Goal: Transaction & Acquisition: Purchase product/service

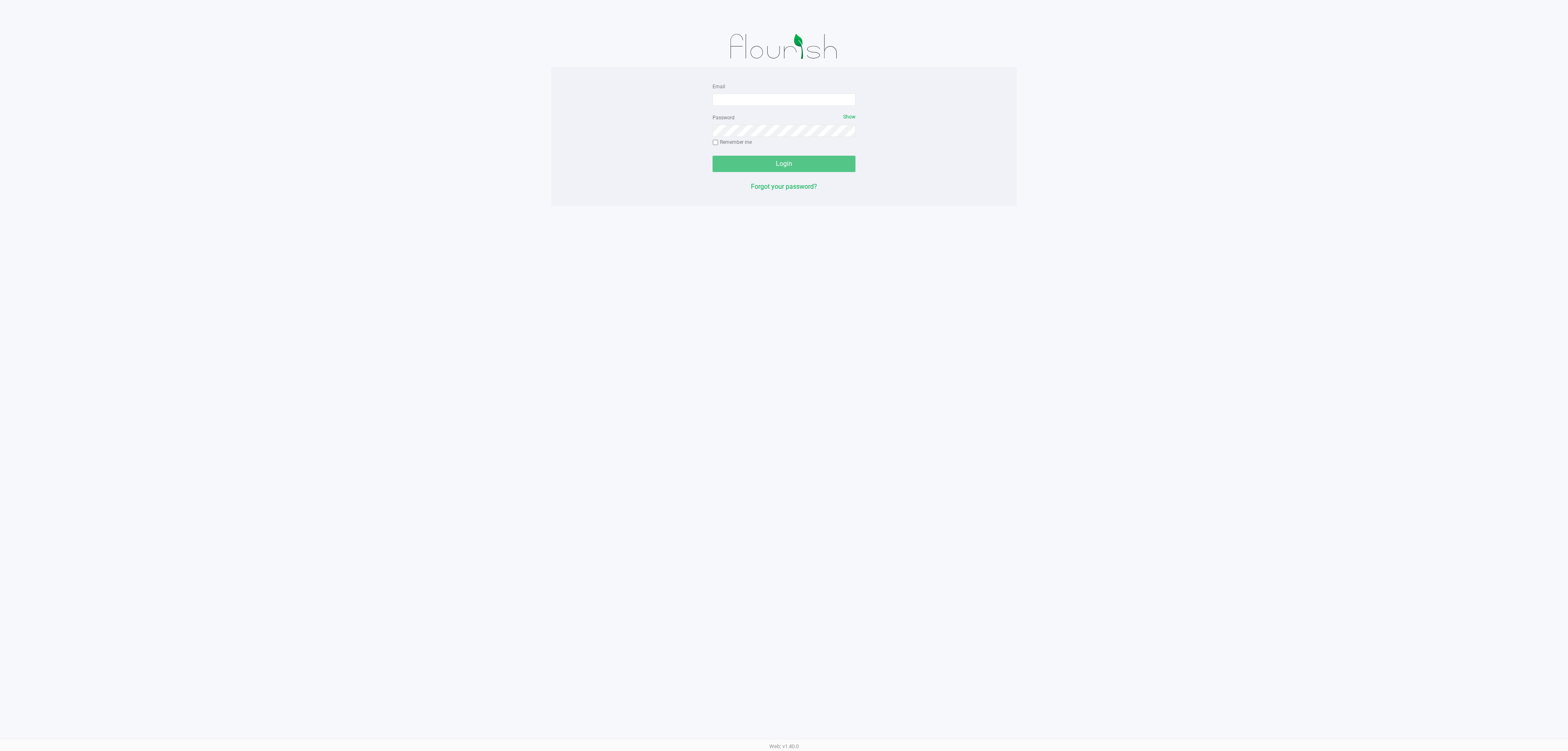
click at [1037, 335] on div "Email Password Show Remember me Login Forgot your password? Web: v1.40.0" at bounding box center [784, 375] width 1568 height 751
click at [139, 285] on div "Email Password Show Remember me Login Forgot your password? Web: v1.40.0" at bounding box center [784, 375] width 1568 height 751
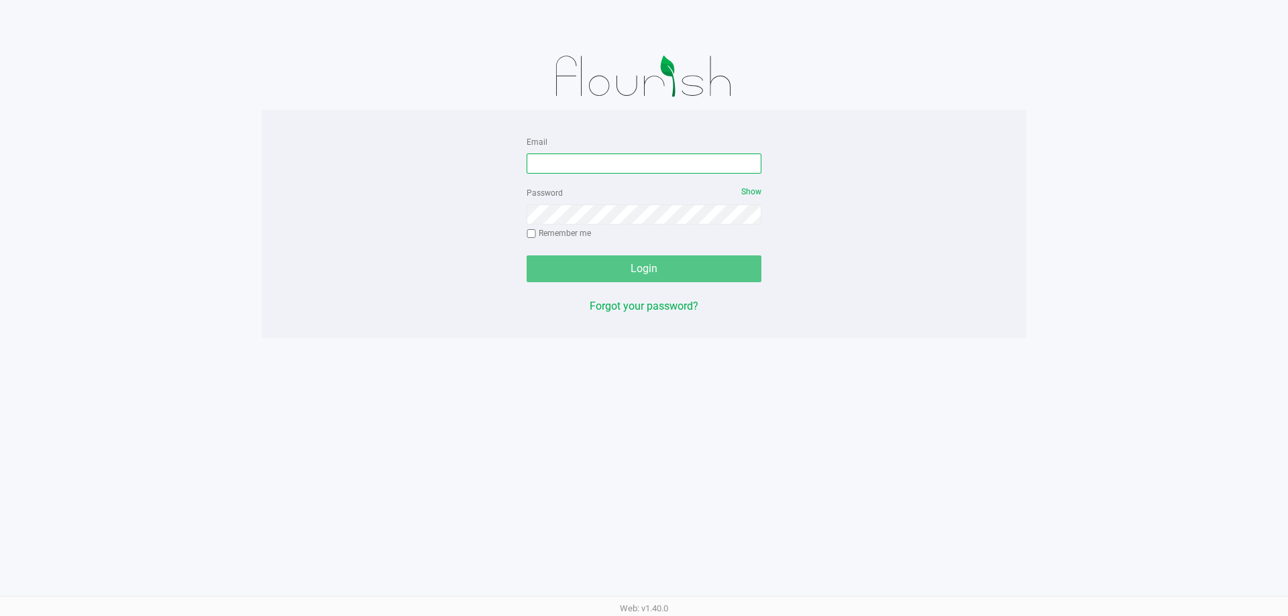
click at [590, 165] on input "Email" at bounding box center [644, 164] width 235 height 20
type input "lramos@liveparallel.com"
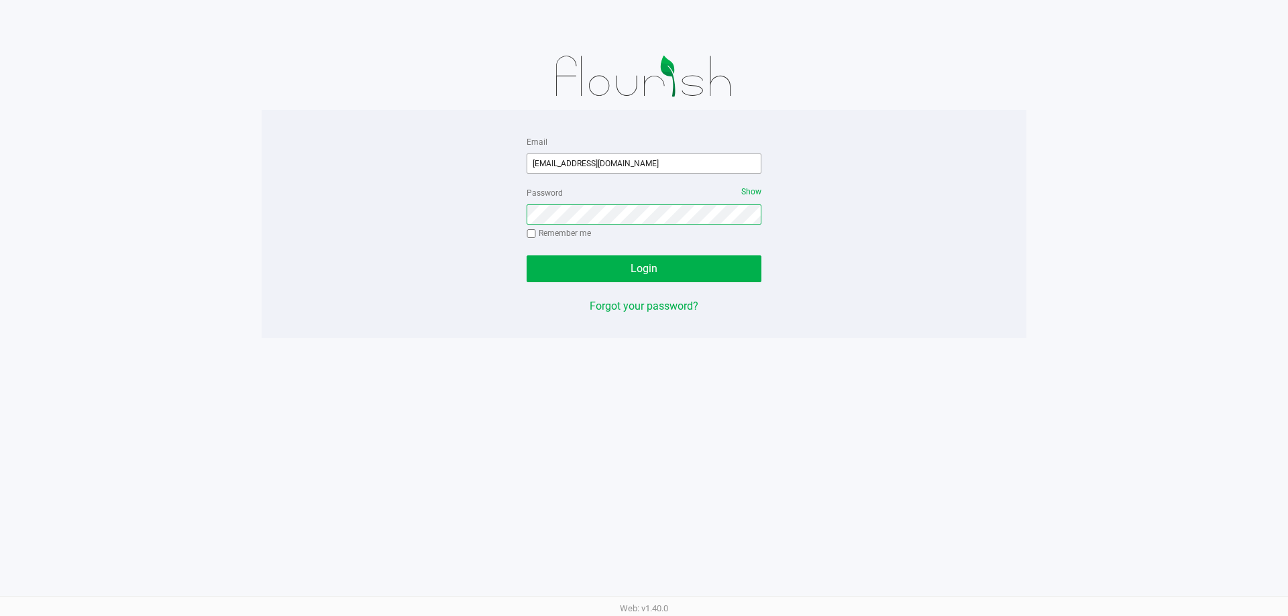
click at [527, 256] on button "Login" at bounding box center [644, 269] width 235 height 27
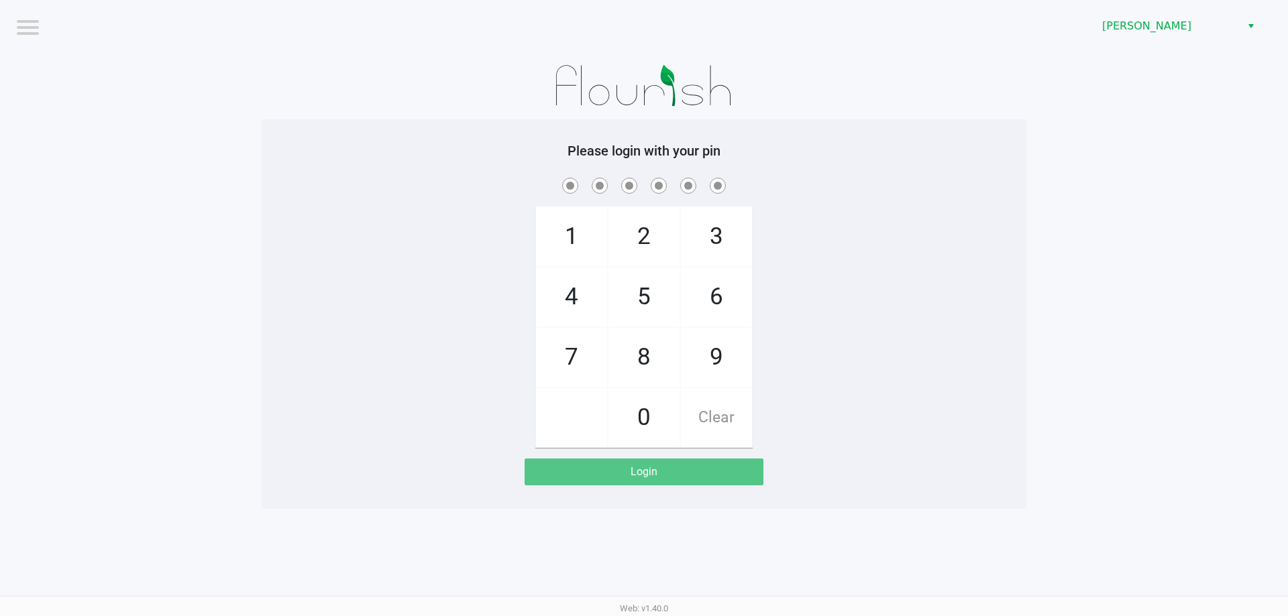
click at [857, 258] on div "1 4 7 2 5 8 0 3 6 9 Clear" at bounding box center [644, 311] width 765 height 273
checkbox input "true"
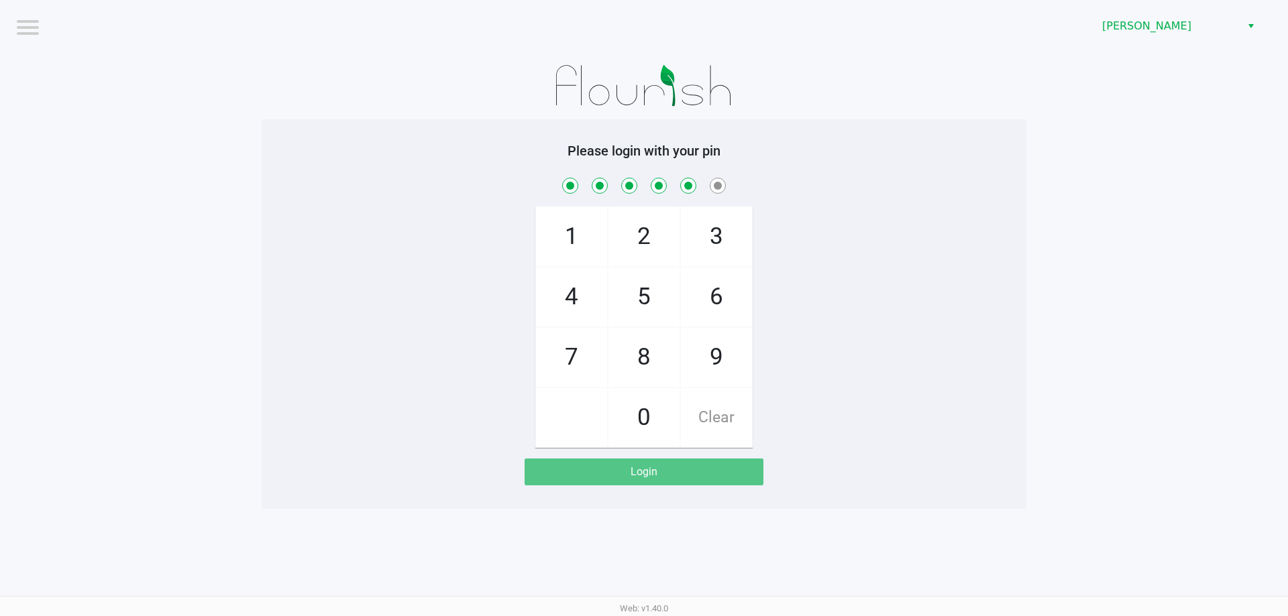
checkbox input "true"
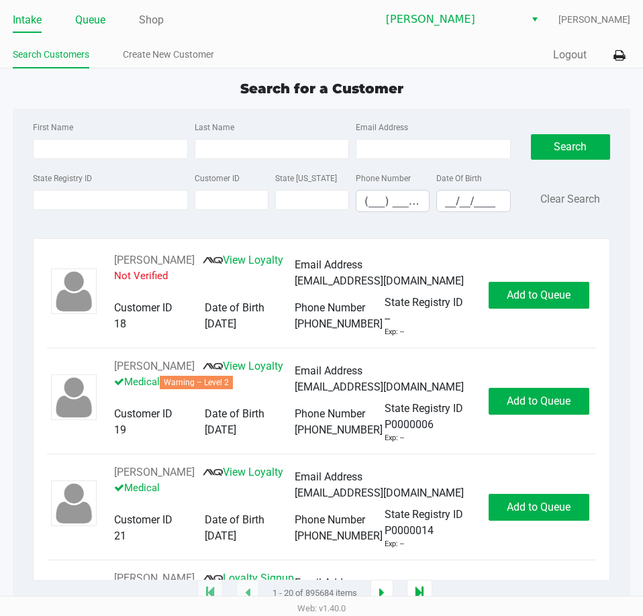
click at [89, 23] on link "Queue" at bounding box center [90, 20] width 30 height 19
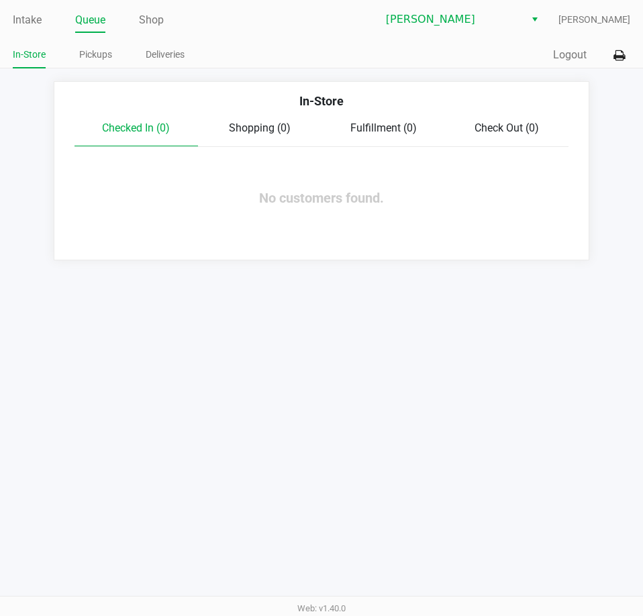
drag, startPoint x: 441, startPoint y: 477, endPoint x: 443, endPoint y: 453, distance: 23.5
click at [441, 477] on div "Intake Queue Shop Brandon WC Lisette Ramos In-Store Pickups Deliveries Quick Sa…" at bounding box center [321, 308] width 643 height 616
click at [45, 278] on div "Intake Queue Shop Brandon WC Lisette Ramos In-Store Pickups Deliveries Quick Sa…" at bounding box center [321, 308] width 643 height 616
click at [19, 18] on link "Intake" at bounding box center [27, 20] width 29 height 19
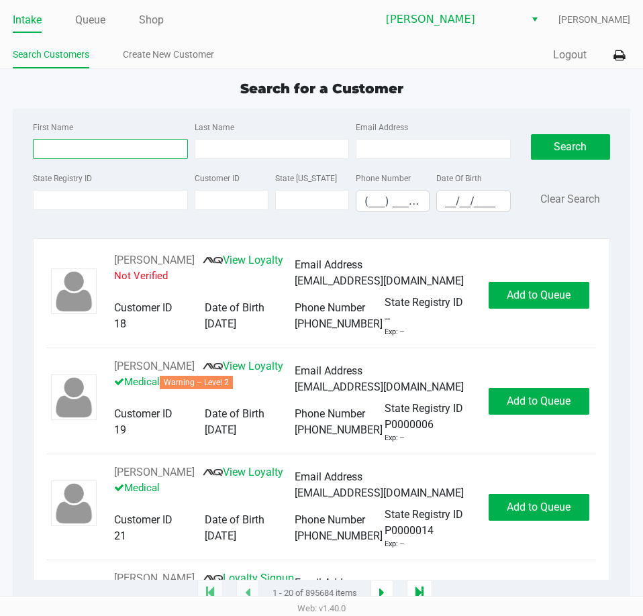
click at [48, 146] on input "First Name" at bounding box center [110, 149] width 154 height 20
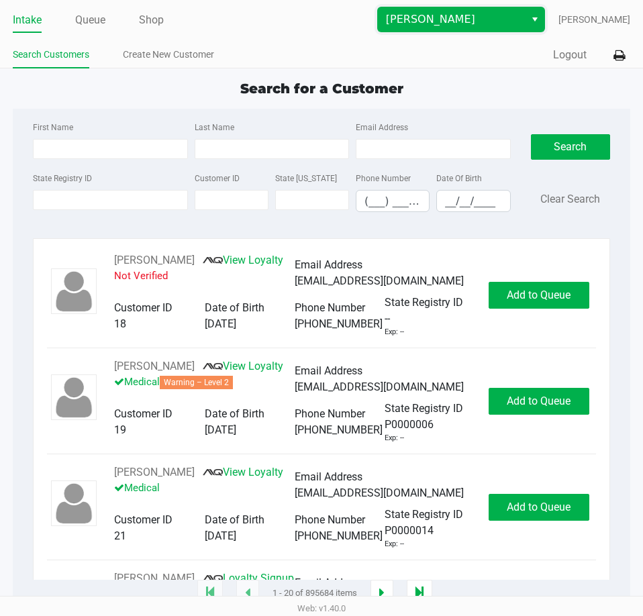
click at [450, 16] on span "[PERSON_NAME]" at bounding box center [451, 19] width 131 height 16
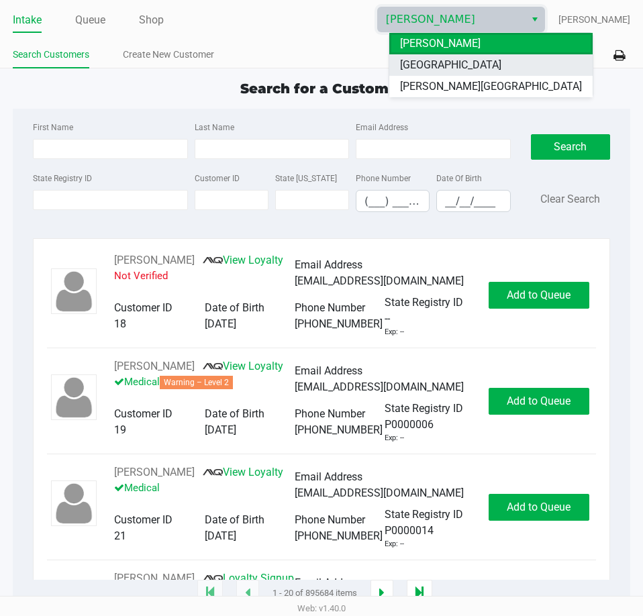
click at [435, 59] on span "[GEOGRAPHIC_DATA]" at bounding box center [450, 65] width 101 height 16
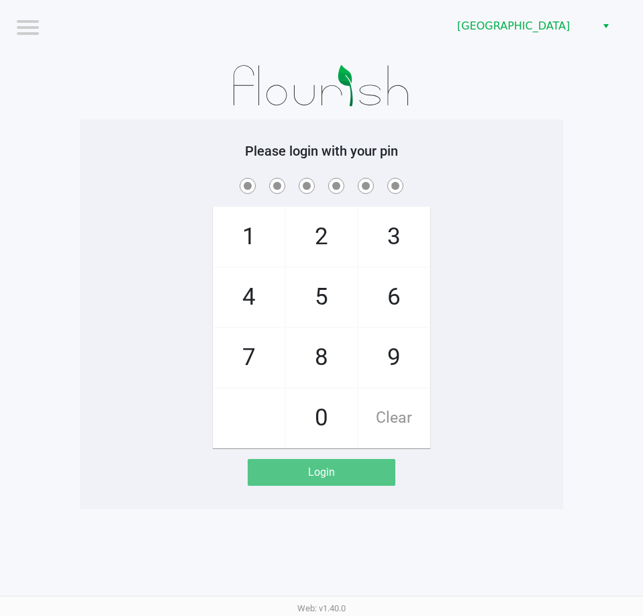
click at [502, 304] on div "1 4 7 2 5 8 0 3 6 9 Clear" at bounding box center [321, 311] width 483 height 273
checkbox input "true"
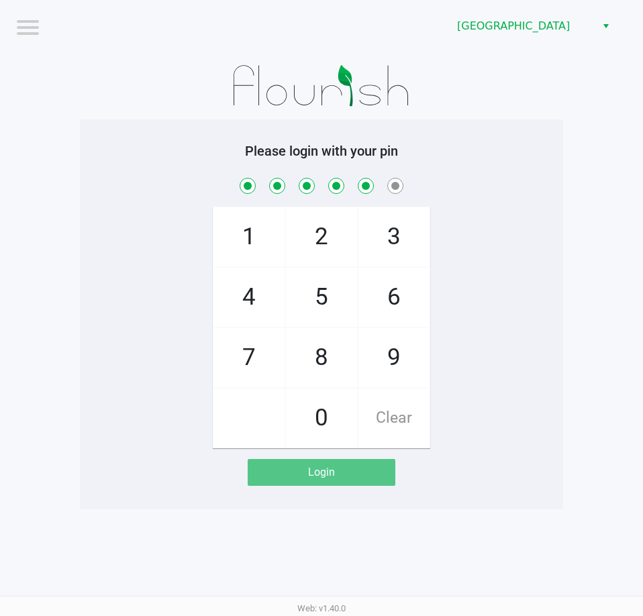
checkbox input "true"
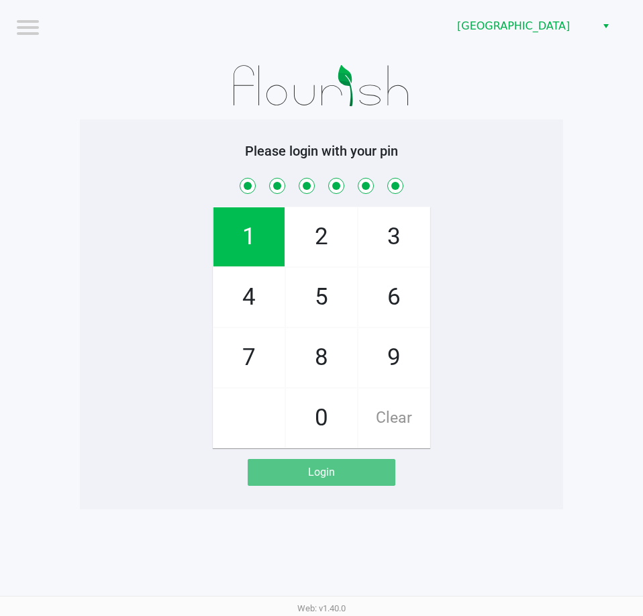
checkbox input "true"
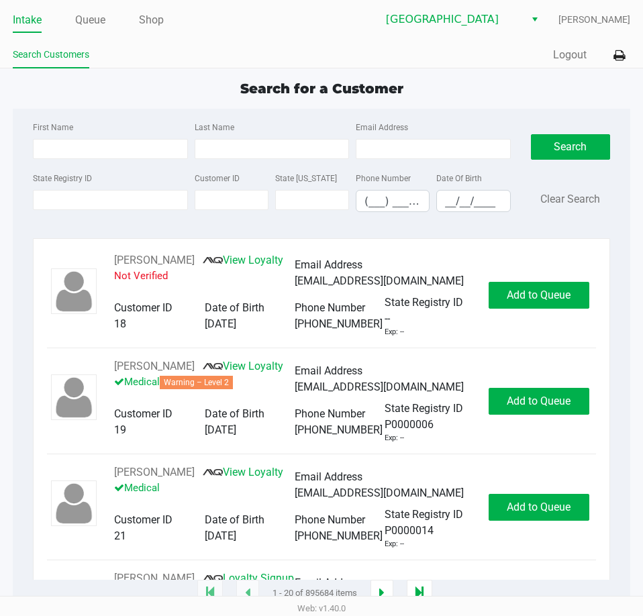
click at [93, 19] on link "Queue" at bounding box center [90, 20] width 30 height 19
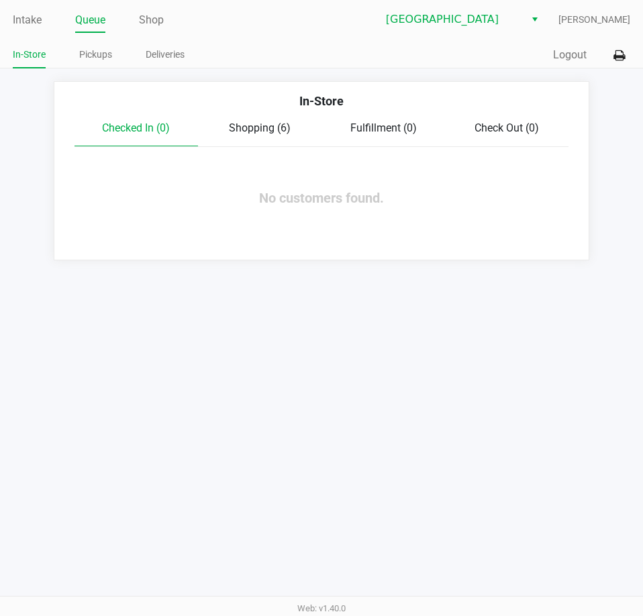
click at [262, 127] on span "Shopping (6)" at bounding box center [260, 127] width 62 height 13
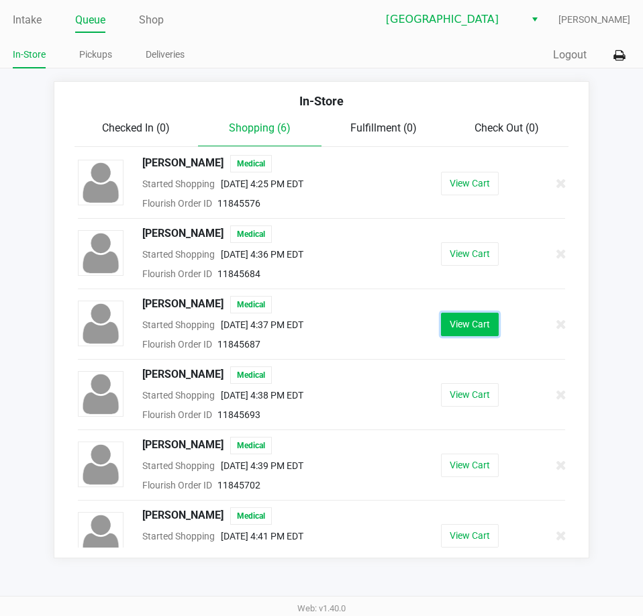
click at [472, 325] on button "View Cart" at bounding box center [470, 324] width 58 height 23
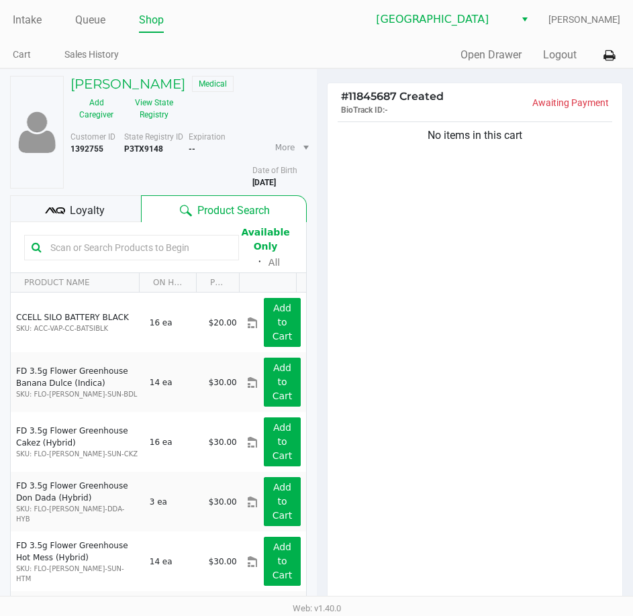
click at [421, 301] on div "No items in this cart" at bounding box center [474, 362] width 295 height 486
drag, startPoint x: 339, startPoint y: 307, endPoint x: 369, endPoint y: 281, distance: 39.0
click at [339, 307] on div "No items in this cart" at bounding box center [474, 362] width 295 height 486
click at [413, 252] on div "No items in this cart" at bounding box center [474, 362] width 295 height 486
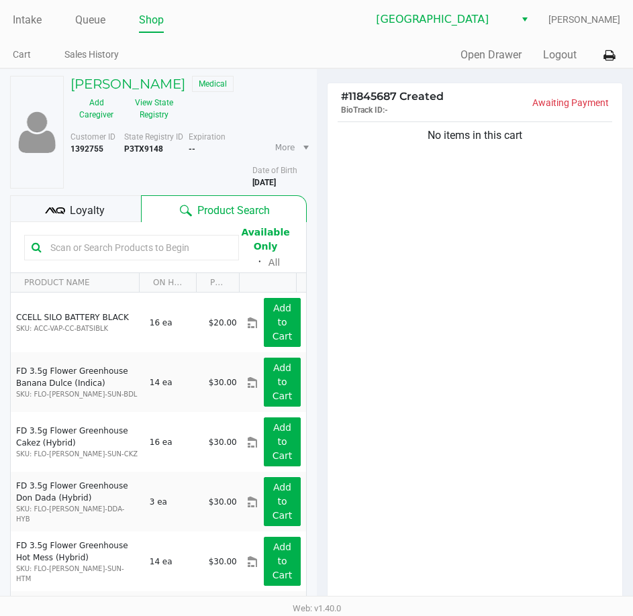
drag, startPoint x: 451, startPoint y: 277, endPoint x: 258, endPoint y: 170, distance: 221.3
click at [449, 274] on div "No items in this cart" at bounding box center [474, 362] width 295 height 486
click at [461, 239] on div "No items in this cart" at bounding box center [474, 362] width 295 height 486
click at [87, 221] on div "Loyalty" at bounding box center [75, 208] width 131 height 27
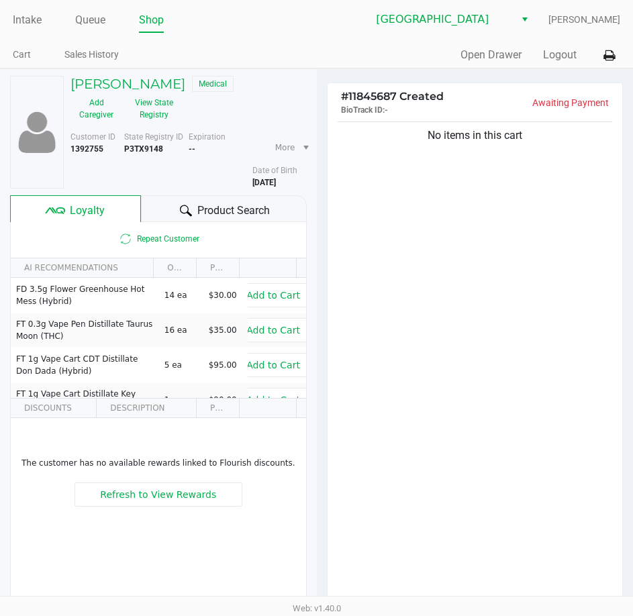
click at [234, 203] on span "Product Search" at bounding box center [233, 211] width 72 height 16
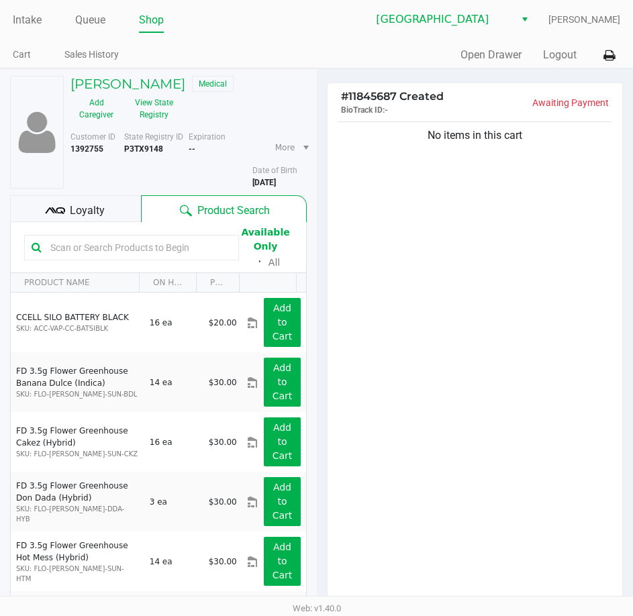
click at [455, 292] on div "No items in this cart" at bounding box center [474, 362] width 295 height 486
click at [428, 248] on div "No items in this cart" at bounding box center [474, 362] width 295 height 486
click at [449, 197] on div "No items in this cart" at bounding box center [474, 362] width 295 height 486
click at [129, 247] on input "text" at bounding box center [138, 247] width 186 height 20
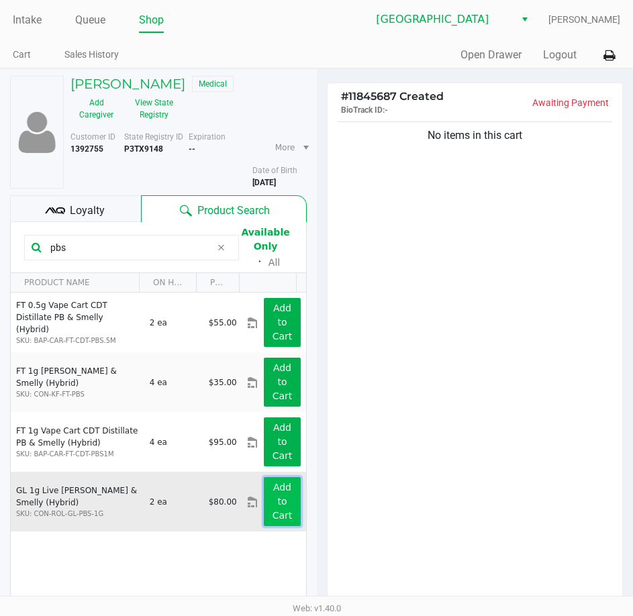
click at [272, 501] on app-button-loader "Add to Cart" at bounding box center [282, 501] width 20 height 39
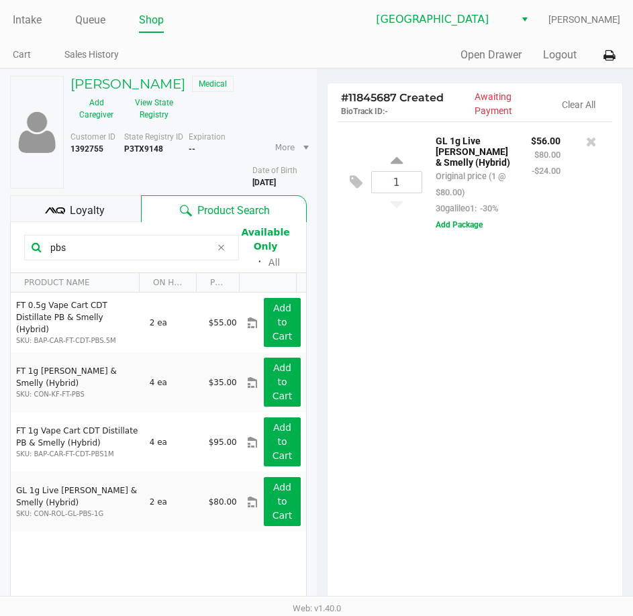
drag, startPoint x: 84, startPoint y: 248, endPoint x: 41, endPoint y: 250, distance: 43.0
click at [45, 250] on input "pbs" at bounding box center [128, 247] width 166 height 20
type input "c"
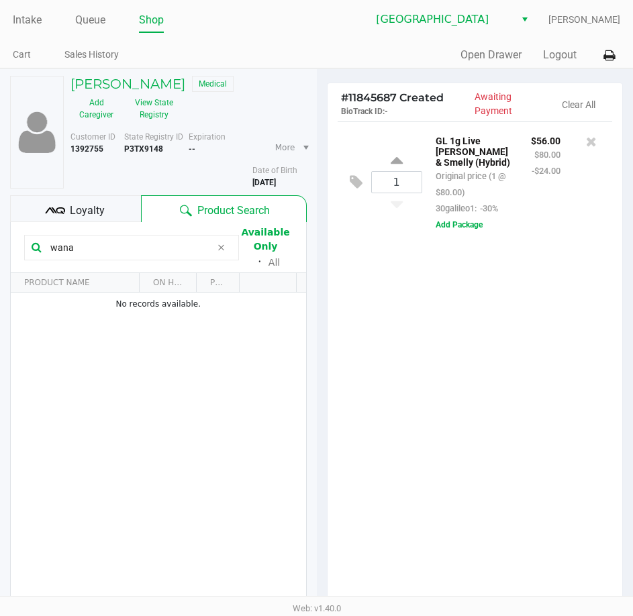
drag, startPoint x: 88, startPoint y: 248, endPoint x: -1, endPoint y: 254, distance: 88.8
click at [0, 254] on html "Intake Queue Shop Lakeland WC Lisette Ramos Cart Sales History Quick Sale Open …" at bounding box center [316, 308] width 633 height 616
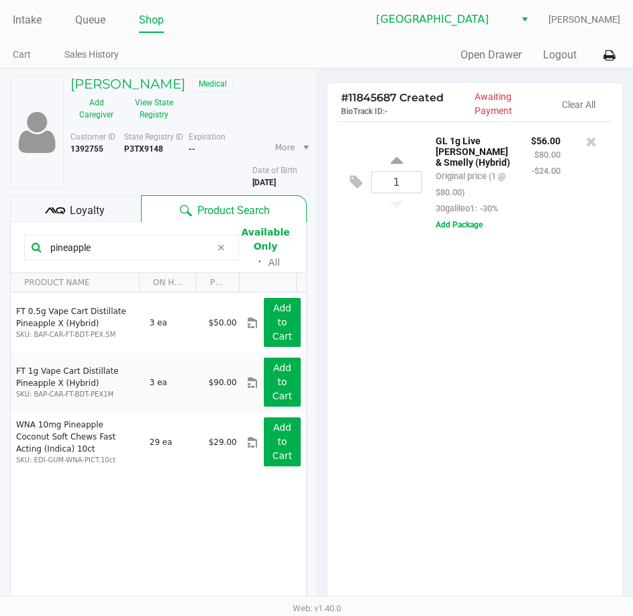
click at [123, 525] on div "FT 0.5g Vape Cart Distillate Pineapple X (Hybrid) SKU: BAP-CAR-FT-BDT-PEX.5M 3 …" at bounding box center [158, 455] width 295 height 327
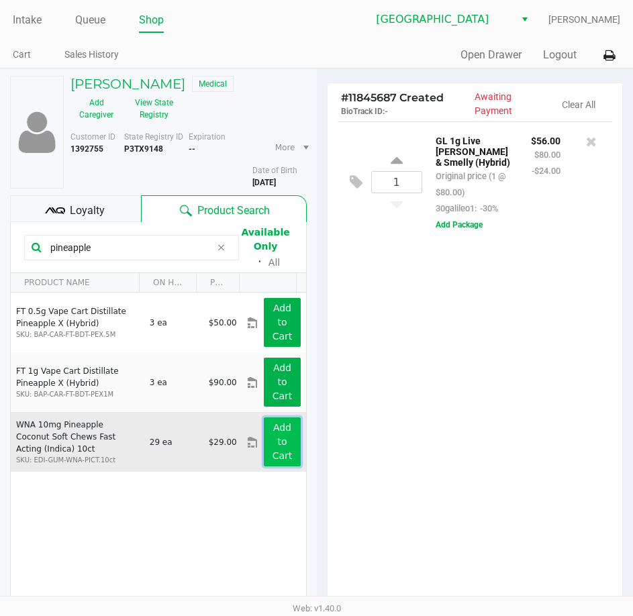
click at [272, 452] on app-button-loader "Add to Cart" at bounding box center [282, 441] width 20 height 39
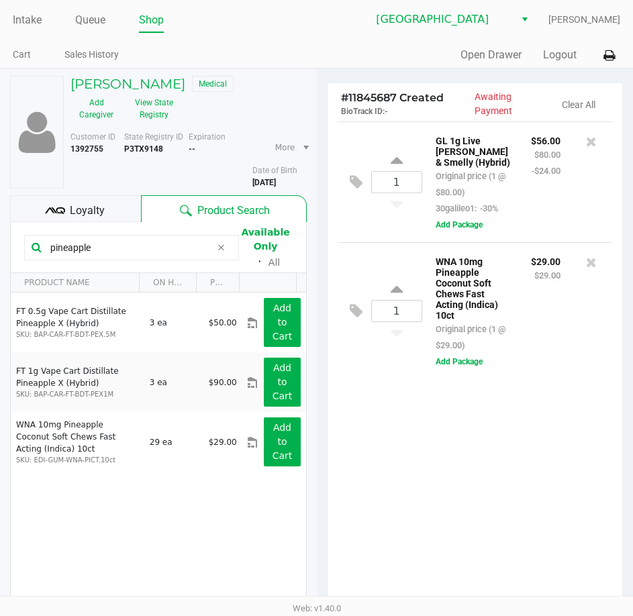
drag, startPoint x: 107, startPoint y: 249, endPoint x: -1, endPoint y: 269, distance: 109.2
click at [0, 269] on html "Intake Queue Shop Lakeland WC Lisette Ramos Cart Sales History Quick Sale Open …" at bounding box center [316, 308] width 633 height 616
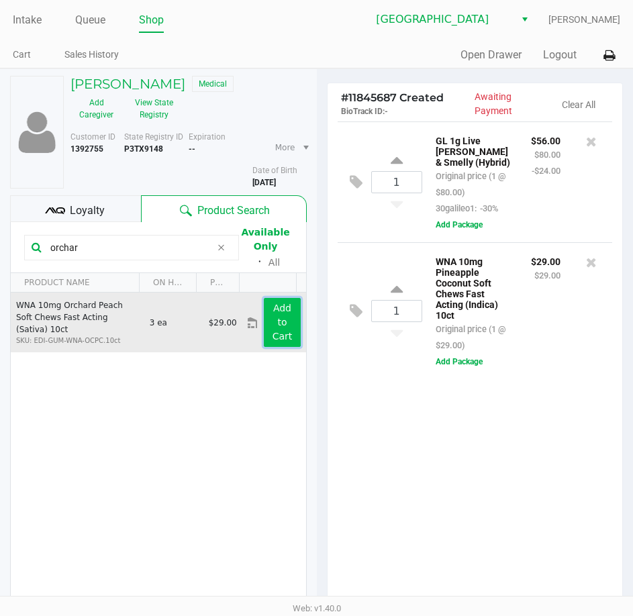
click at [268, 315] on button "Add to Cart" at bounding box center [282, 322] width 36 height 49
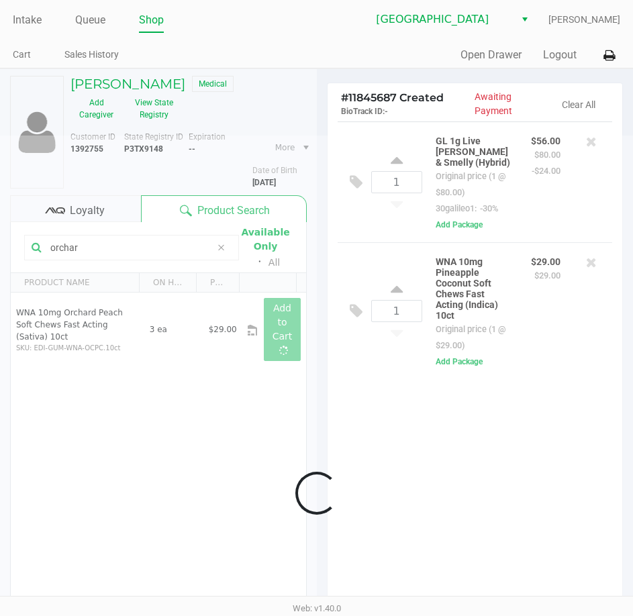
click at [414, 470] on div at bounding box center [316, 494] width 633 height 716
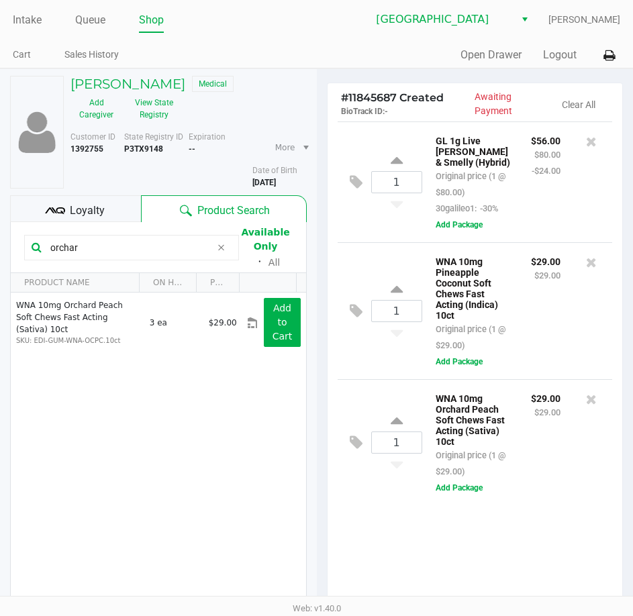
click at [454, 534] on div "1 GL 1g Live Rosin PB & Smelly (Hybrid) Original price (1 @ $80.00) 30galileo1:…" at bounding box center [474, 364] width 295 height 486
drag, startPoint x: 90, startPoint y: 249, endPoint x: 301, endPoint y: 246, distance: 211.3
click at [0, 246] on html "Intake Queue Shop Lakeland WC Lisette Ramos Cart Sales History Quick Sale Open …" at bounding box center [316, 308] width 633 height 616
type input "kief"
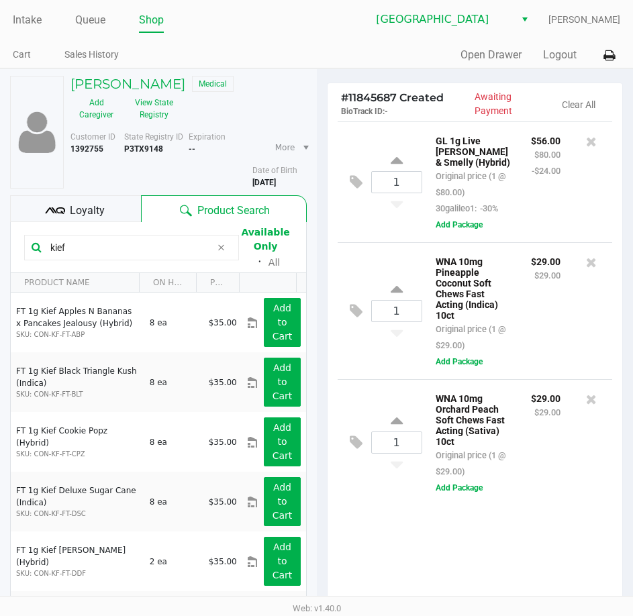
click at [562, 534] on div "1 GL 1g Live Rosin PB & Smelly (Hybrid) Original price (1 @ $80.00) 30galileo1:…" at bounding box center [474, 364] width 295 height 486
click at [463, 532] on div "1 GL 1g Live Rosin PB & Smelly (Hybrid) Original price (1 @ $80.00) 30galileo1:…" at bounding box center [474, 364] width 295 height 486
drag, startPoint x: 99, startPoint y: 249, endPoint x: -1, endPoint y: 252, distance: 99.3
click at [0, 252] on html "Intake Queue Shop Lakeland WC Lisette Ramos Cart Sales History Quick Sale Open …" at bounding box center [316, 308] width 633 height 616
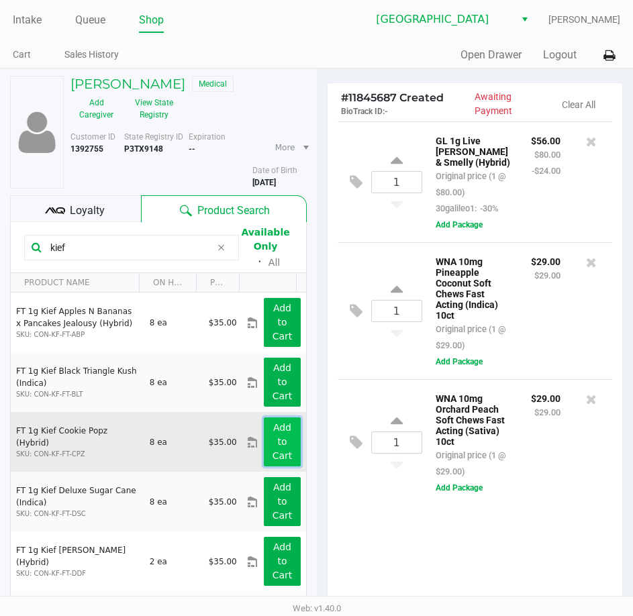
click at [270, 435] on button "Add to Cart" at bounding box center [282, 441] width 36 height 49
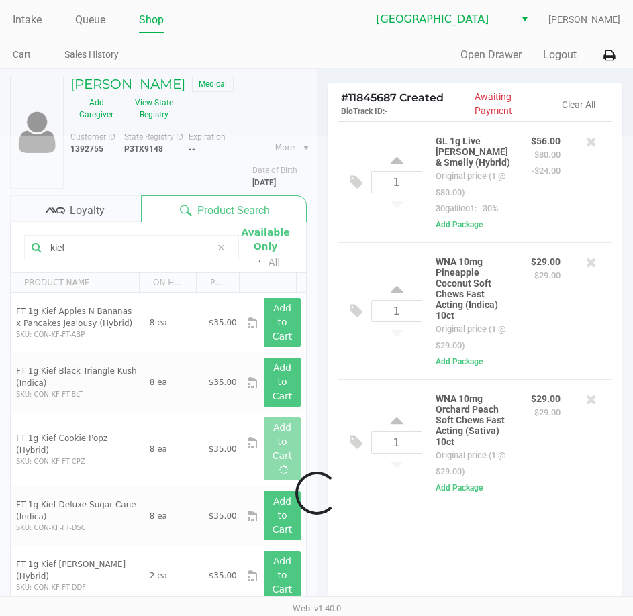
click at [422, 538] on div at bounding box center [316, 494] width 633 height 716
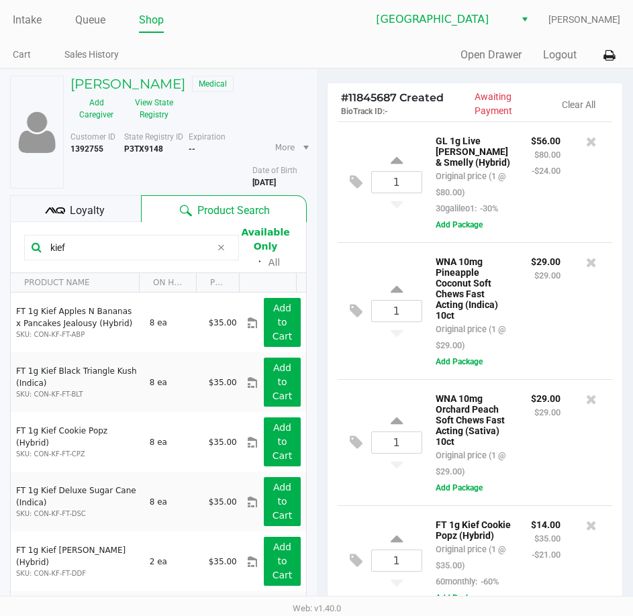
click at [521, 216] on div "$56.00 $80.00 -$24.00" at bounding box center [546, 174] width 50 height 84
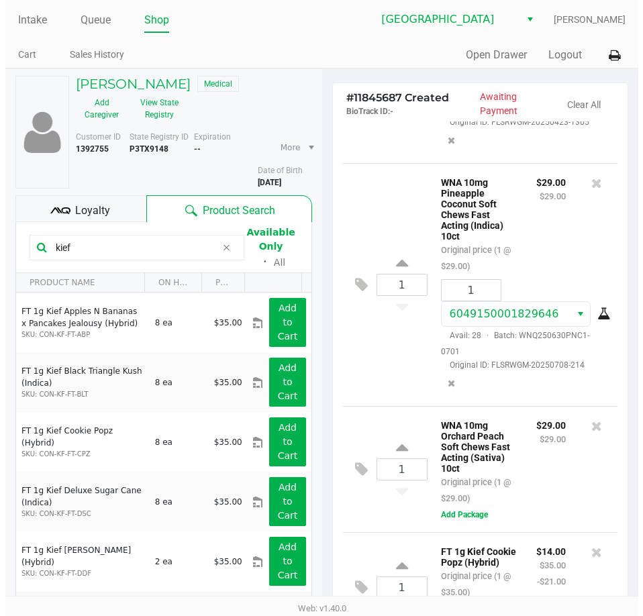
scroll to position [276, 0]
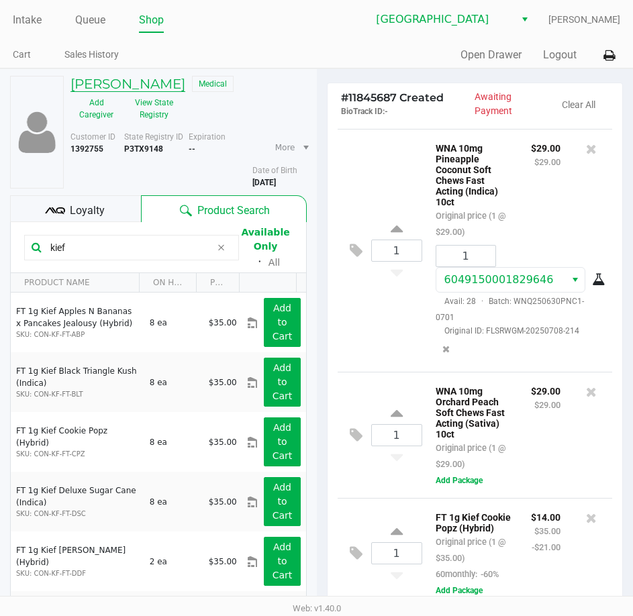
click at [140, 81] on h5 "Alysia Inosencio" at bounding box center [127, 84] width 115 height 16
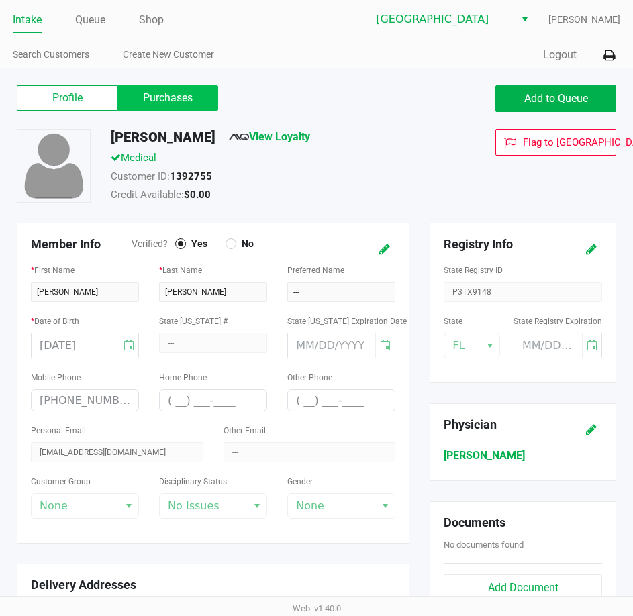
click at [158, 98] on label "Purchases" at bounding box center [167, 97] width 101 height 25
click at [0, 0] on 1 "Purchases" at bounding box center [0, 0] width 0 height 0
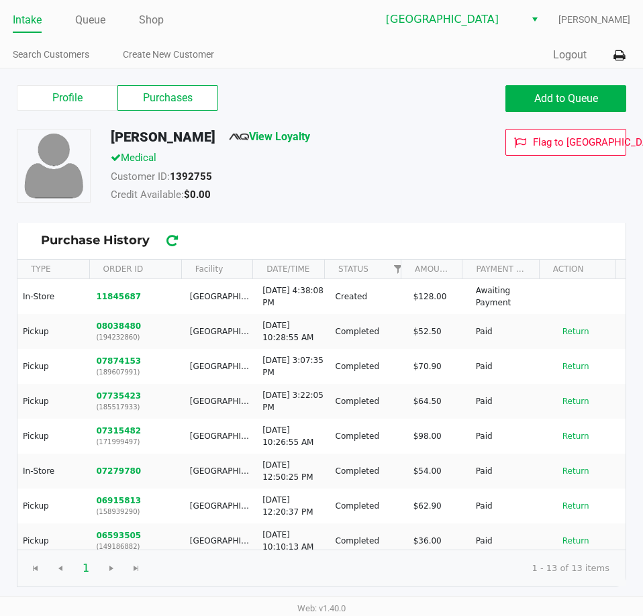
click at [371, 181] on div "Customer ID: 1392755" at bounding box center [279, 178] width 357 height 19
click at [66, 100] on label "Profile" at bounding box center [67, 97] width 101 height 25
click at [0, 0] on 0 "Profile" at bounding box center [0, 0] width 0 height 0
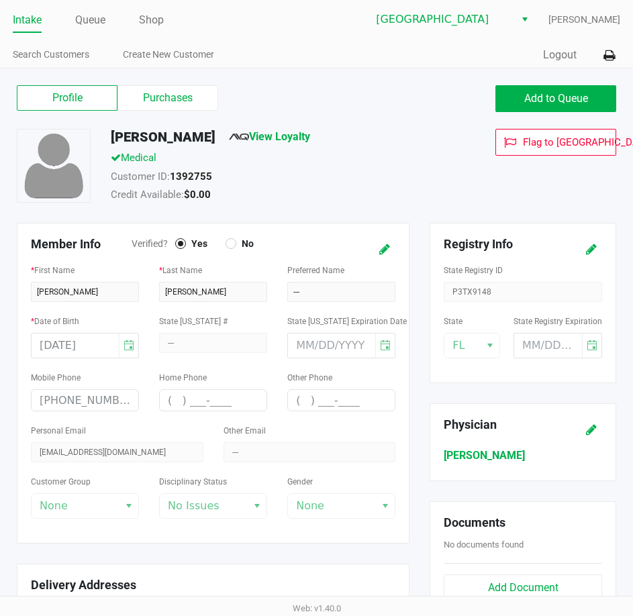
click at [315, 207] on div "Alysia Inosencio View Loyalty Medical Customer ID: 1392755 Credit Available: $0…" at bounding box center [316, 176] width 619 height 94
click at [170, 97] on label "Purchases" at bounding box center [167, 97] width 101 height 25
click at [0, 0] on 1 "Purchases" at bounding box center [0, 0] width 0 height 0
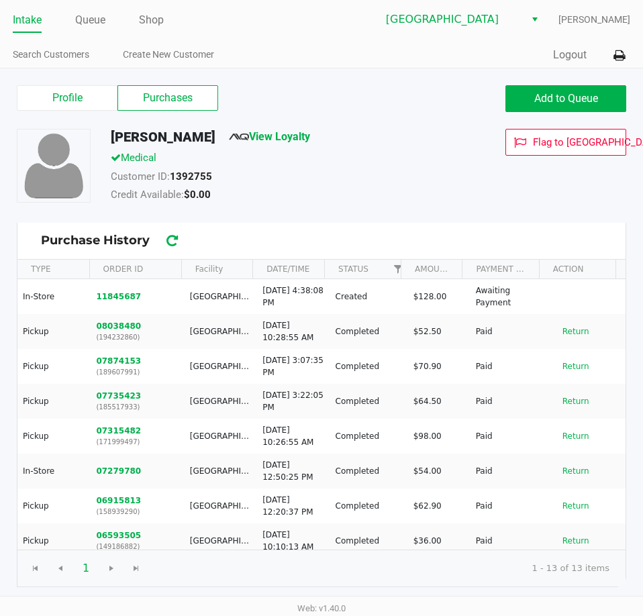
click at [313, 213] on div "Alysia Inosencio View Loyalty Medical Customer ID: 1392755 Credit Available: $0…" at bounding box center [321, 176] width 629 height 94
click at [409, 198] on div "Credit Available: $0.00" at bounding box center [279, 196] width 357 height 19
click at [83, 13] on link "Queue" at bounding box center [90, 20] width 30 height 19
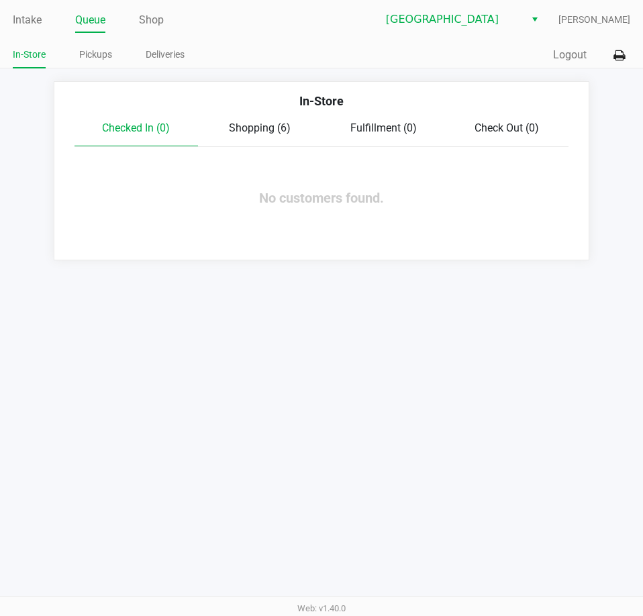
click at [260, 132] on span "Shopping (6)" at bounding box center [260, 127] width 62 height 13
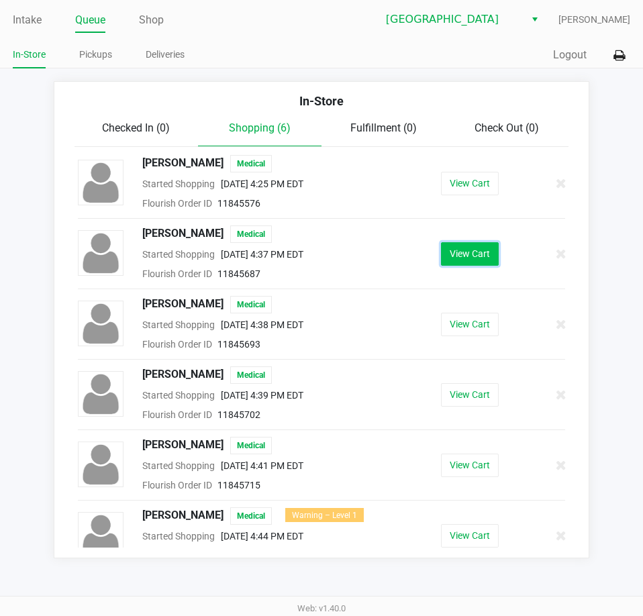
click at [443, 247] on button "View Cart" at bounding box center [470, 253] width 58 height 23
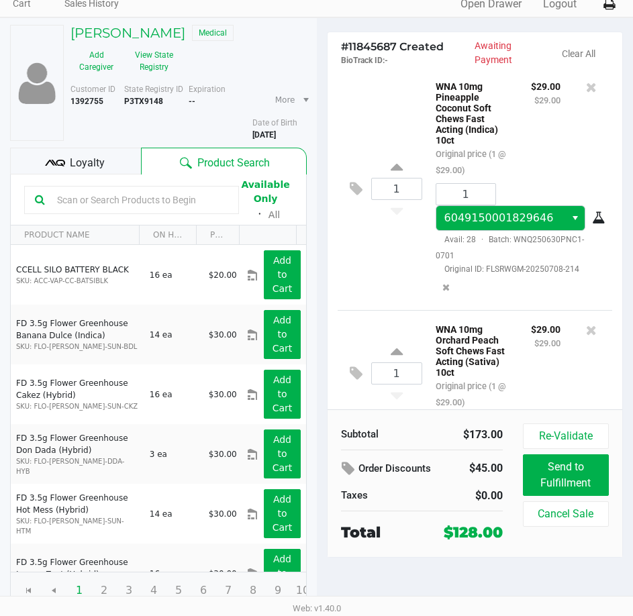
scroll to position [402, 0]
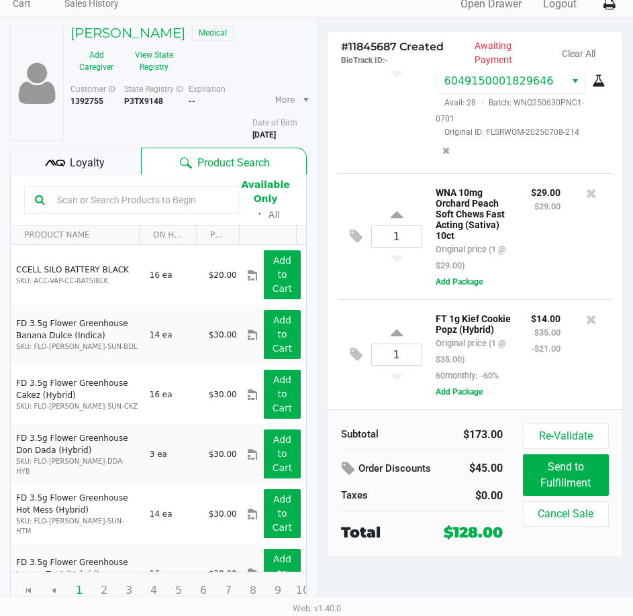
click at [138, 197] on input "text" at bounding box center [140, 200] width 176 height 20
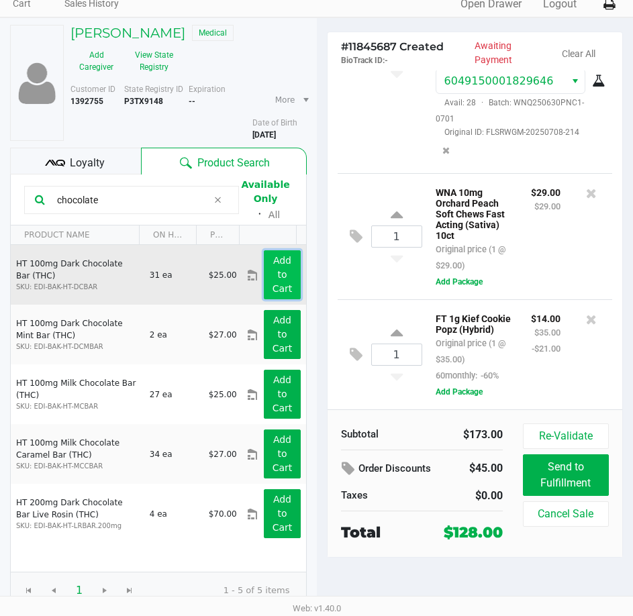
click at [272, 272] on app-button-loader "Add to Cart" at bounding box center [282, 274] width 20 height 39
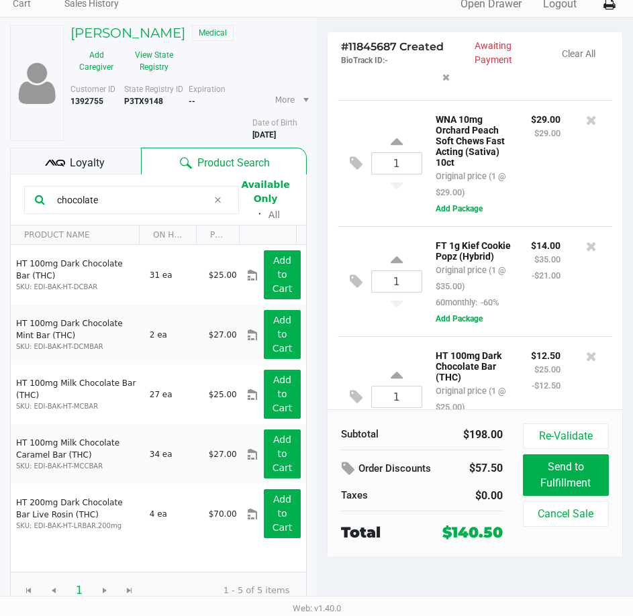
scroll to position [547, 0]
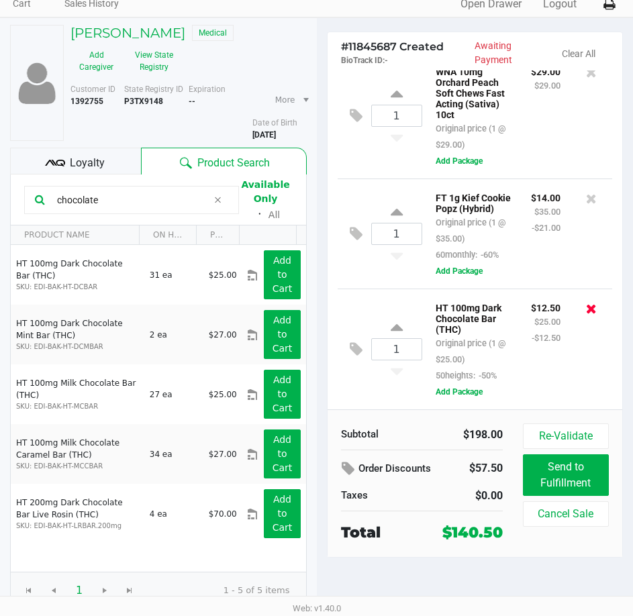
click at [586, 311] on icon at bounding box center [591, 308] width 11 height 13
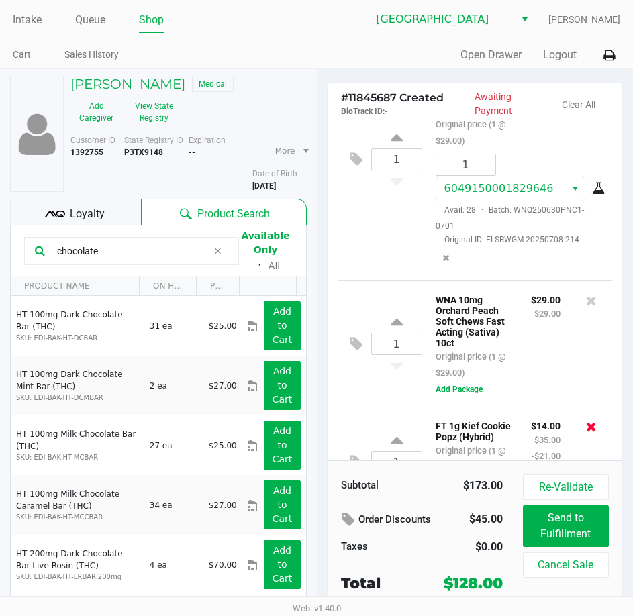
scroll to position [290, 0]
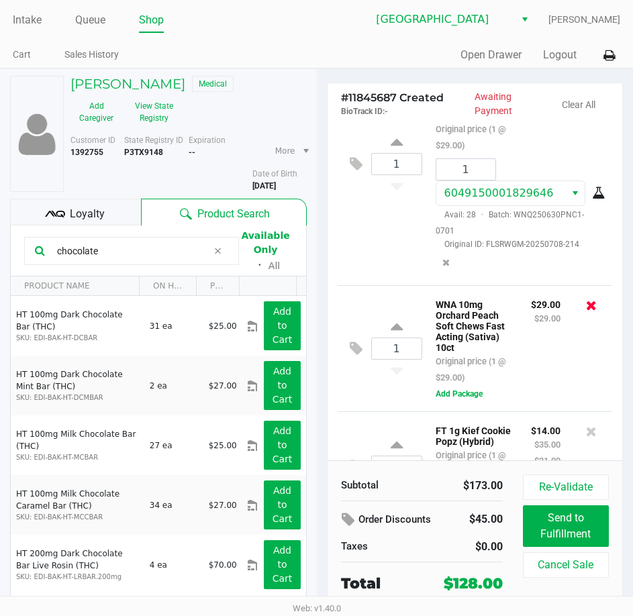
click at [586, 312] on icon at bounding box center [591, 305] width 11 height 13
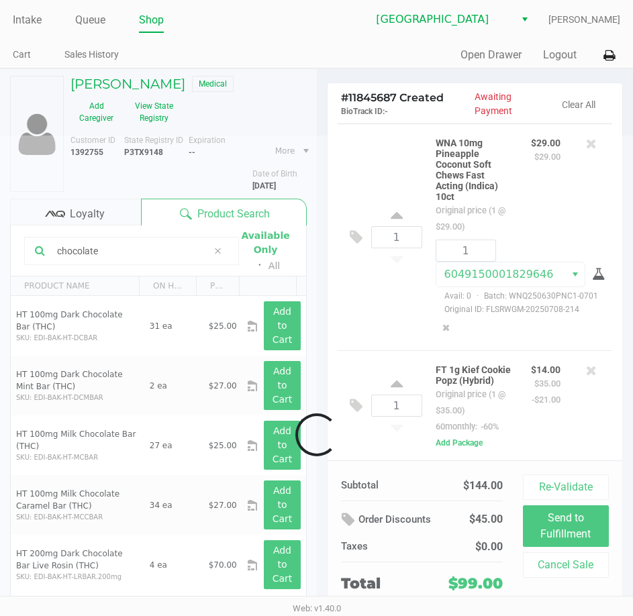
scroll to position [294, 0]
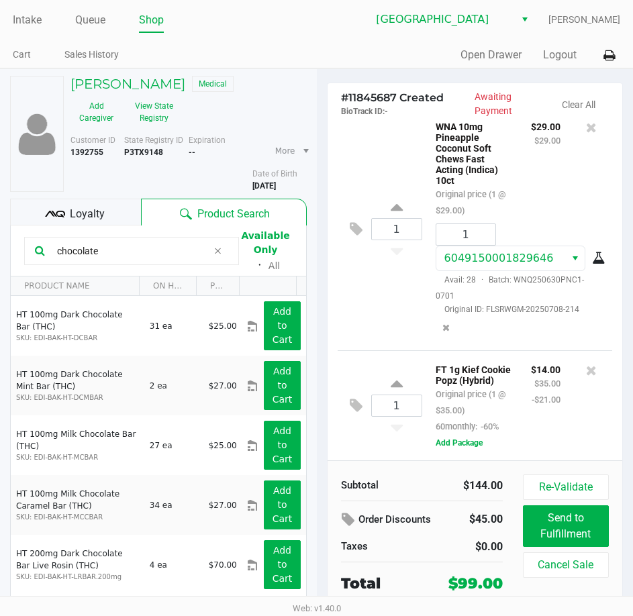
drag, startPoint x: 122, startPoint y: 254, endPoint x: 1, endPoint y: 248, distance: 120.9
click at [0, 264] on html "Intake Queue Shop Lakeland WC Lisette Ramos Cart Sales History Quick Sale Open …" at bounding box center [316, 308] width 633 height 616
type input "milk"
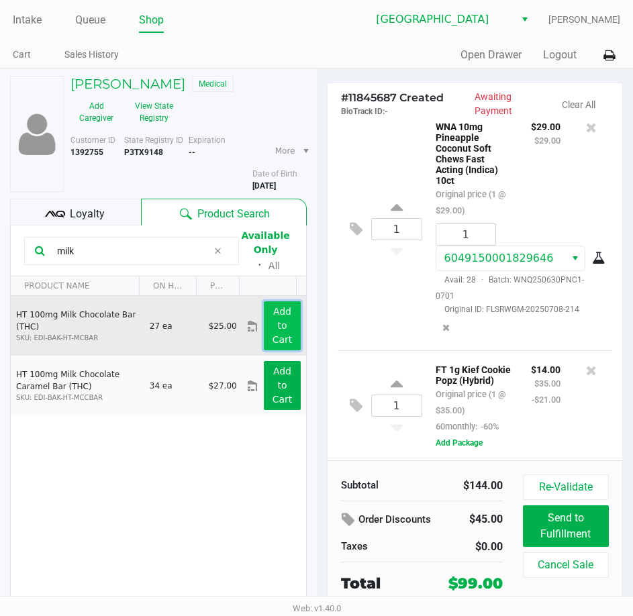
click at [272, 310] on app-button-loader "Add to Cart" at bounding box center [282, 325] width 20 height 39
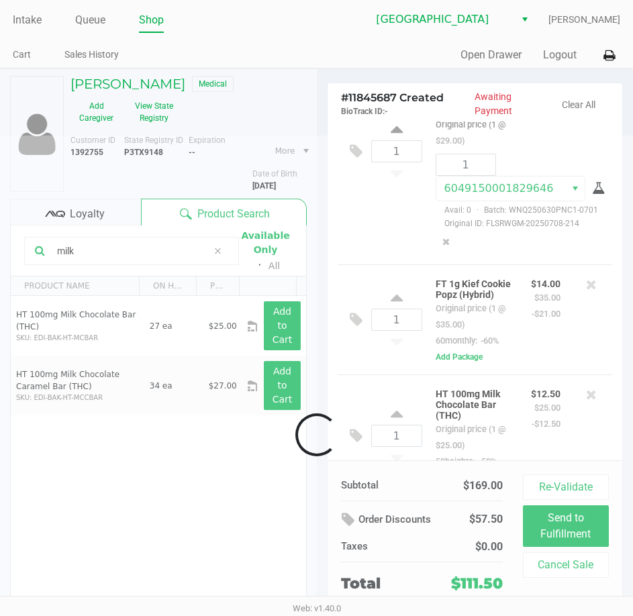
scroll to position [417, 0]
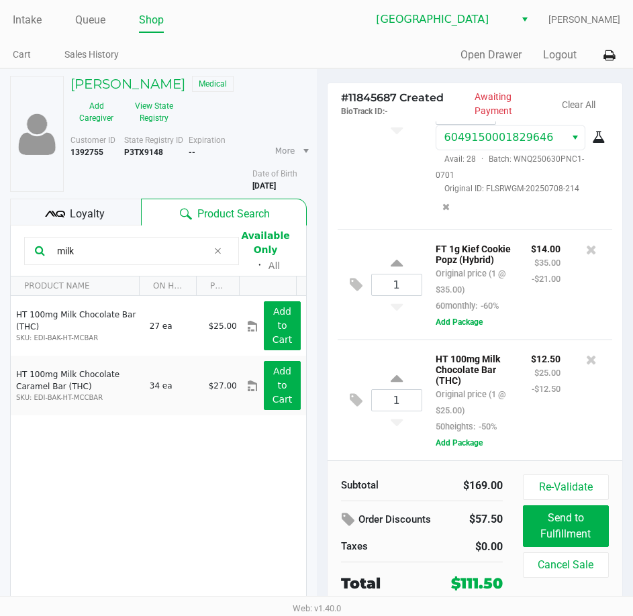
click at [559, 416] on div "$12.50 $25.00 -$12.50" at bounding box center [546, 392] width 50 height 84
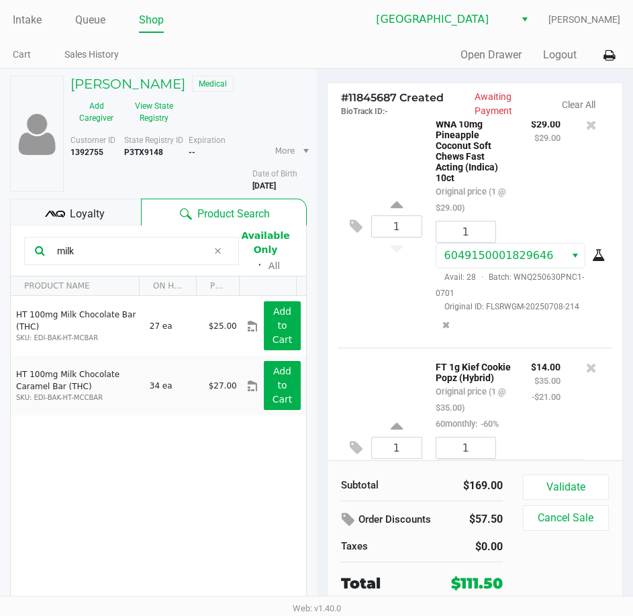
scroll to position [0, 0]
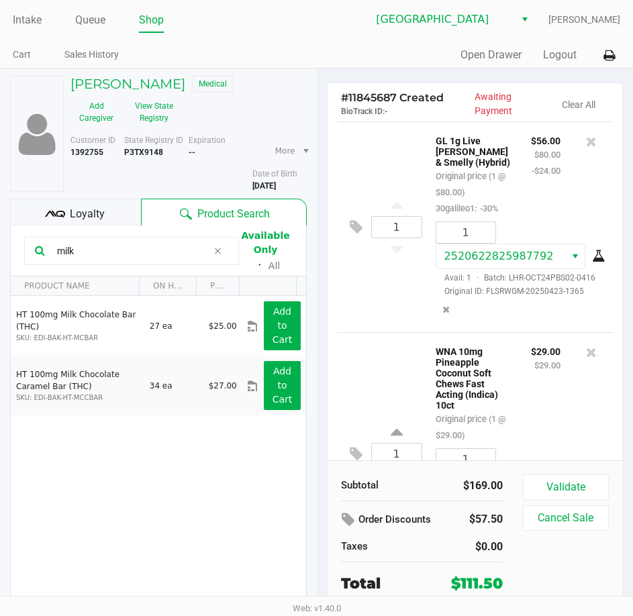
click at [406, 332] on div "1 GL 1g Live Rosin PB & Smelly (Hybrid) Original price (1 @ $80.00) 30galileo1:…" at bounding box center [474, 226] width 275 height 211
click at [396, 329] on div "1 GL 1g Live Rosin PB & Smelly (Hybrid) Original price (1 @ $80.00) 30galileo1:…" at bounding box center [474, 226] width 275 height 211
click at [403, 332] on div "1 GL 1g Live Rosin PB & Smelly (Hybrid) Original price (1 @ $80.00) 30galileo1:…" at bounding box center [474, 226] width 275 height 211
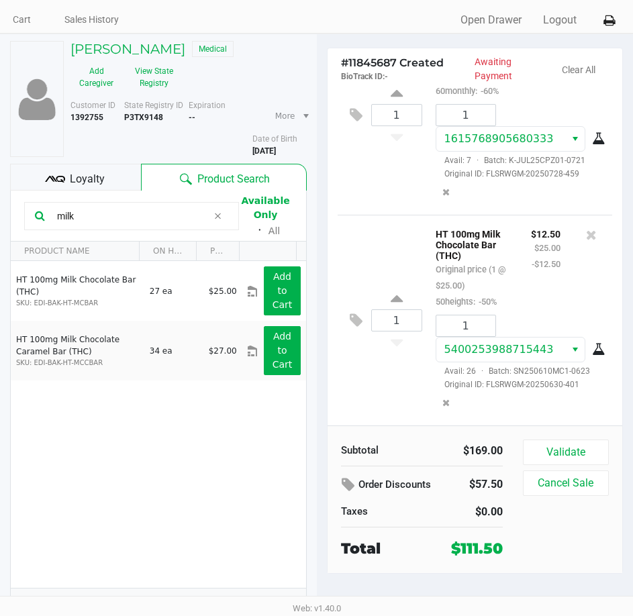
scroll to position [51, 0]
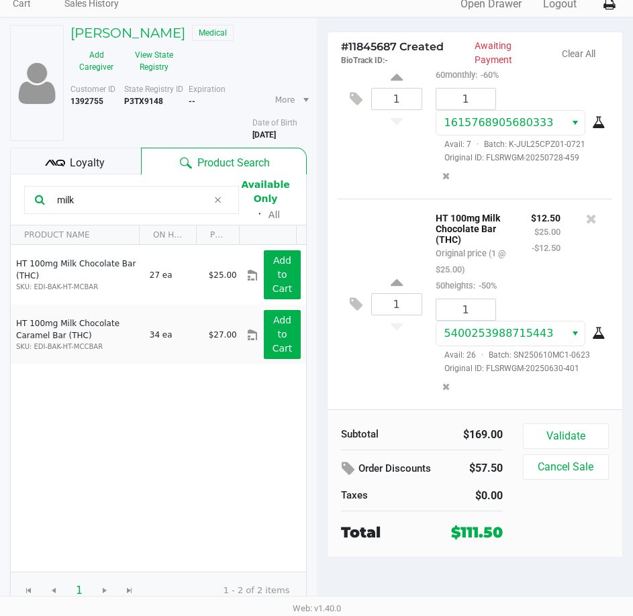
click at [355, 378] on div "1 HT 100mg Milk Chocolate Bar (THC) Original price (1 @ $25.00) 50heights: -50%…" at bounding box center [474, 304] width 275 height 211
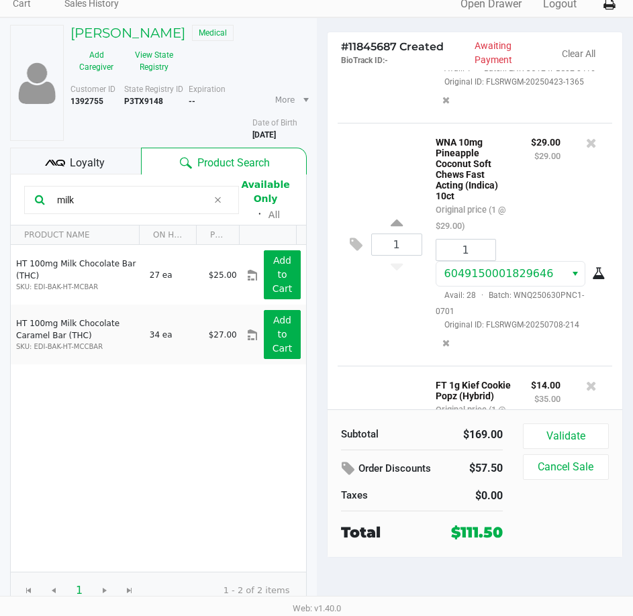
scroll to position [268, 0]
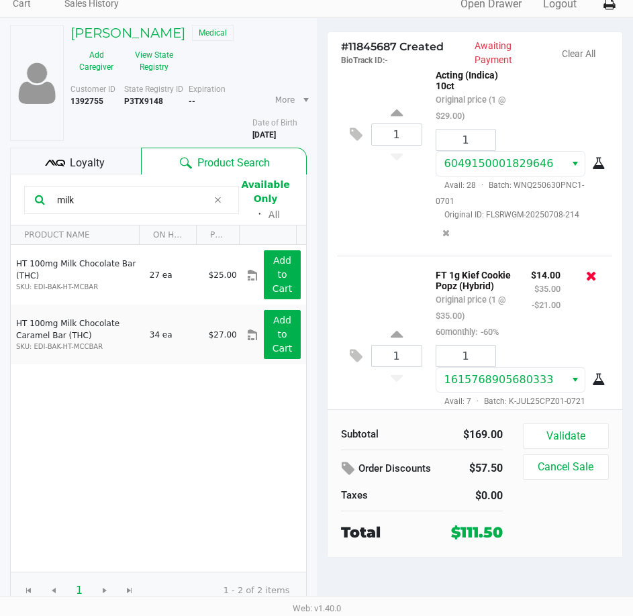
click at [586, 282] on icon at bounding box center [591, 275] width 11 height 13
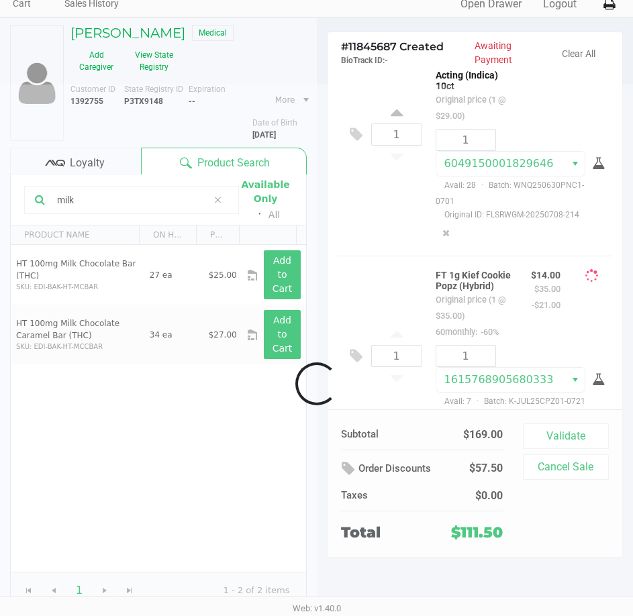
scroll to position [370, 0]
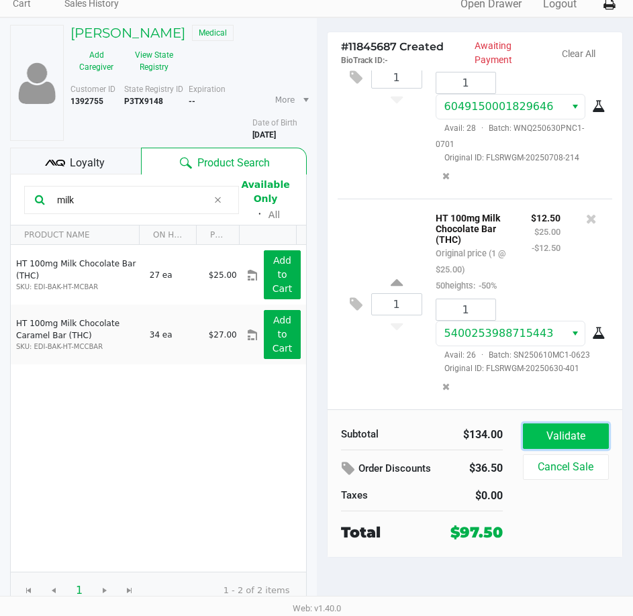
click at [538, 433] on button "Validate" at bounding box center [566, 435] width 86 height 25
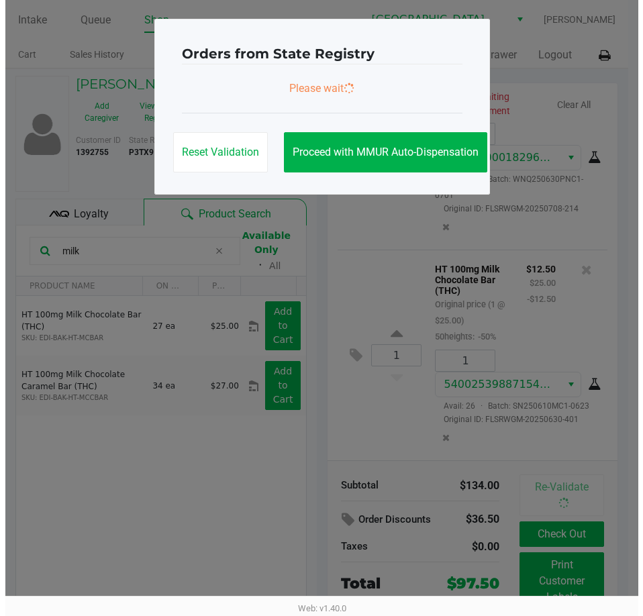
scroll to position [0, 0]
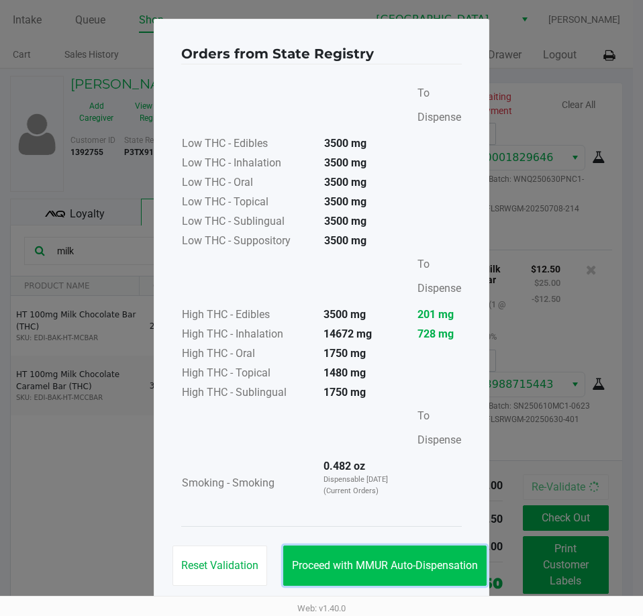
drag, startPoint x: 384, startPoint y: 560, endPoint x: 531, endPoint y: 566, distance: 147.0
click at [384, 560] on span "Proceed with MMUR Auto-Dispensation" at bounding box center [385, 565] width 186 height 13
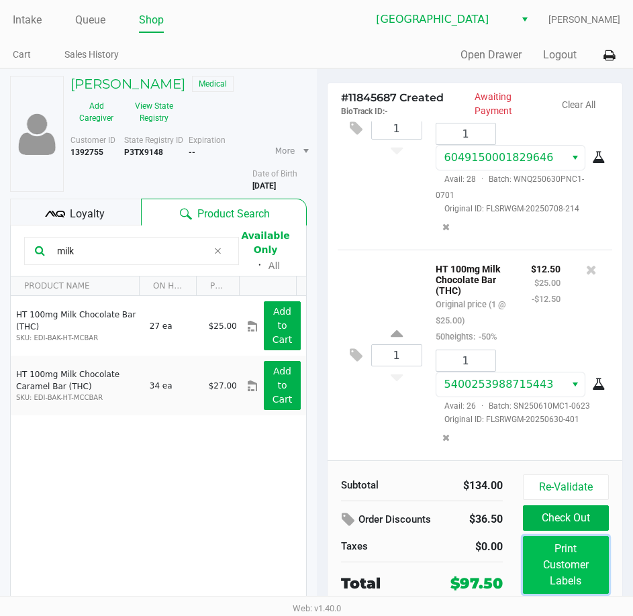
click at [553, 566] on button "Print Customer Labels" at bounding box center [566, 565] width 86 height 58
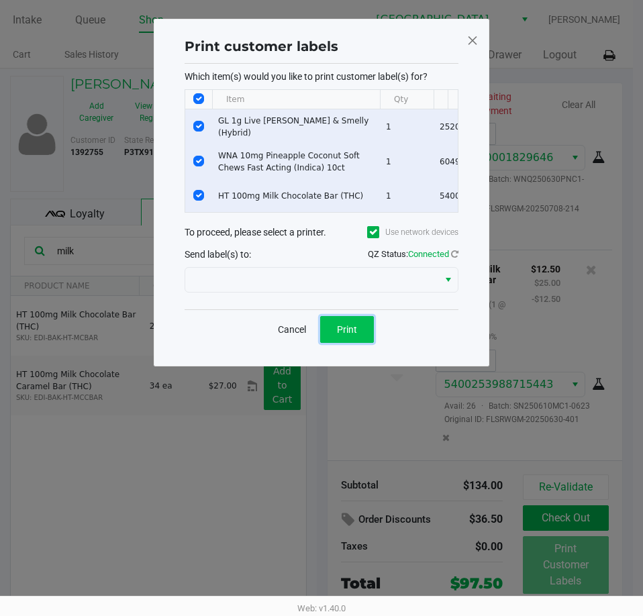
click at [352, 343] on button "Print" at bounding box center [347, 329] width 54 height 27
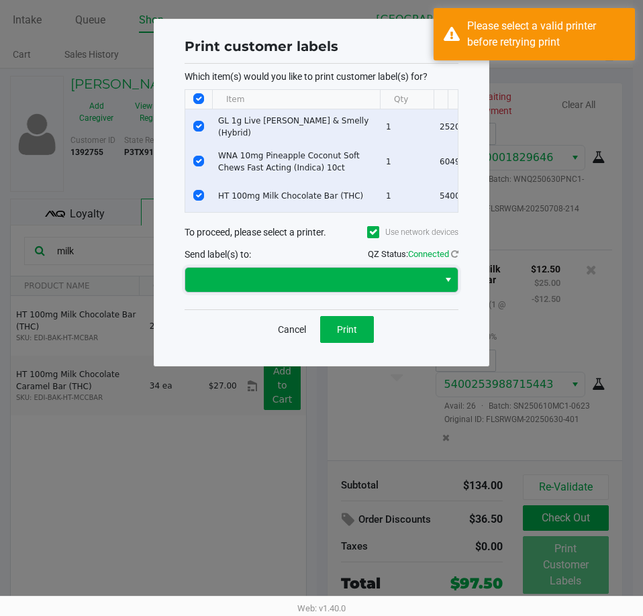
click at [268, 278] on span at bounding box center [311, 280] width 253 height 24
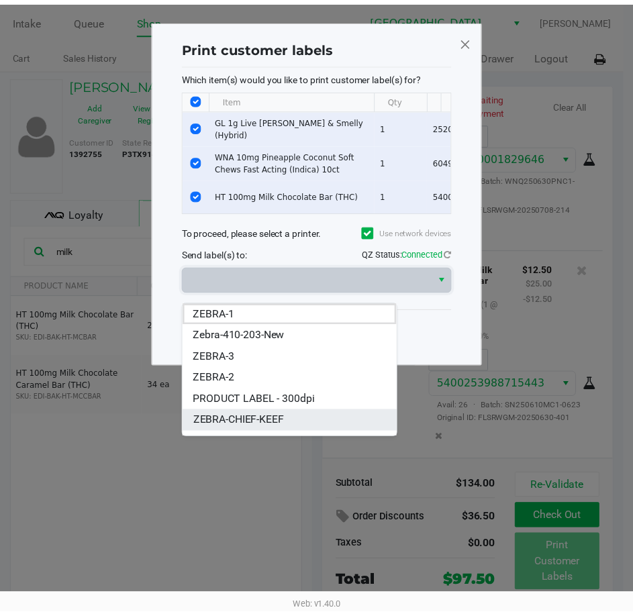
scroll to position [38, 0]
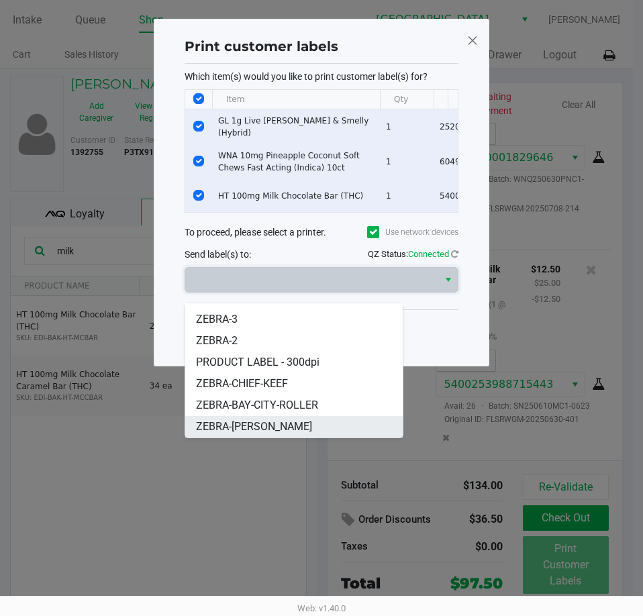
click at [239, 421] on span "ZEBRA-BOBBY" at bounding box center [254, 427] width 116 height 16
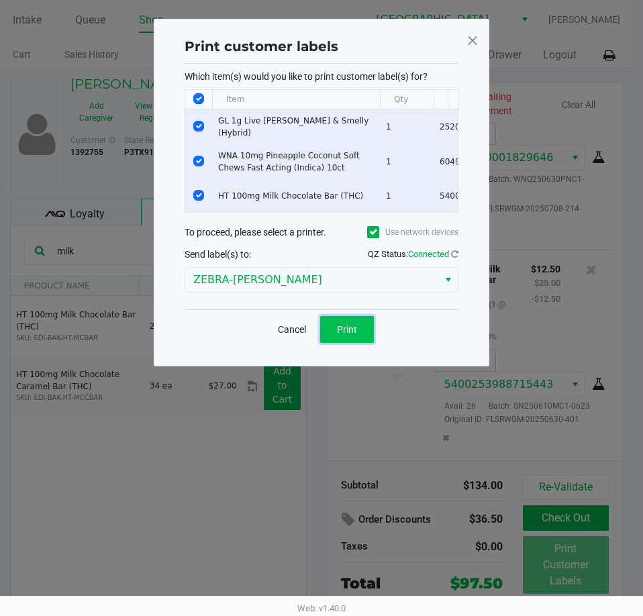
click at [343, 334] on span "Print" at bounding box center [347, 329] width 20 height 11
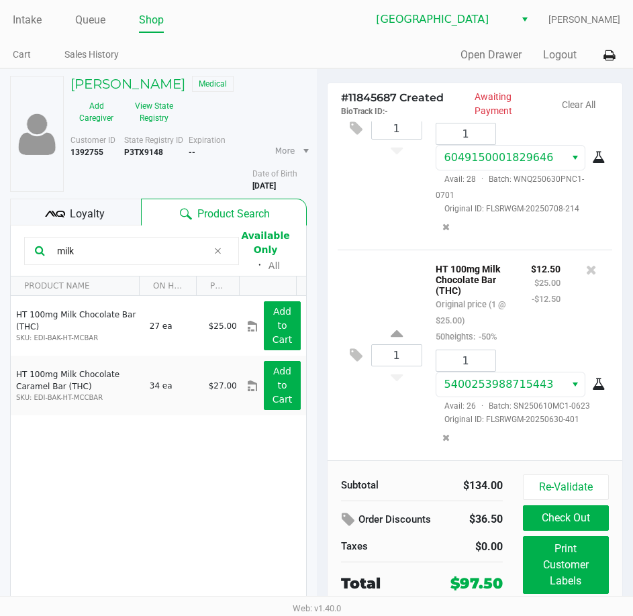
scroll to position [51, 0]
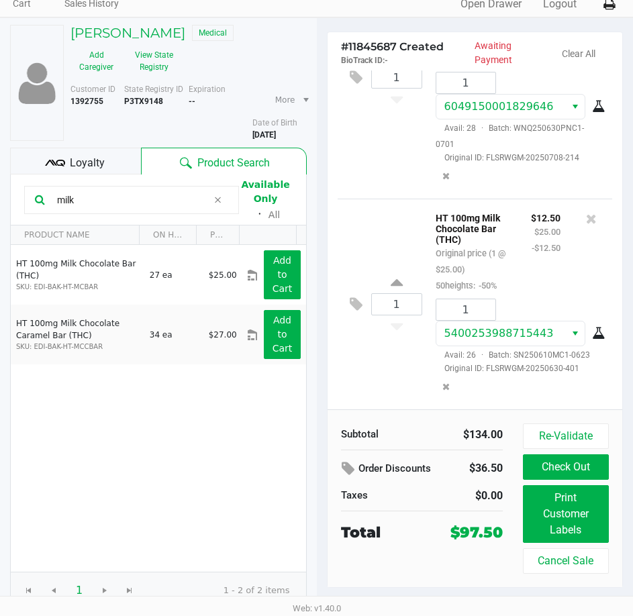
click at [561, 468] on button "Check Out" at bounding box center [566, 466] width 86 height 25
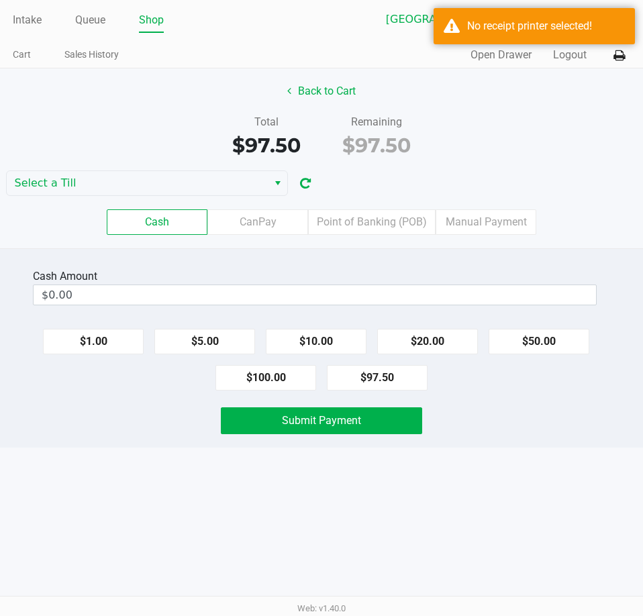
click at [388, 384] on button "$97.50" at bounding box center [377, 377] width 101 height 25
type input "$97.50"
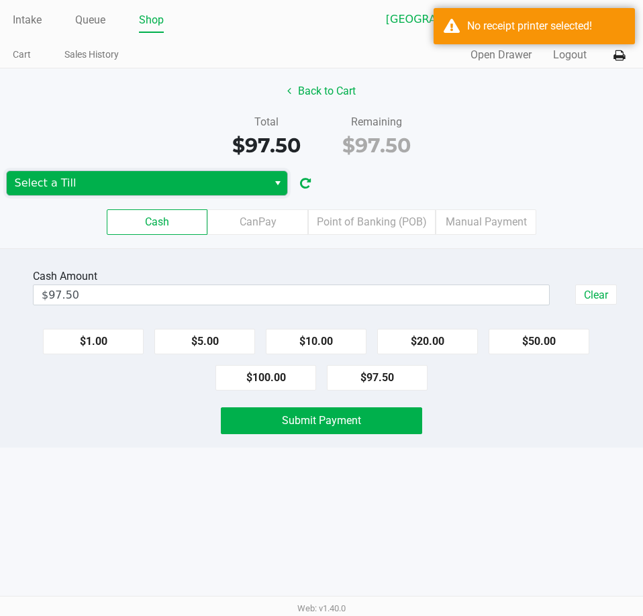
click at [205, 176] on span "Select a Till" at bounding box center [137, 183] width 245 height 16
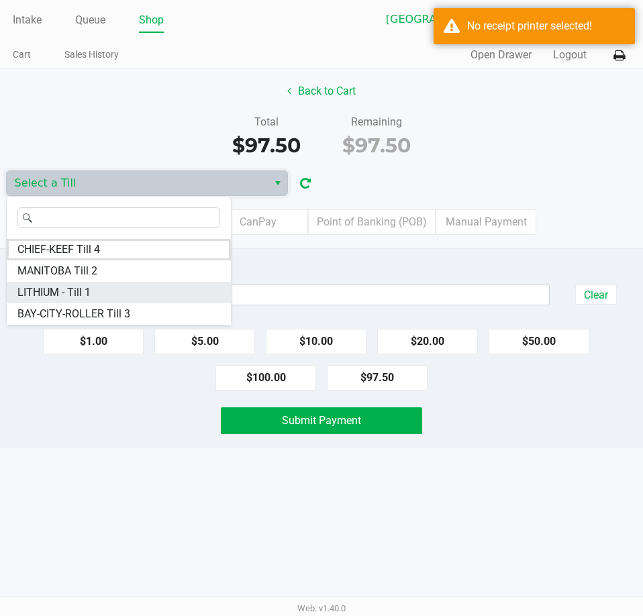
click at [44, 296] on span "LITHIUM - Till 1" at bounding box center [53, 292] width 73 height 16
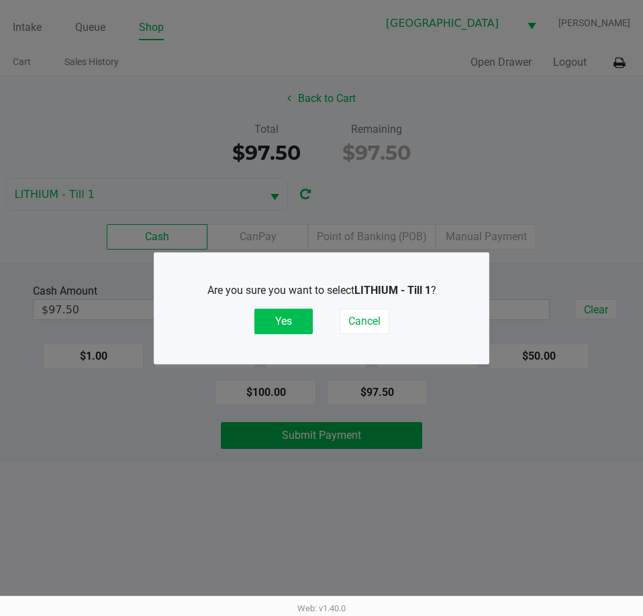
click at [290, 316] on button "Yes" at bounding box center [283, 321] width 58 height 25
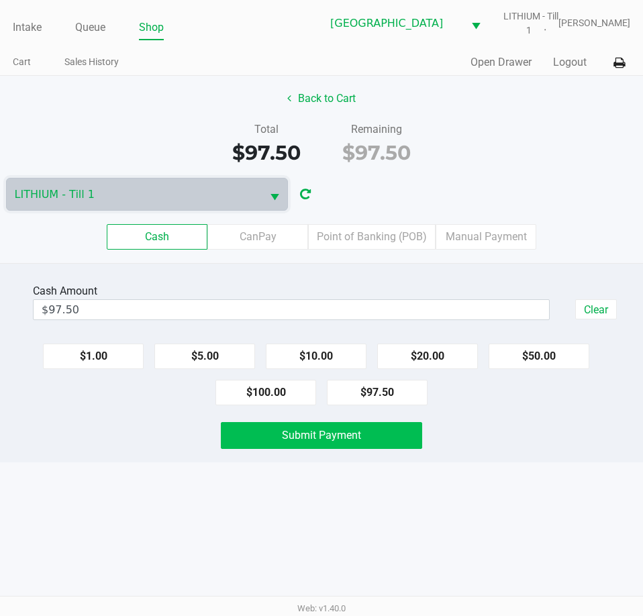
click at [358, 435] on span "Submit Payment" at bounding box center [321, 435] width 79 height 13
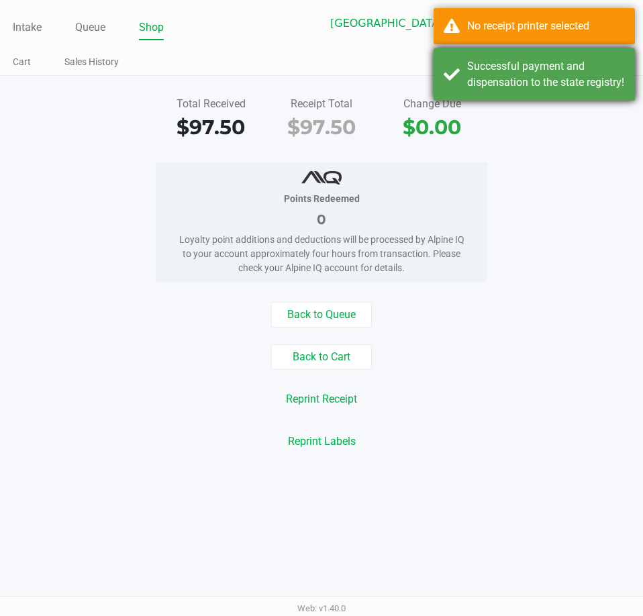
drag, startPoint x: 523, startPoint y: 223, endPoint x: 512, endPoint y: 74, distance: 148.7
click at [523, 199] on div "Points Redeemed 0 Loyalty point additions and deductions will be processed by A…" at bounding box center [321, 221] width 663 height 119
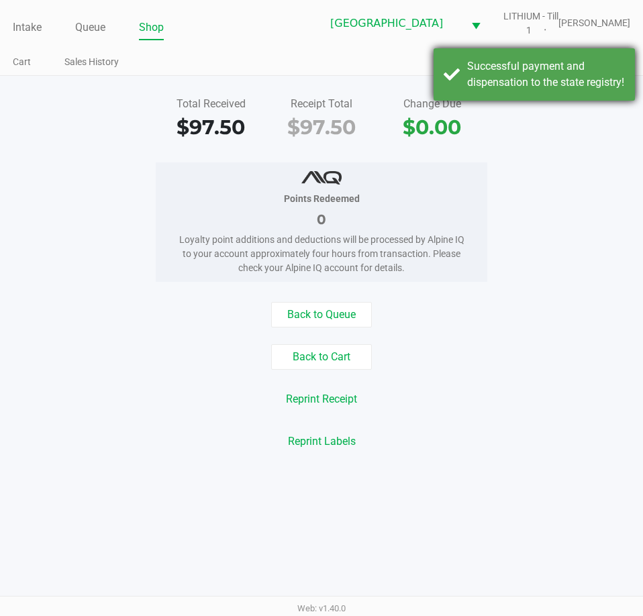
drag, startPoint x: 515, startPoint y: 68, endPoint x: 529, endPoint y: 56, distance: 19.1
click at [515, 66] on div "Successful payment and dispensation to the state registry!" at bounding box center [546, 74] width 158 height 32
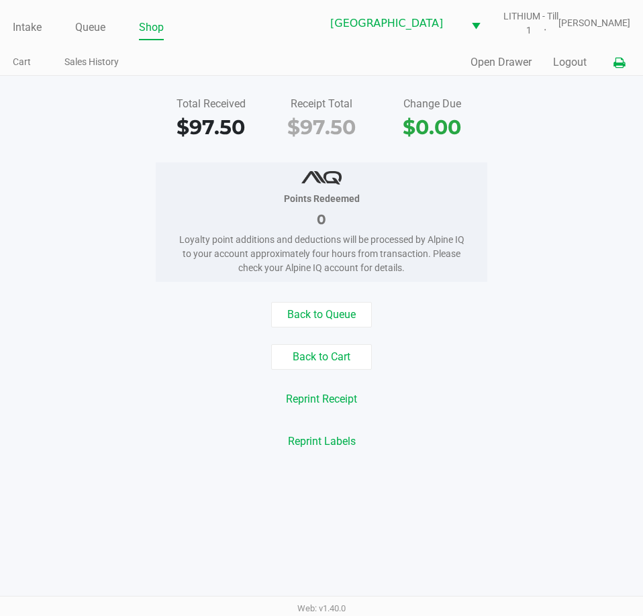
click at [614, 61] on icon at bounding box center [618, 62] width 11 height 9
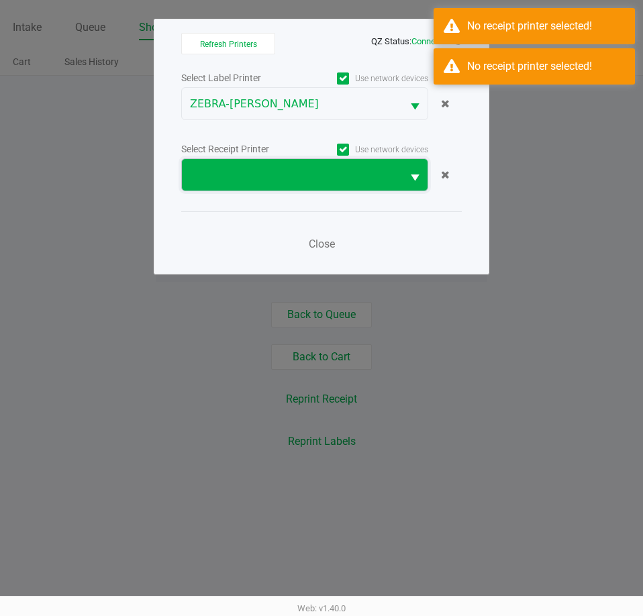
click at [252, 163] on span at bounding box center [292, 175] width 220 height 32
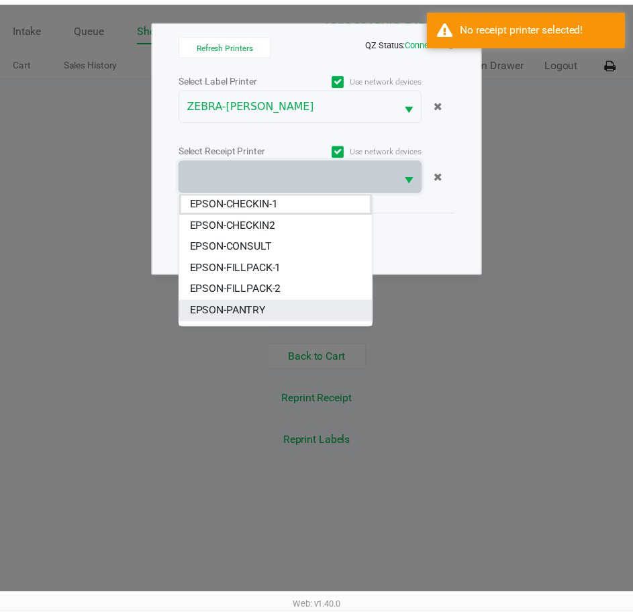
scroll to position [80, 0]
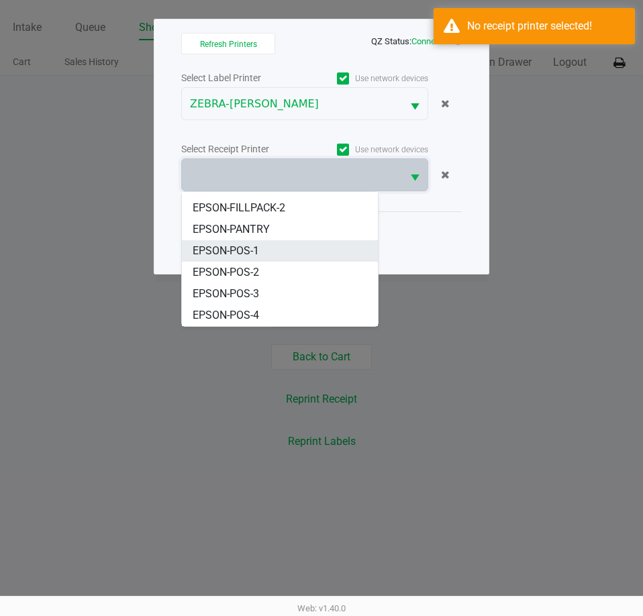
click at [251, 244] on span "EPSON-POS-1" at bounding box center [226, 251] width 66 height 16
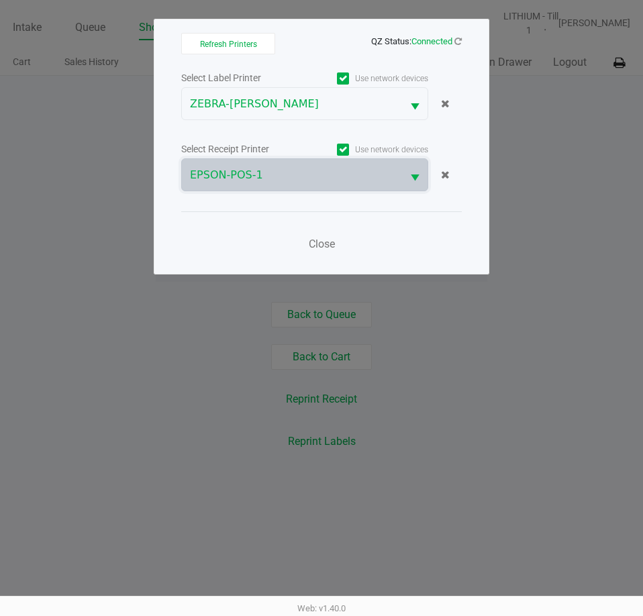
click at [484, 109] on div "Refresh Printers QZ Status: Connected Select Label Printer Use network devices …" at bounding box center [321, 147] width 335 height 256
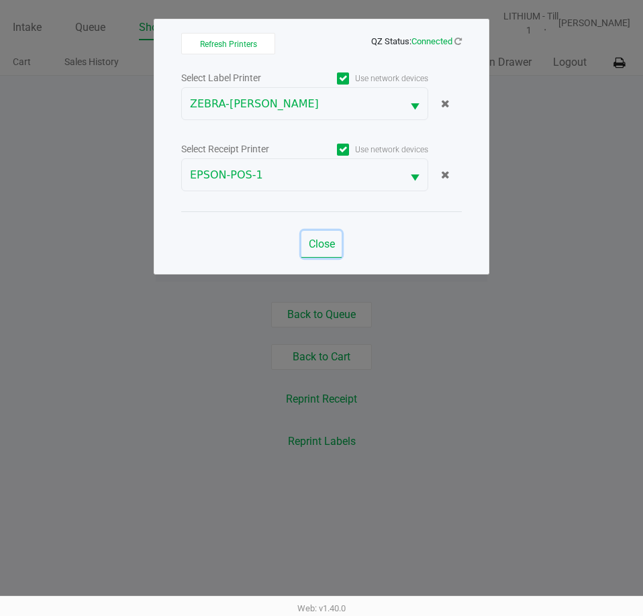
click at [328, 243] on span "Close" at bounding box center [322, 243] width 26 height 13
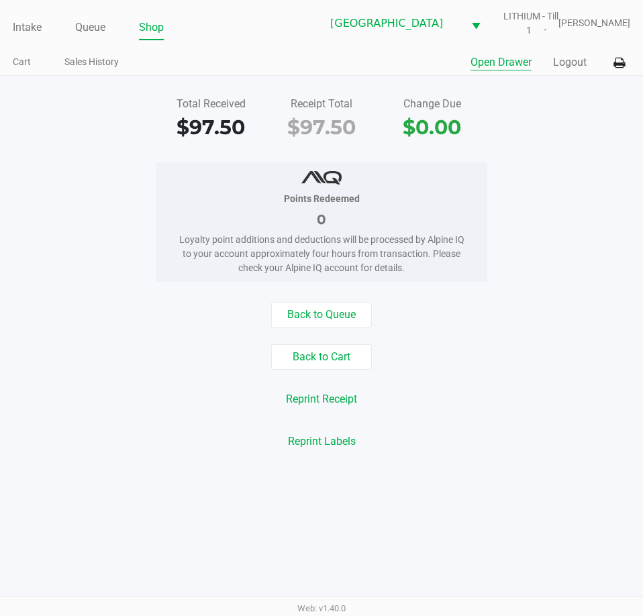
click at [492, 64] on button "Open Drawer" at bounding box center [500, 62] width 61 height 16
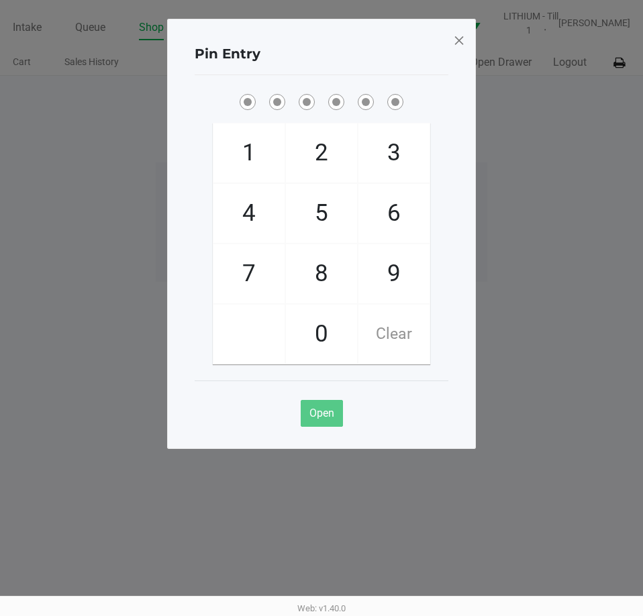
click at [522, 205] on ngb-modal-window "Pin Entry 1 4 7 2 5 8 0 3 6 9 Clear Open" at bounding box center [321, 308] width 643 height 616
checkbox input "true"
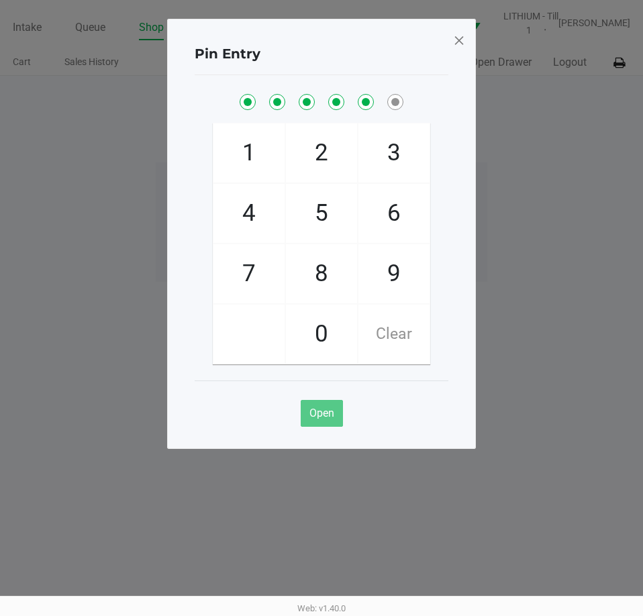
checkbox input "true"
click at [523, 203] on ngb-modal-window "Pin Entry 1 4 7 2 5 8 0 3 6 9 Clear Open" at bounding box center [321, 308] width 643 height 616
click at [460, 50] on span at bounding box center [459, 40] width 12 height 21
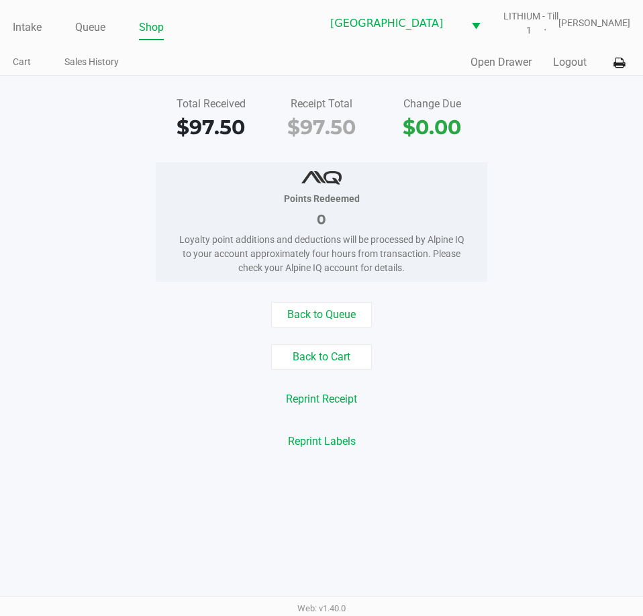
click at [549, 157] on div "Total Received $97.50 Receipt Total $97.50 Change Due $0.00 Points Redeemed 0 L…" at bounding box center [321, 273] width 643 height 394
click at [333, 393] on button "Reprint Receipt" at bounding box center [321, 398] width 89 height 25
drag, startPoint x: 582, startPoint y: 363, endPoint x: 396, endPoint y: 144, distance: 287.9
click at [581, 360] on div "Back to Cart" at bounding box center [321, 356] width 663 height 25
drag, startPoint x: 81, startPoint y: 30, endPoint x: 535, endPoint y: 27, distance: 454.2
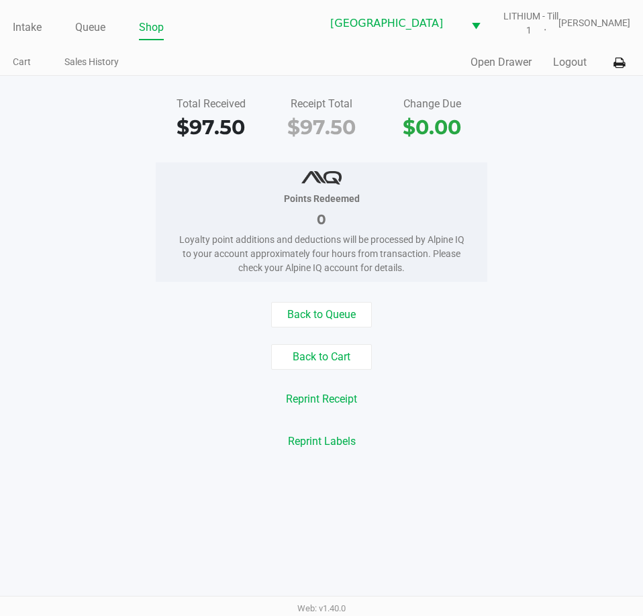
click at [82, 29] on link "Queue" at bounding box center [90, 27] width 30 height 19
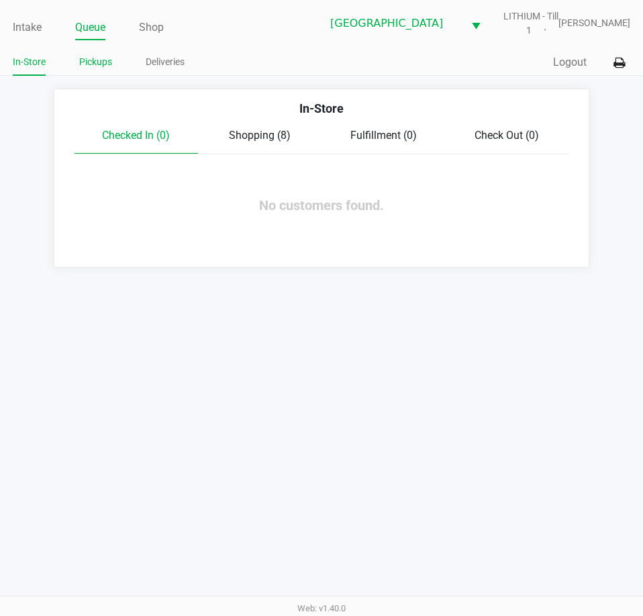
click at [105, 64] on link "Pickups" at bounding box center [95, 62] width 33 height 17
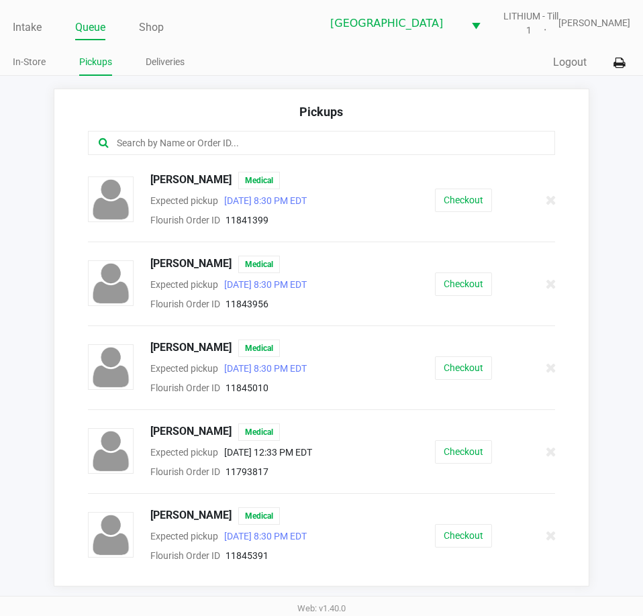
click at [276, 138] on input "text" at bounding box center [315, 143] width 401 height 15
click at [265, 142] on input "text" at bounding box center [315, 143] width 401 height 15
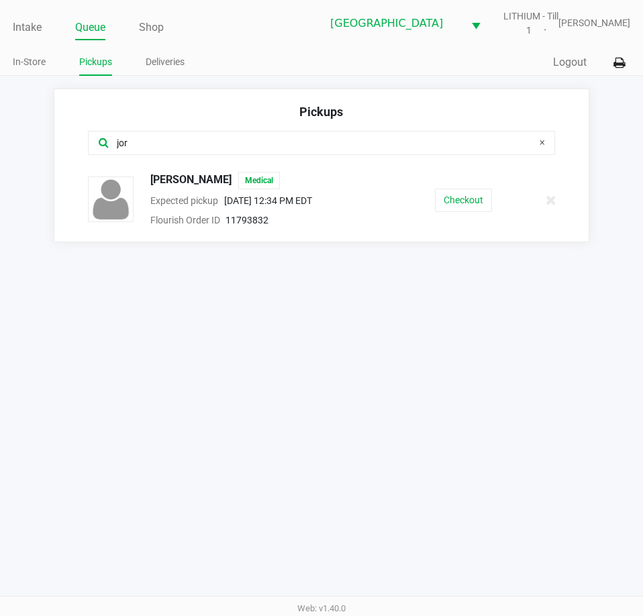
type input "jor"
click at [478, 570] on div "Intake Queue Shop Lakeland WC LITHIUM - Till 1 Lisette Ramos In-Store Pickups D…" at bounding box center [321, 308] width 643 height 616
click at [91, 20] on link "Queue" at bounding box center [90, 27] width 30 height 19
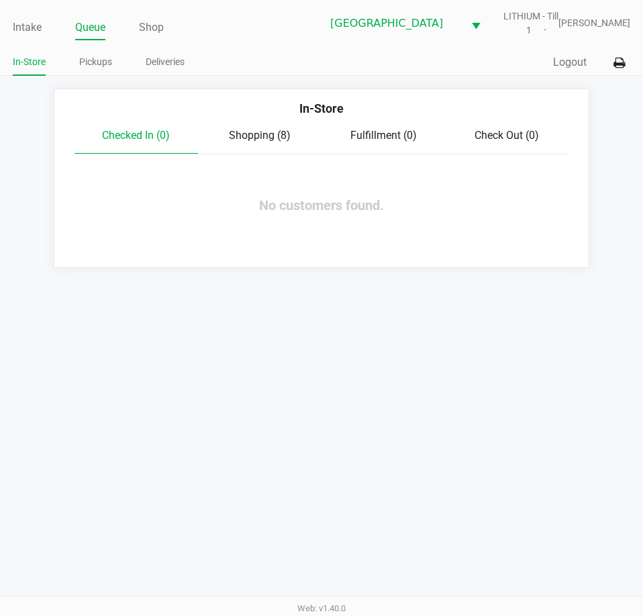
click at [244, 133] on span "Shopping (8)" at bounding box center [260, 135] width 62 height 13
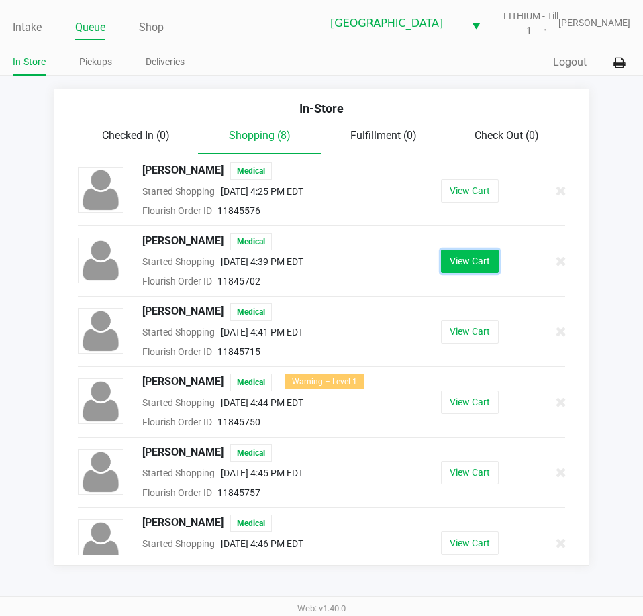
click at [456, 260] on button "View Cart" at bounding box center [470, 261] width 58 height 23
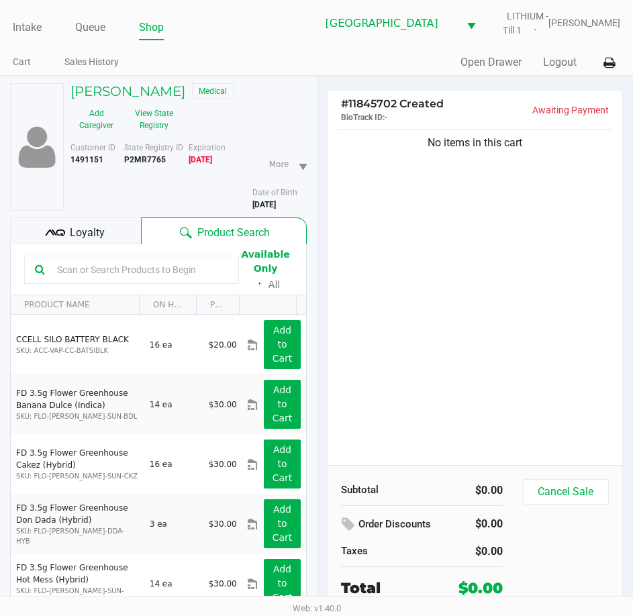
click at [447, 282] on div "No items in this cart" at bounding box center [474, 295] width 295 height 339
click at [450, 337] on div "No items in this cart" at bounding box center [474, 295] width 295 height 339
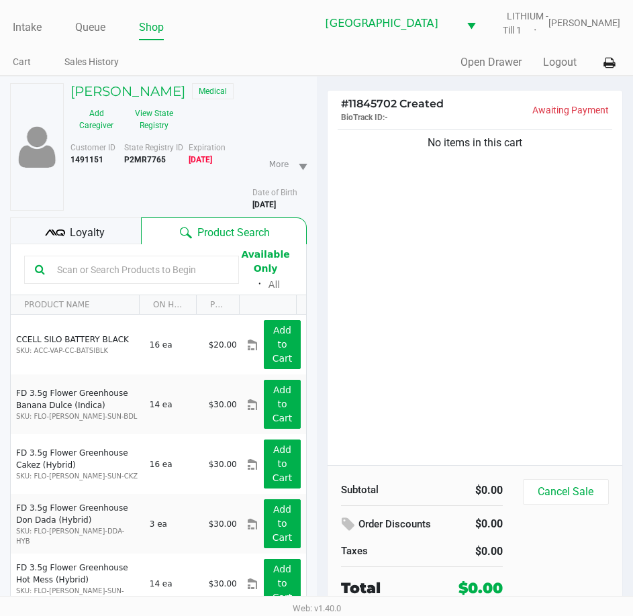
click at [174, 276] on input "text" at bounding box center [140, 270] width 176 height 20
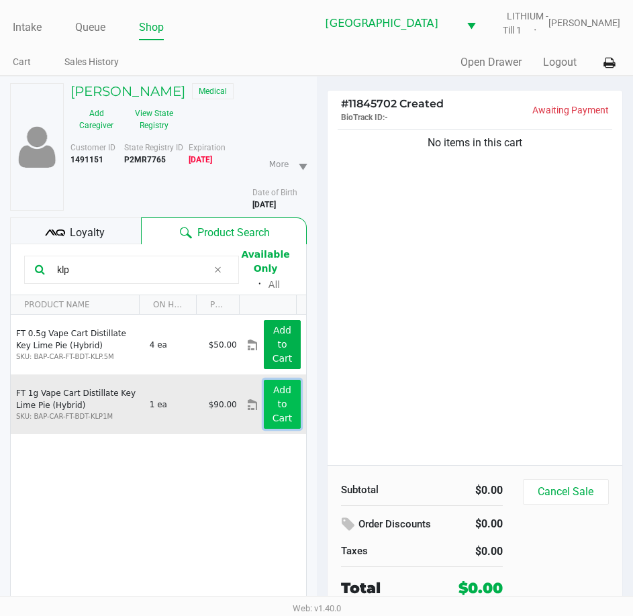
click at [279, 402] on button "Add to Cart" at bounding box center [282, 404] width 36 height 49
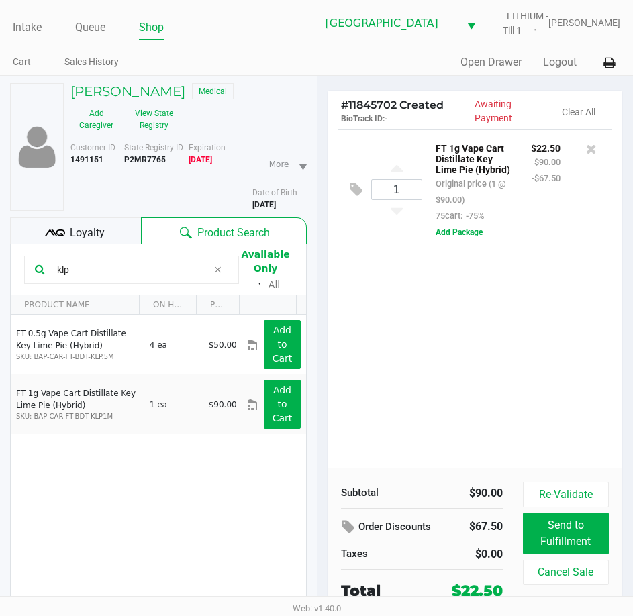
drag, startPoint x: 78, startPoint y: 268, endPoint x: 18, endPoint y: 254, distance: 61.3
click at [0, 267] on html "Intake Queue Shop Lakeland WC LITHIUM - Till 1 Lisette Ramos Cart Sales History…" at bounding box center [316, 308] width 633 height 616
type input "a"
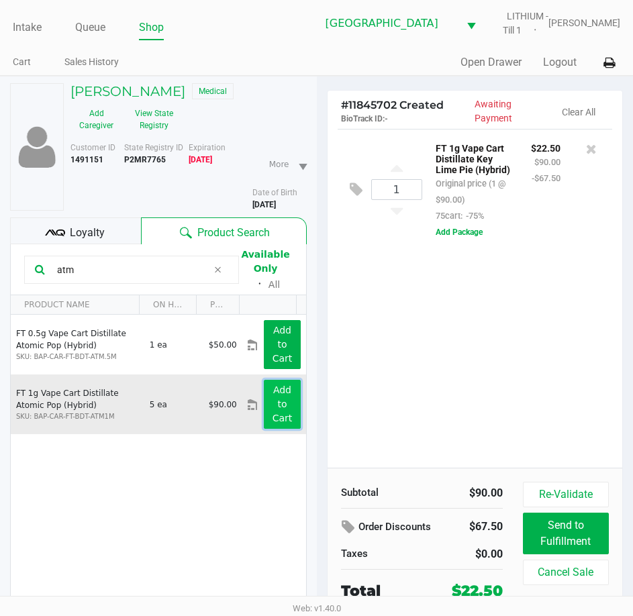
click at [272, 401] on app-button-loader "Add to Cart" at bounding box center [282, 403] width 20 height 39
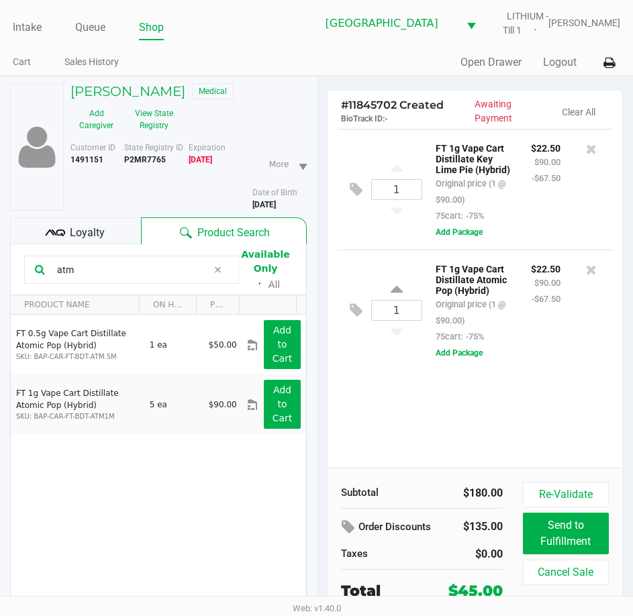
drag, startPoint x: 89, startPoint y: 268, endPoint x: -1, endPoint y: 267, distance: 89.2
click at [0, 267] on html "Intake Queue Shop Lakeland WC LITHIUM - Till 1 Lisette Ramos Cart Sales History…" at bounding box center [316, 308] width 633 height 616
type input "amn"
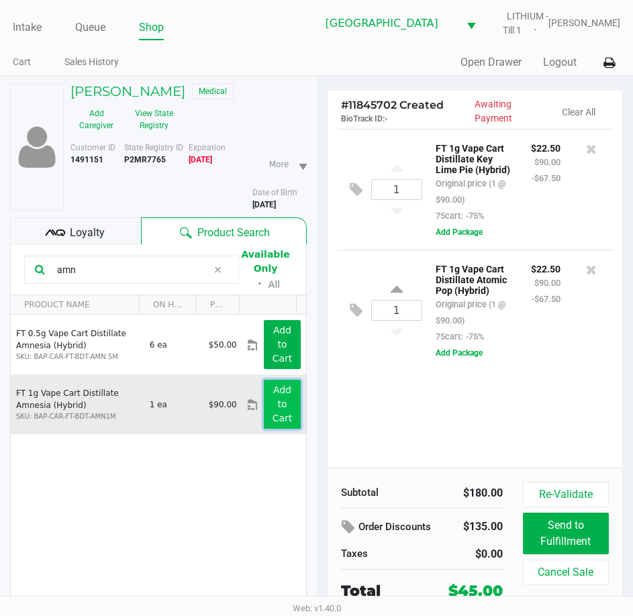
click at [279, 403] on button "Add to Cart" at bounding box center [282, 404] width 36 height 49
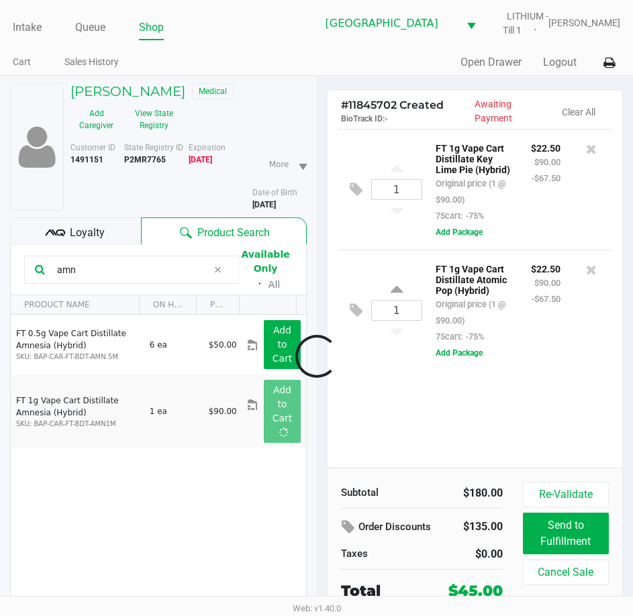
click at [448, 418] on div at bounding box center [316, 356] width 633 height 427
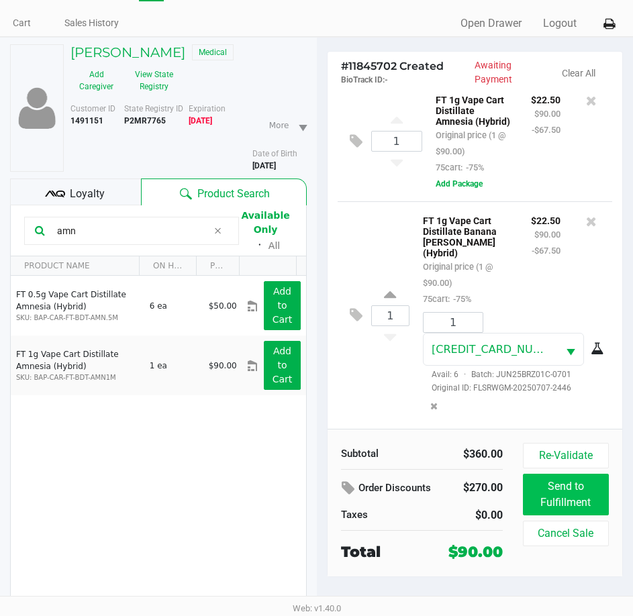
scroll to position [70, 0]
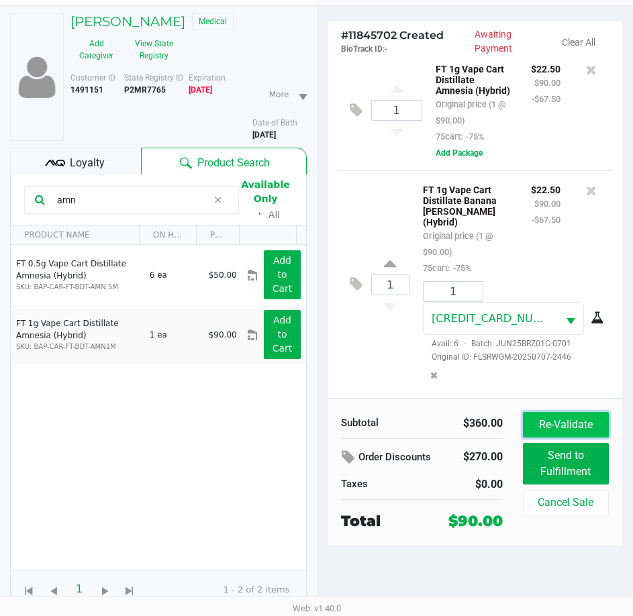
click at [554, 422] on button "Re-Validate" at bounding box center [566, 424] width 86 height 25
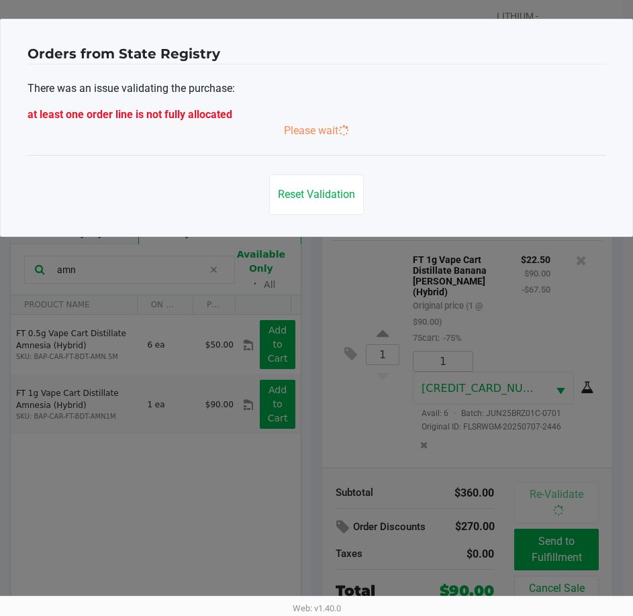
scroll to position [0, 0]
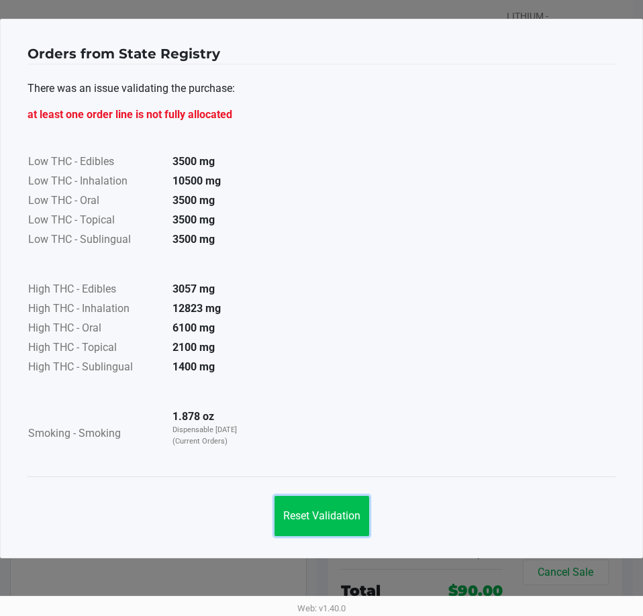
drag, startPoint x: 332, startPoint y: 515, endPoint x: 427, endPoint y: 341, distance: 197.6
click at [334, 510] on span "Reset Validation" at bounding box center [321, 515] width 77 height 13
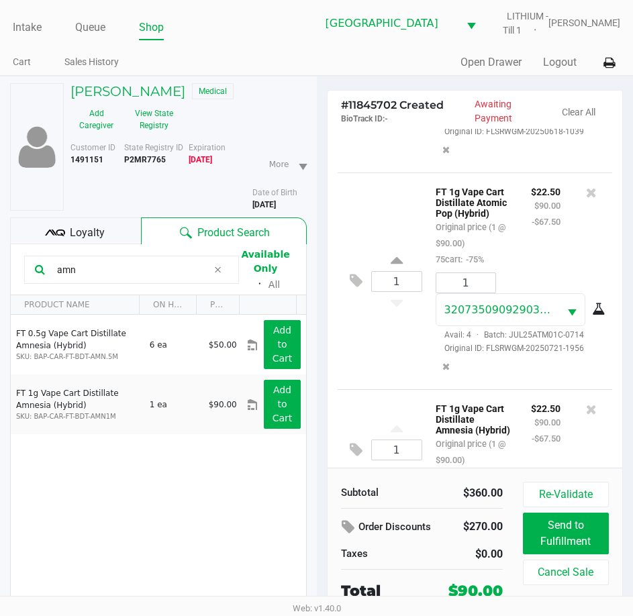
scroll to position [335, 0]
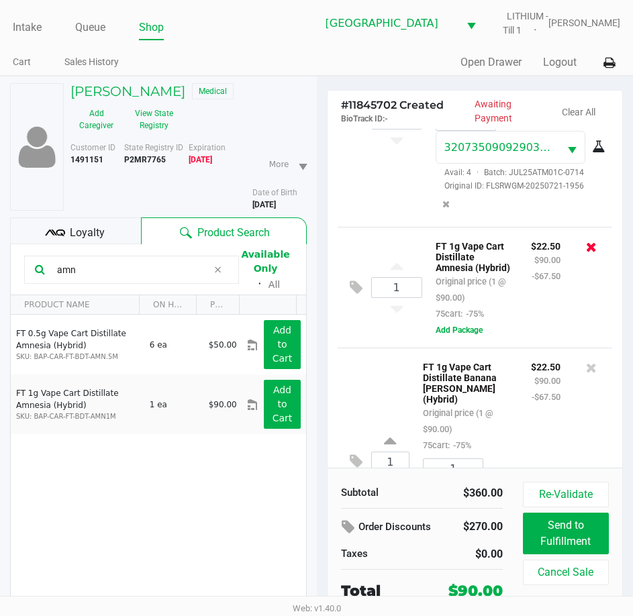
click at [586, 254] on icon at bounding box center [591, 246] width 11 height 13
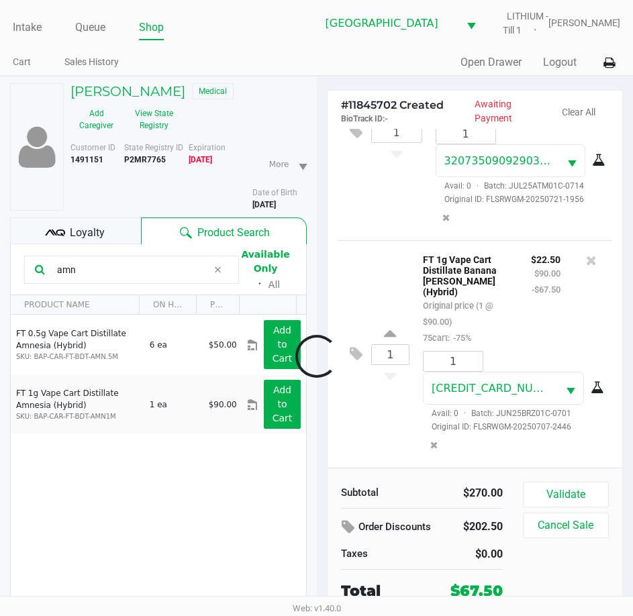
scroll to position [352, 0]
click at [586, 259] on icon at bounding box center [591, 260] width 11 height 13
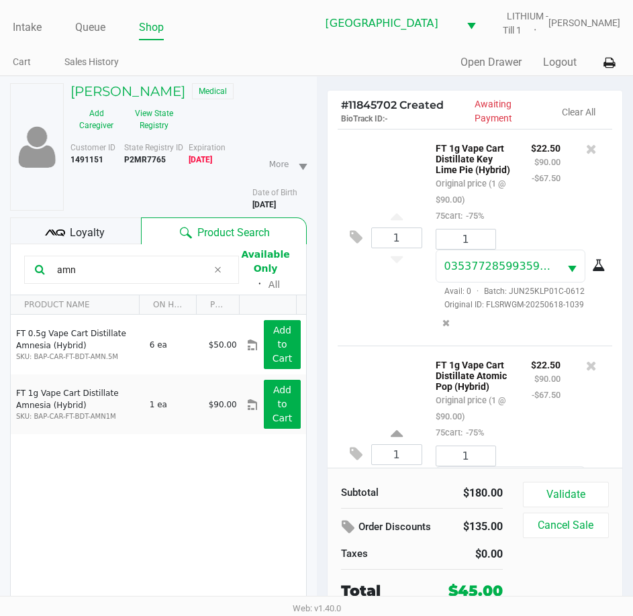
scroll to position [121, 0]
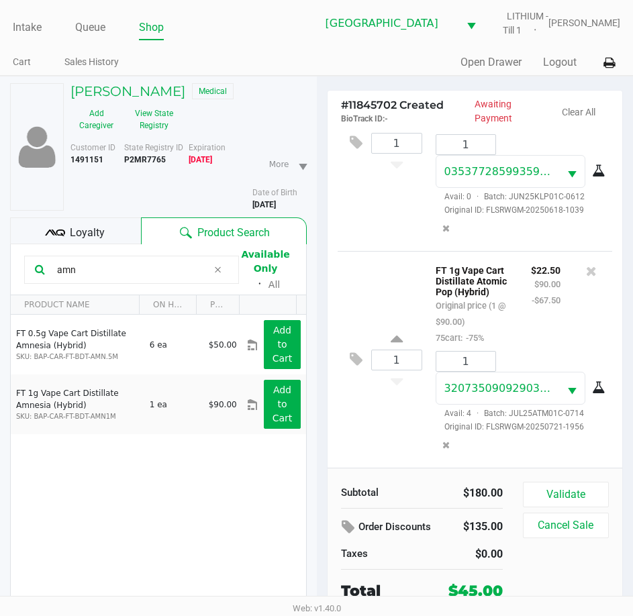
click at [140, 274] on input "amn" at bounding box center [130, 270] width 156 height 20
drag, startPoint x: 127, startPoint y: 274, endPoint x: 108, endPoint y: 273, distance: 18.8
click at [108, 273] on input "amn" at bounding box center [130, 270] width 156 height 20
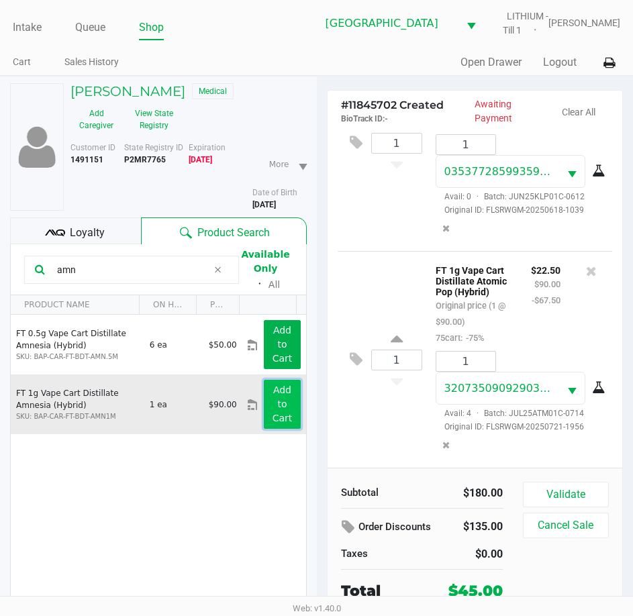
click at [264, 405] on button "Add to Cart" at bounding box center [282, 404] width 36 height 49
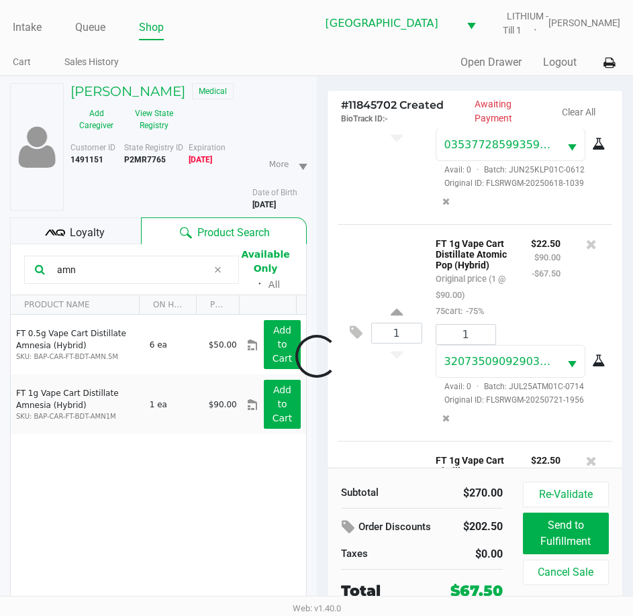
scroll to position [256, 0]
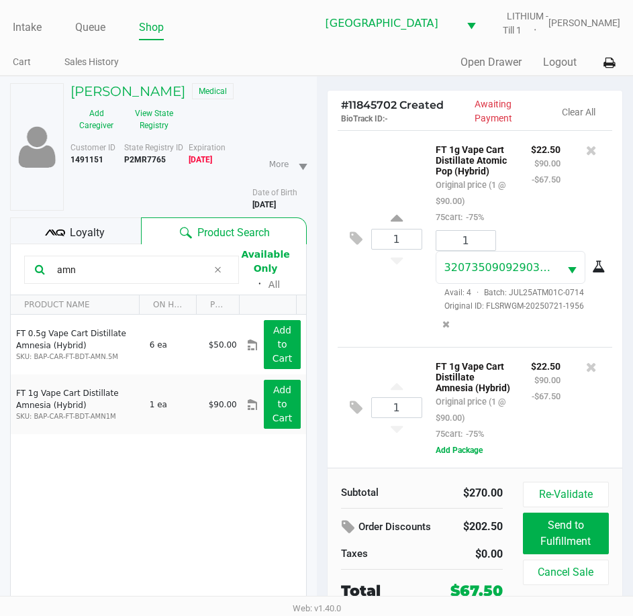
click at [370, 283] on div "1 FT 1g Vape Cart Distillate Atomic Pop (Hybrid) Original price (1 @ $90.00) 75…" at bounding box center [474, 238] width 275 height 217
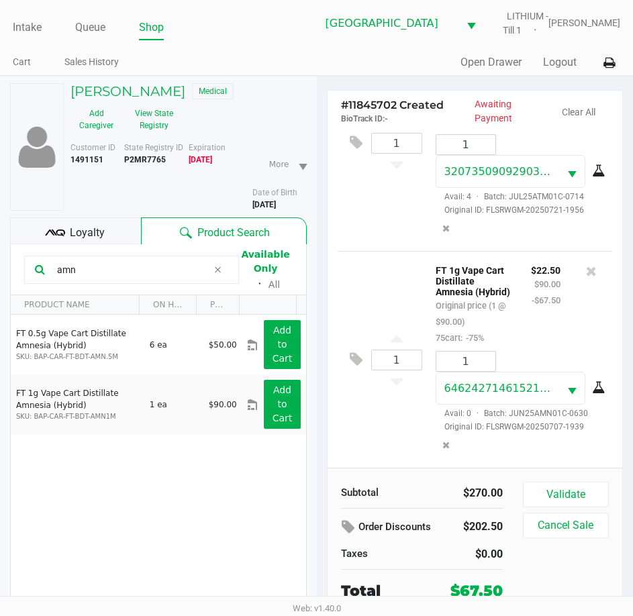
scroll to position [70, 0]
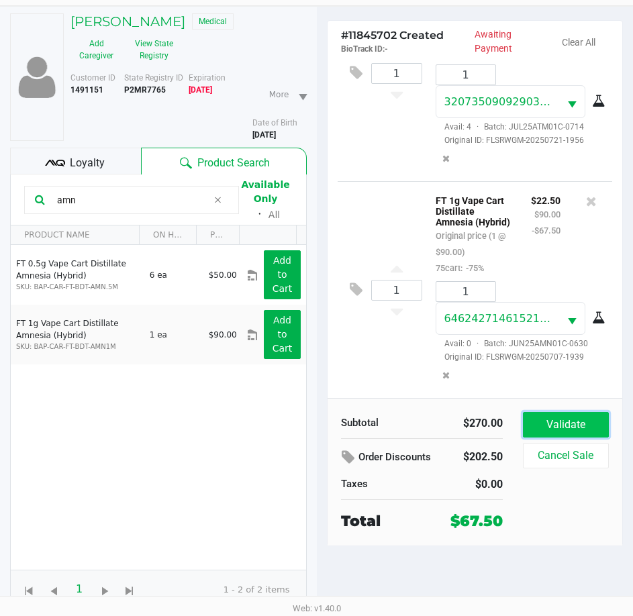
click at [564, 431] on button "Validate" at bounding box center [566, 424] width 86 height 25
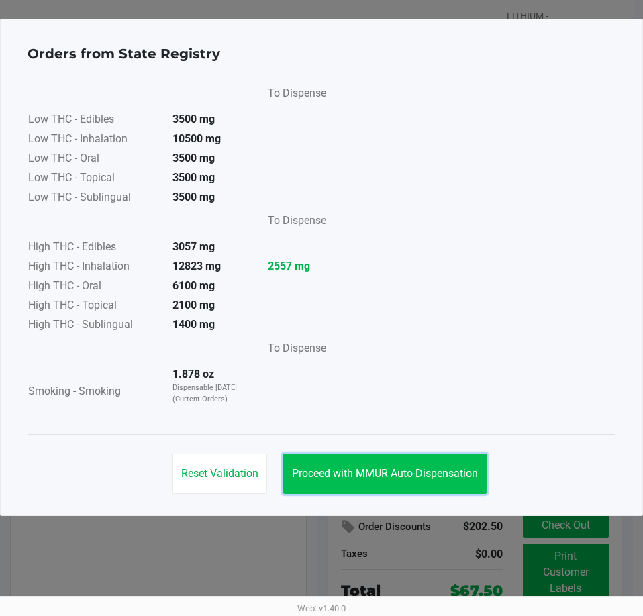
click at [433, 478] on span "Proceed with MMUR Auto-Dispensation" at bounding box center [385, 473] width 186 height 13
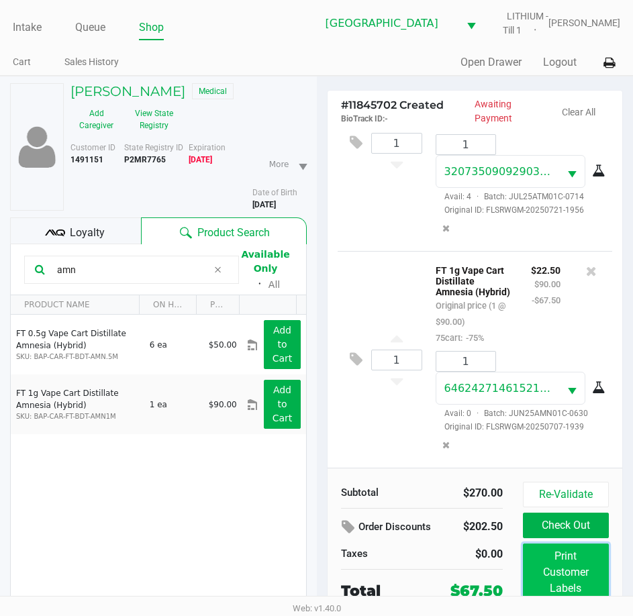
click at [574, 554] on button "Print Customer Labels" at bounding box center [566, 572] width 86 height 58
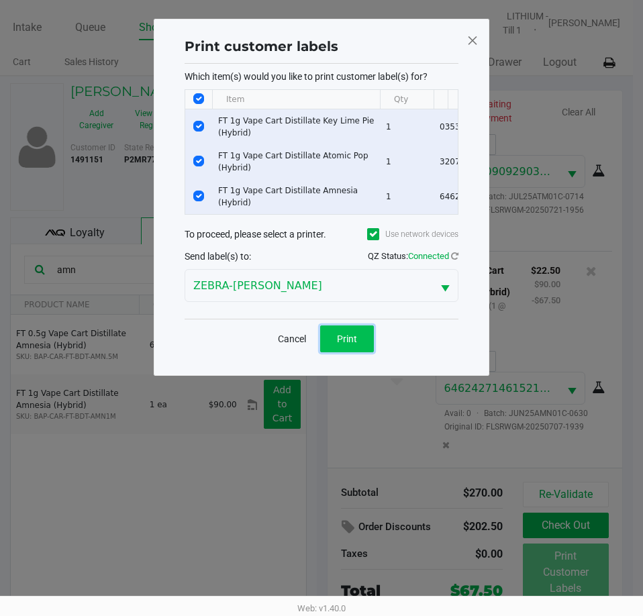
click at [356, 337] on button "Print" at bounding box center [347, 338] width 54 height 27
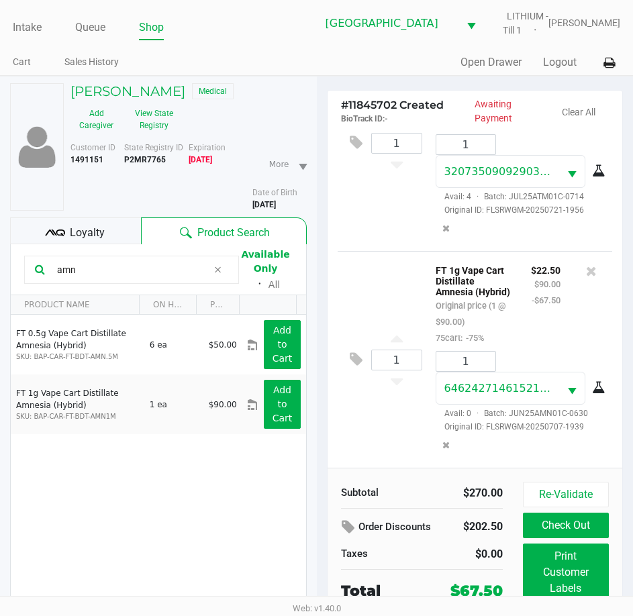
click at [83, 229] on span "Loyalty" at bounding box center [87, 233] width 35 height 16
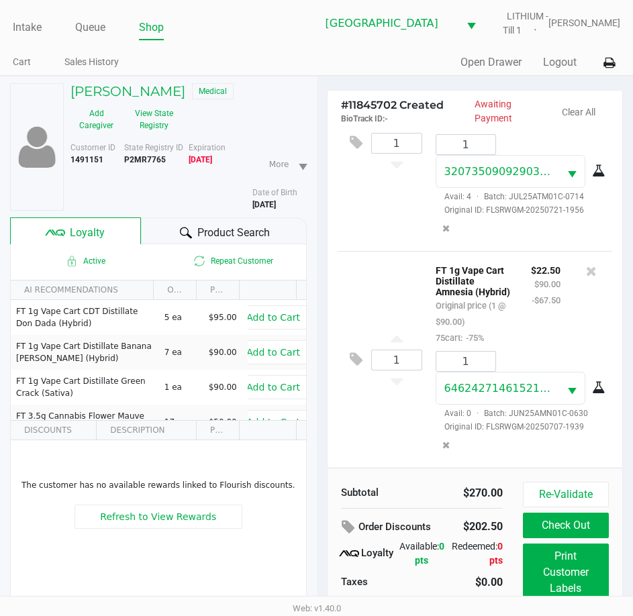
click at [392, 431] on div "1 FT 1g Vape Cart Distillate Amnesia (Hybrid) Original price (1 @ $90.00) 75car…" at bounding box center [474, 359] width 275 height 217
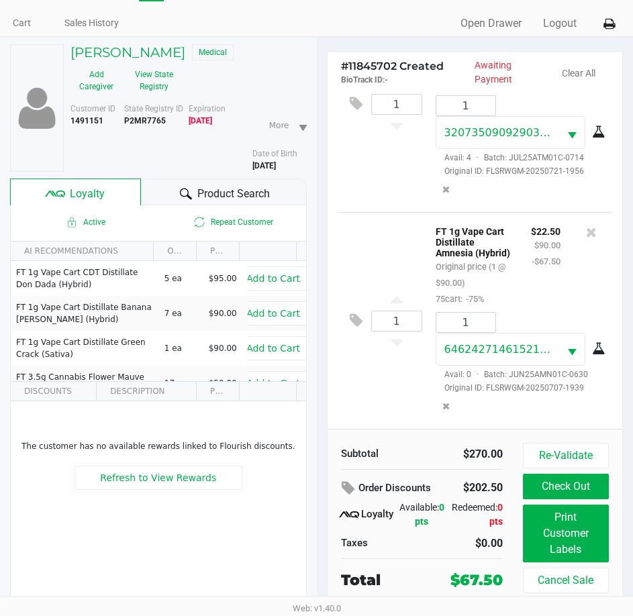
scroll to position [70, 0]
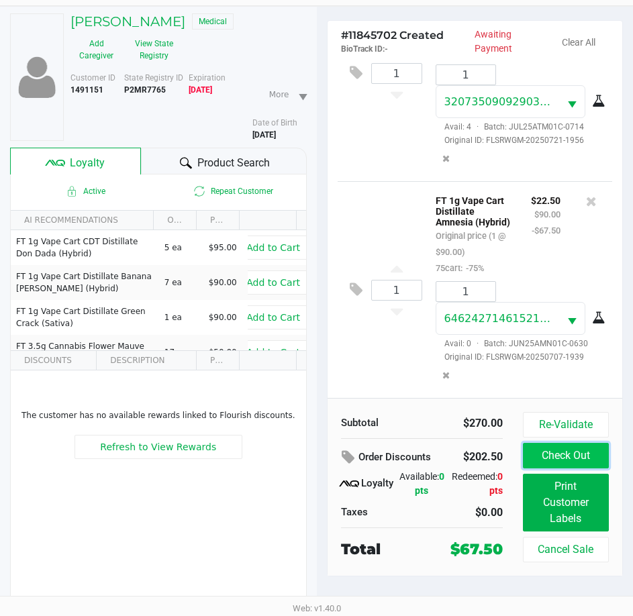
click at [574, 451] on button "Check Out" at bounding box center [566, 455] width 86 height 25
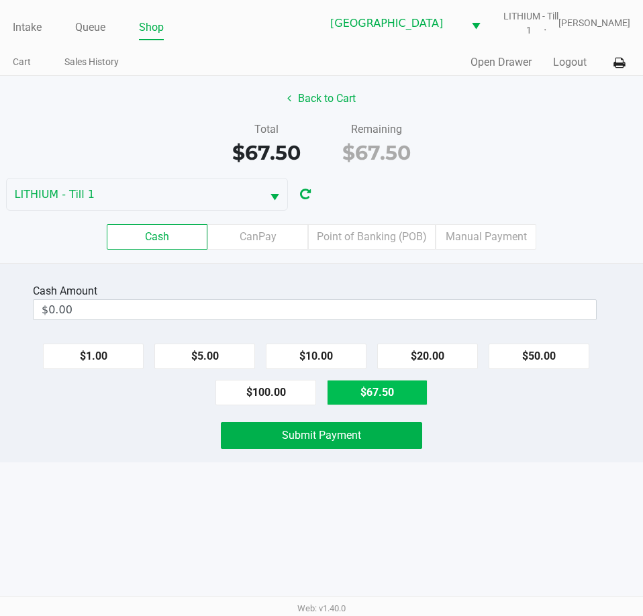
drag, startPoint x: 374, startPoint y: 384, endPoint x: 387, endPoint y: 402, distance: 23.1
click at [374, 384] on button "$67.50" at bounding box center [377, 392] width 101 height 25
type input "$67.50"
click at [382, 393] on button "$67.50" at bounding box center [377, 392] width 101 height 25
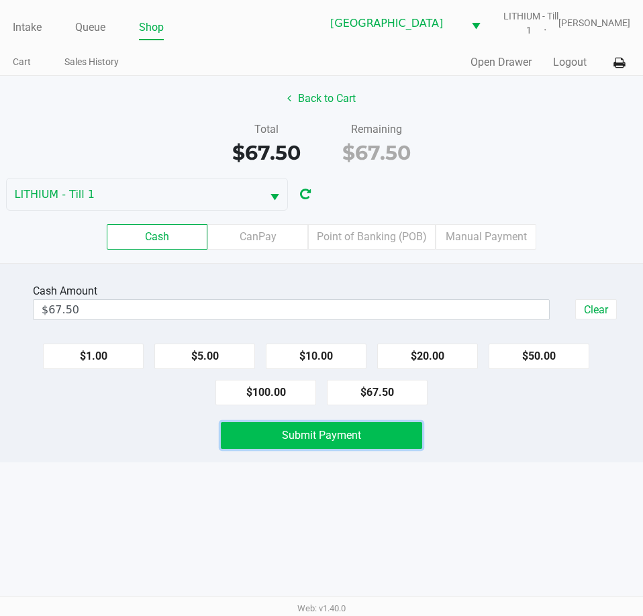
click at [362, 436] on button "Submit Payment" at bounding box center [321, 435] width 201 height 27
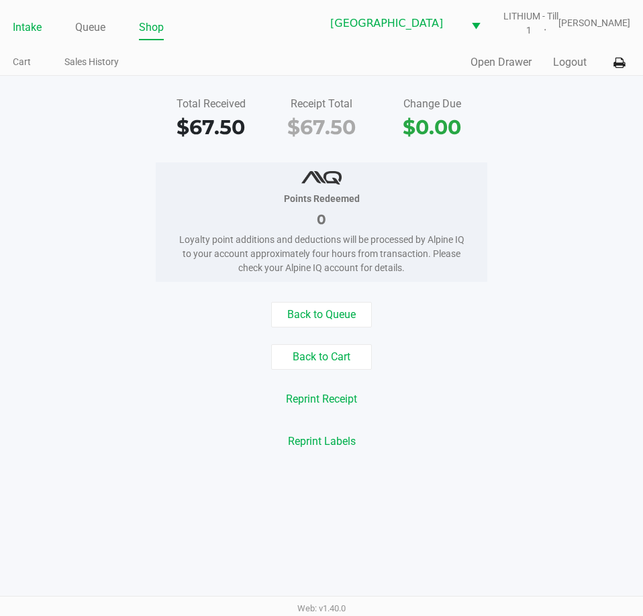
click at [19, 29] on link "Intake" at bounding box center [27, 27] width 29 height 19
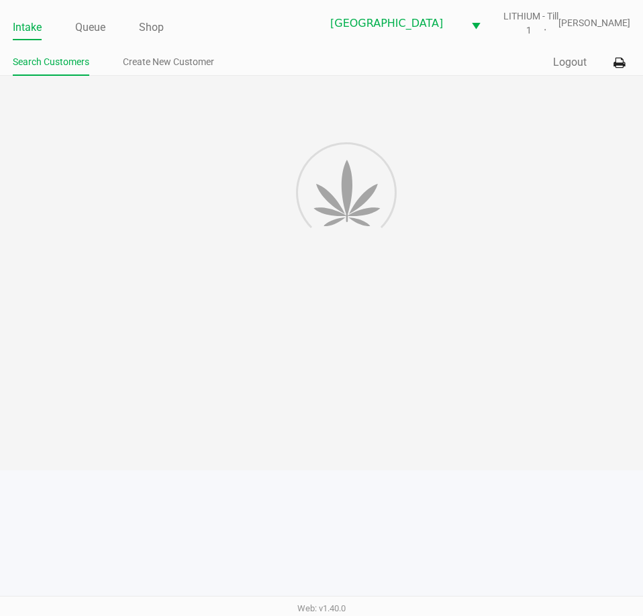
click at [504, 256] on div at bounding box center [321, 273] width 643 height 394
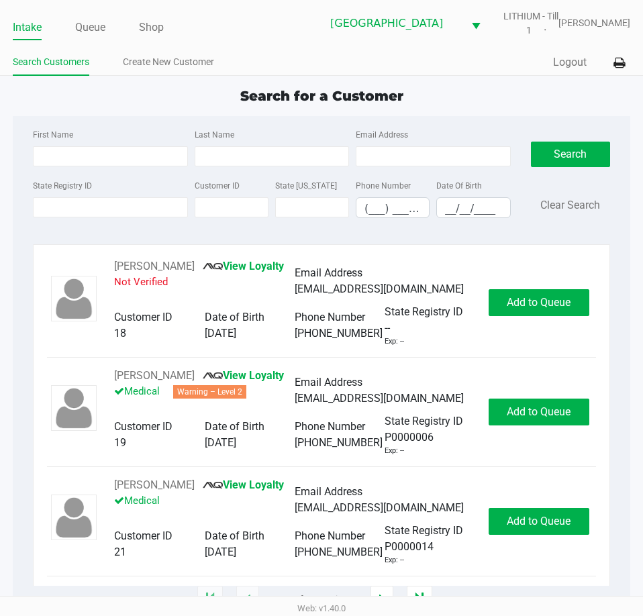
click at [437, 61] on div "Quick Sale Logout" at bounding box center [475, 62] width 309 height 25
click at [83, 37] on li "Queue" at bounding box center [90, 28] width 30 height 23
click at [97, 30] on link "Queue" at bounding box center [90, 27] width 30 height 19
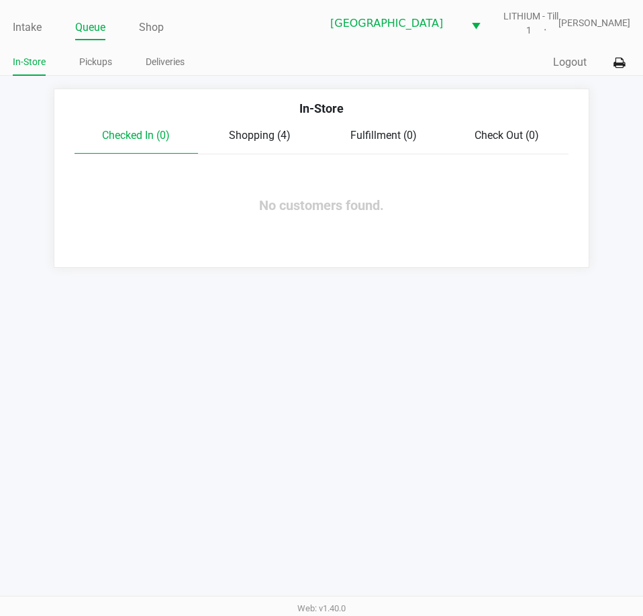
click at [256, 140] on span "Shopping (4)" at bounding box center [260, 135] width 62 height 13
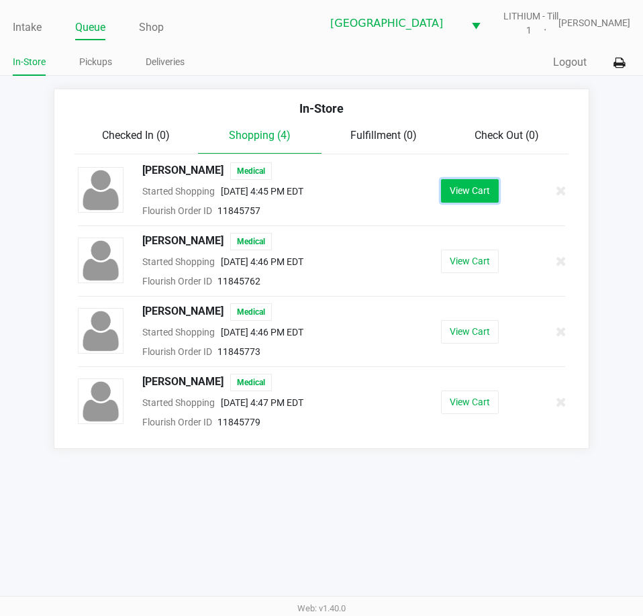
click at [474, 193] on button "View Cart" at bounding box center [470, 190] width 58 height 23
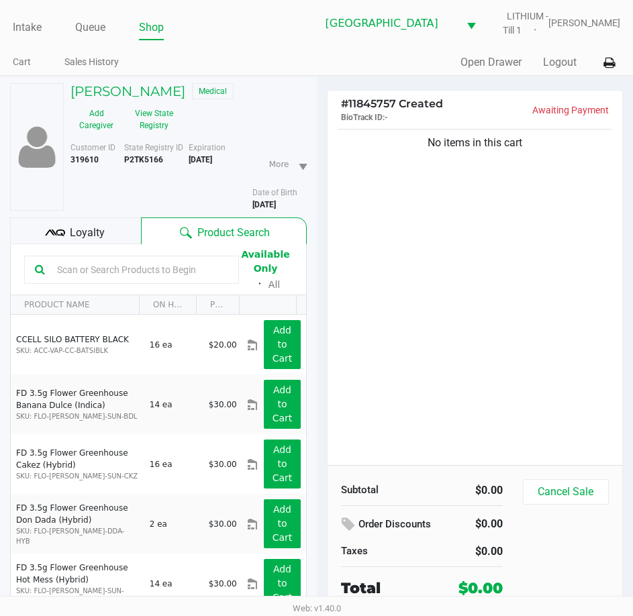
click at [493, 311] on div "No items in this cart" at bounding box center [474, 295] width 295 height 339
click at [162, 122] on button "View State Registry" at bounding box center [150, 120] width 56 height 34
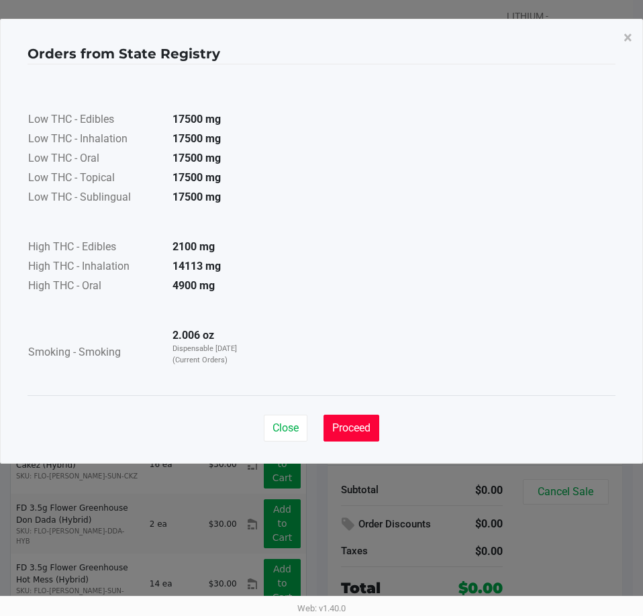
click at [369, 417] on button "Proceed" at bounding box center [351, 428] width 56 height 27
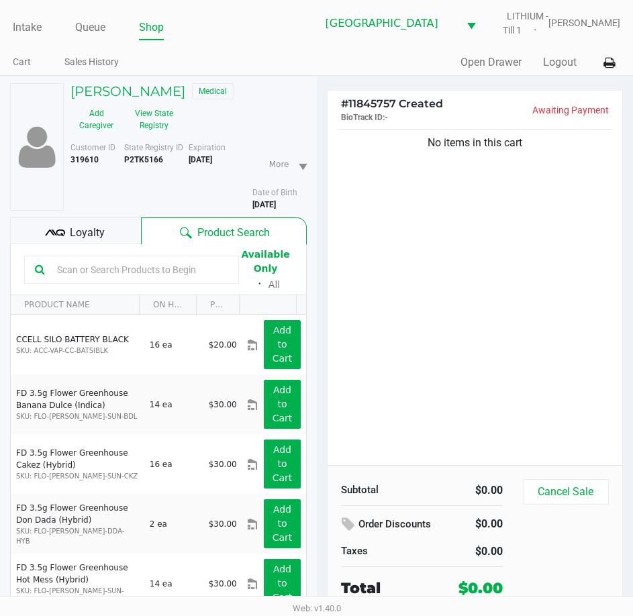
click at [397, 371] on app-state-registry "Orders from State Registry × Low THC - Edibles 17500 mg Low THC - Inhalation 17…" at bounding box center [317, 207] width 578 height 417
click at [397, 371] on div "No items in this cart" at bounding box center [474, 295] width 295 height 339
drag, startPoint x: 80, startPoint y: 276, endPoint x: 97, endPoint y: 274, distance: 16.9
click at [82, 274] on input "text" at bounding box center [140, 270] width 176 height 20
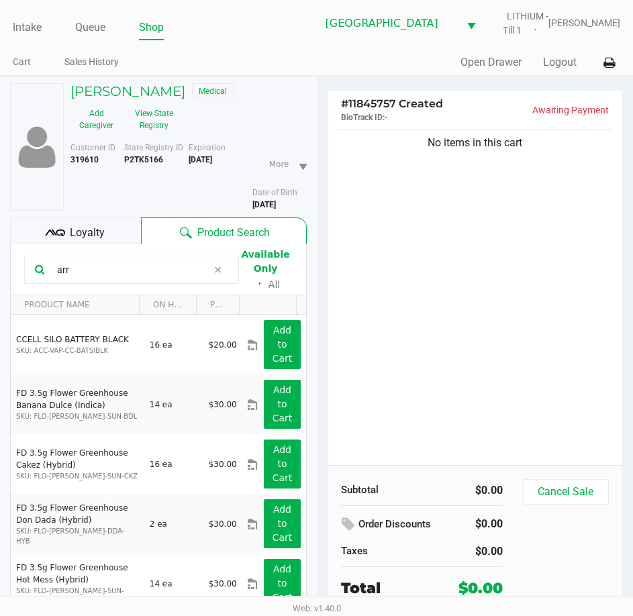
type input "arr"
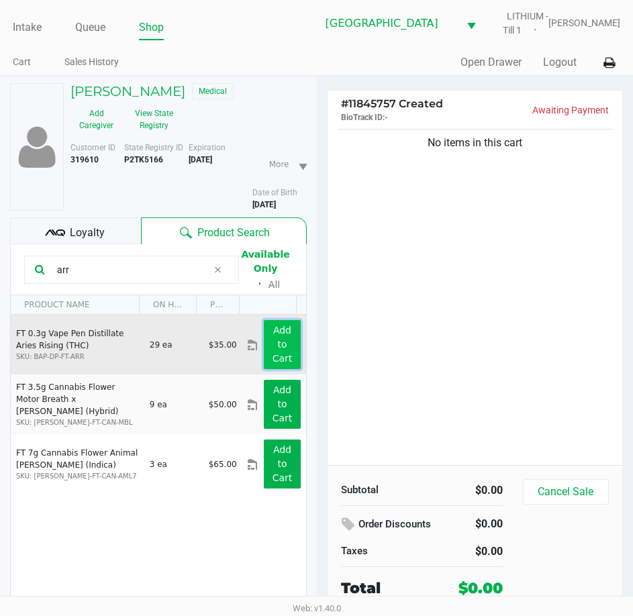
click at [276, 345] on app-button-loader "Add to Cart" at bounding box center [282, 344] width 20 height 39
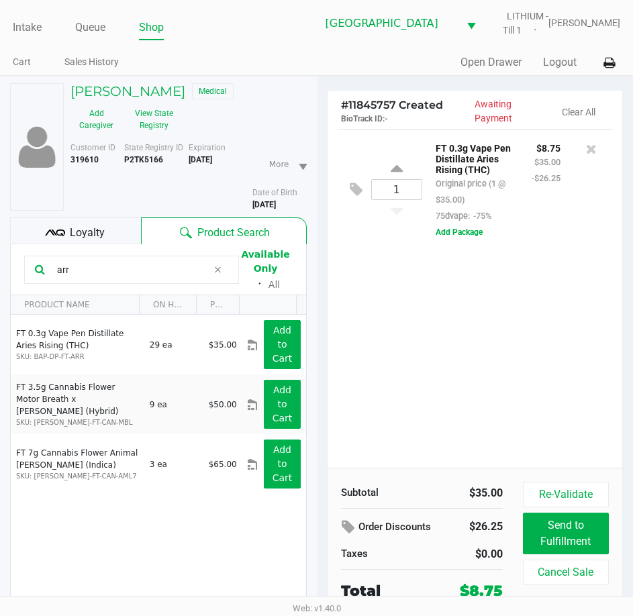
drag, startPoint x: 78, startPoint y: 266, endPoint x: -1, endPoint y: 269, distance: 79.2
click at [0, 269] on html "Intake Queue Shop Lakeland WC LITHIUM - Till 1 Lisette Ramos Cart Sales History…" at bounding box center [316, 308] width 633 height 616
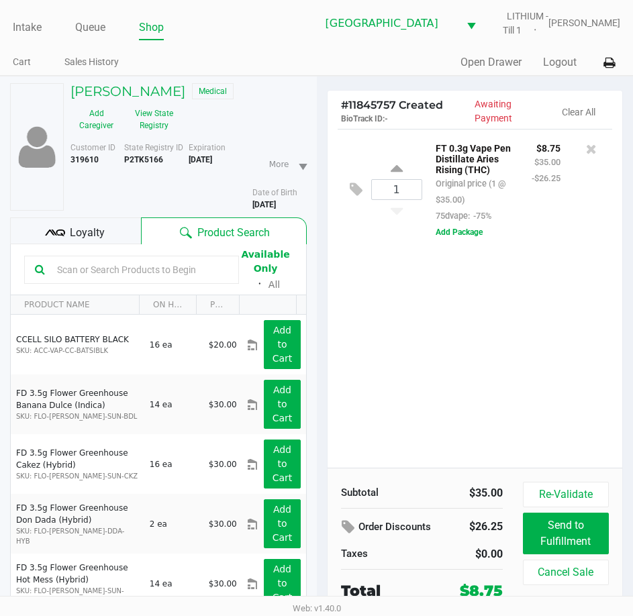
click at [176, 268] on input "text" at bounding box center [140, 270] width 176 height 20
type input "brz"
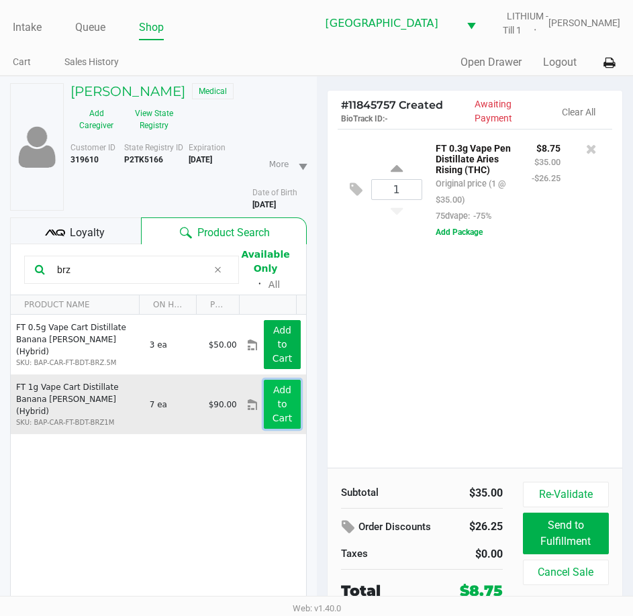
click at [280, 402] on button "Add to Cart" at bounding box center [282, 404] width 36 height 49
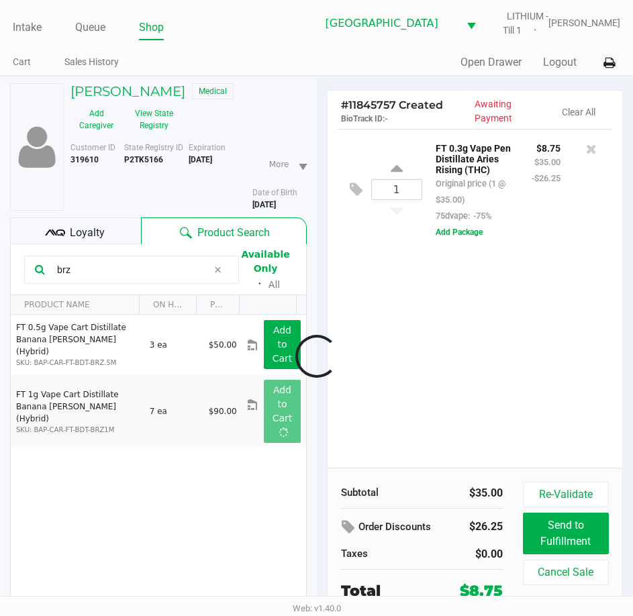
click at [460, 386] on div at bounding box center [316, 356] width 633 height 427
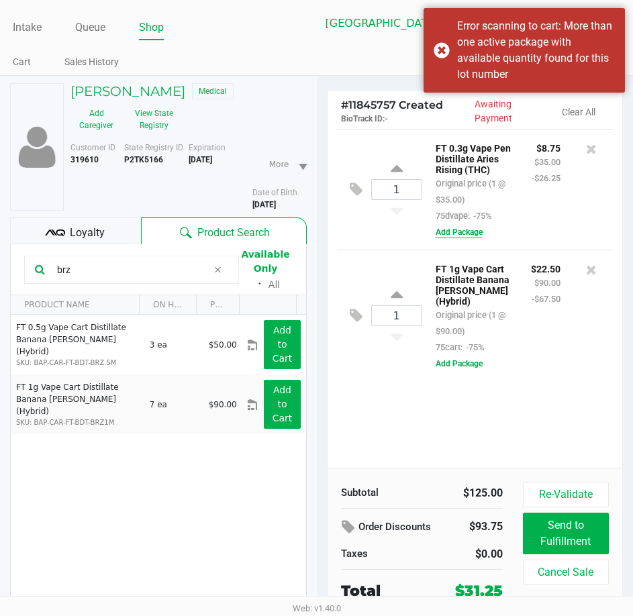
click at [478, 229] on button "Add Package" at bounding box center [458, 232] width 47 height 12
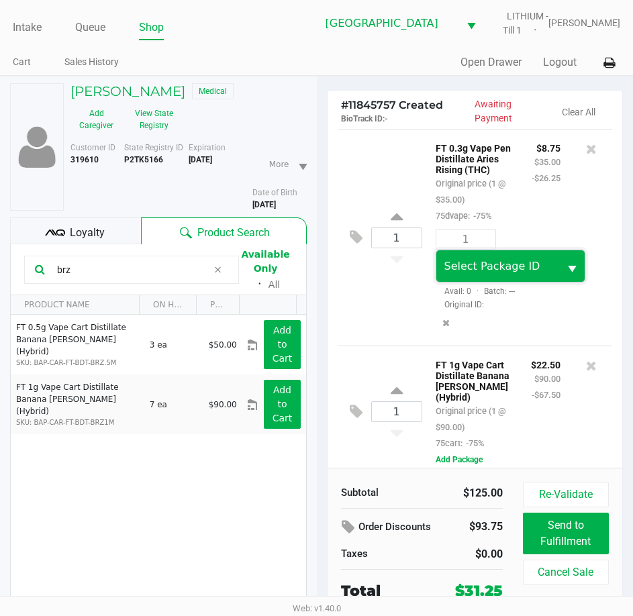
click at [460, 272] on span "Select Package ID" at bounding box center [492, 266] width 96 height 13
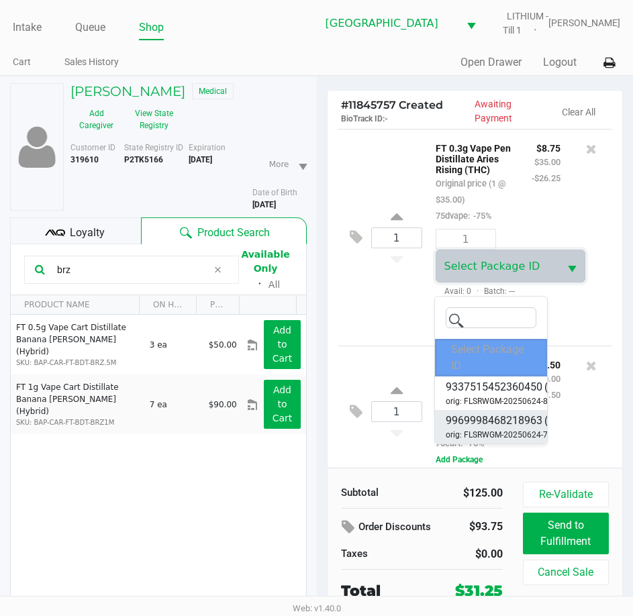
click at [468, 423] on span "9969998468218963" at bounding box center [493, 421] width 97 height 16
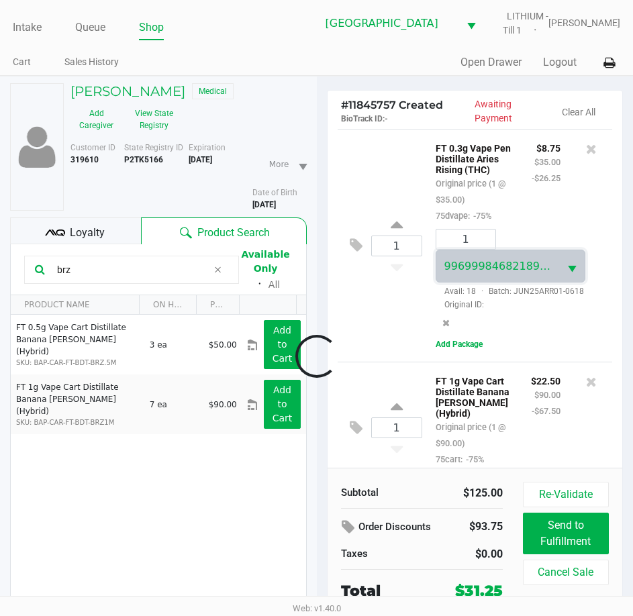
scroll to position [25, 0]
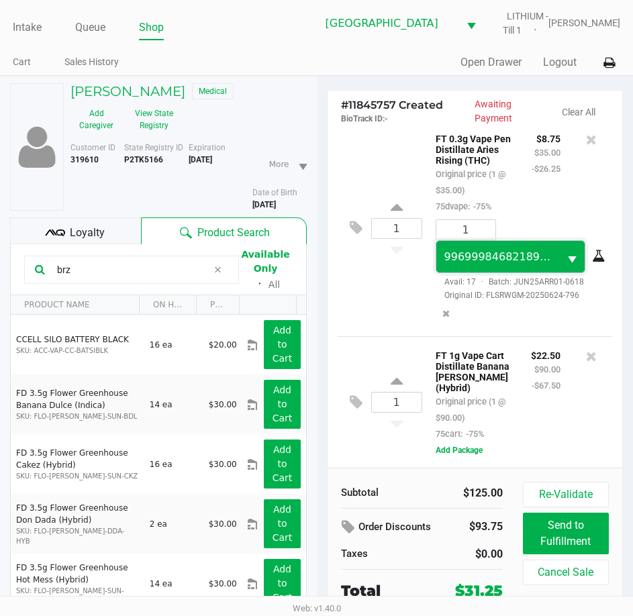
click at [476, 263] on span "9969998468218963" at bounding box center [497, 257] width 123 height 32
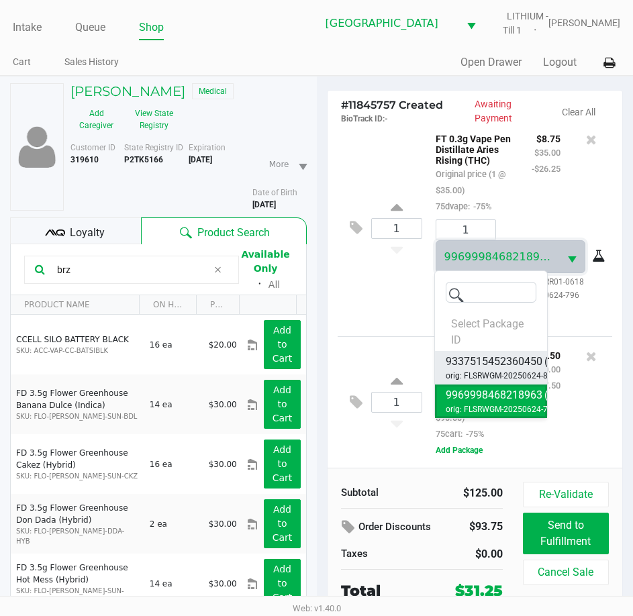
click at [468, 360] on span "9337515452360450" at bounding box center [493, 362] width 97 height 16
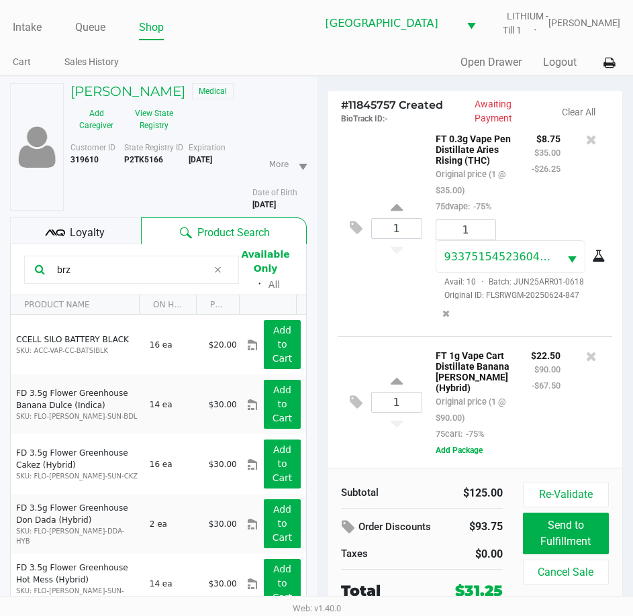
click at [411, 276] on div "1 FT 0.3g Vape Pen Distillate Aries Rising (THC) Original price (1 @ $35.00) 75…" at bounding box center [474, 227] width 275 height 217
drag, startPoint x: 372, startPoint y: 266, endPoint x: 374, endPoint y: 256, distance: 9.6
click at [372, 264] on div "1 FT 0.3g Vape Pen Distillate Aries Rising (THC) Original price (1 @ $35.00) 75…" at bounding box center [474, 227] width 275 height 217
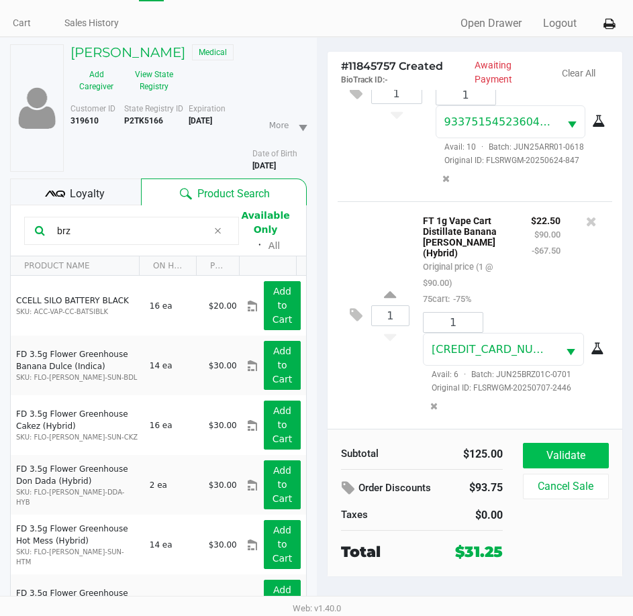
scroll to position [70, 0]
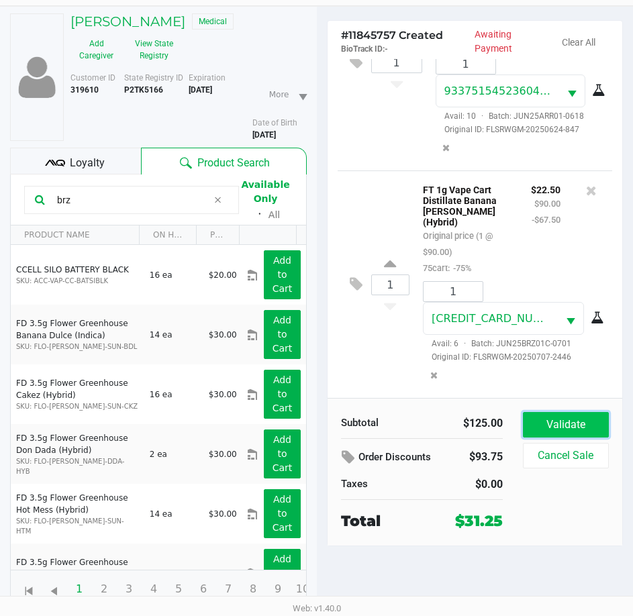
click at [548, 425] on button "Validate" at bounding box center [566, 424] width 86 height 25
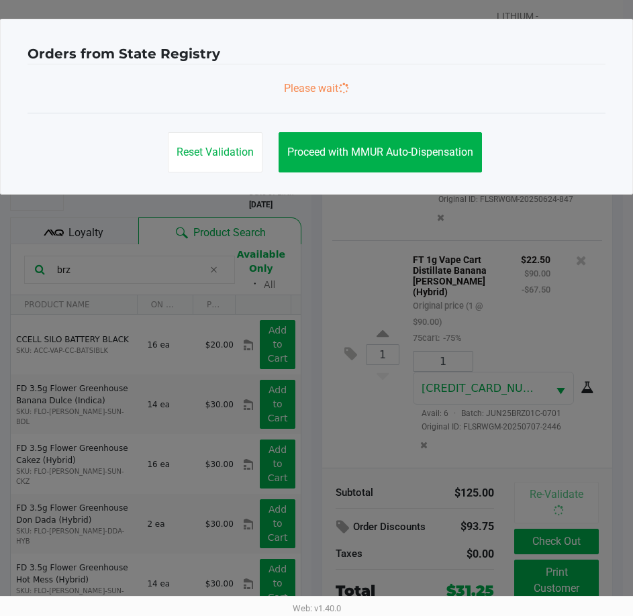
scroll to position [0, 0]
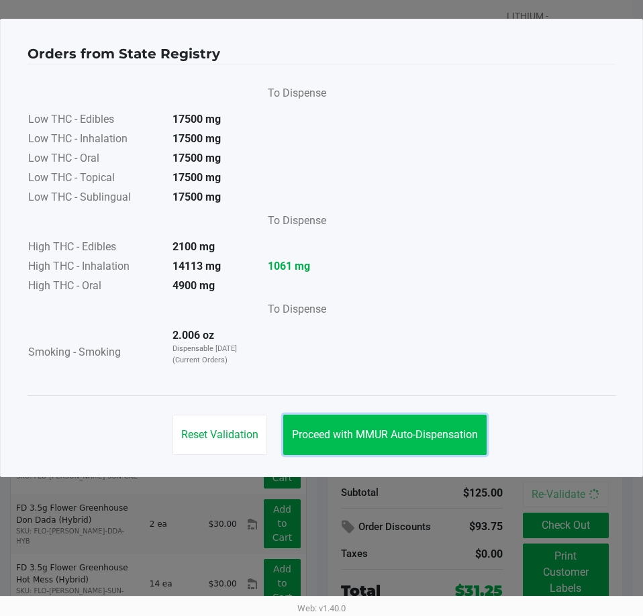
click at [402, 421] on button "Proceed with MMUR Auto-Dispensation" at bounding box center [384, 435] width 203 height 40
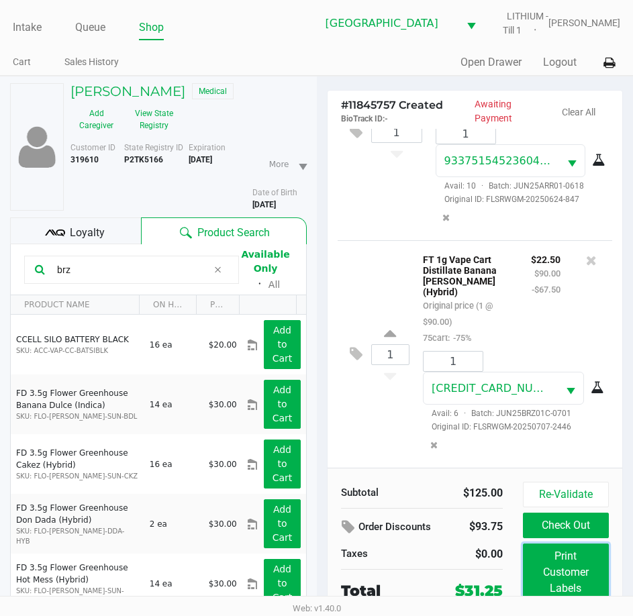
click at [537, 565] on button "Print Customer Labels" at bounding box center [566, 572] width 86 height 58
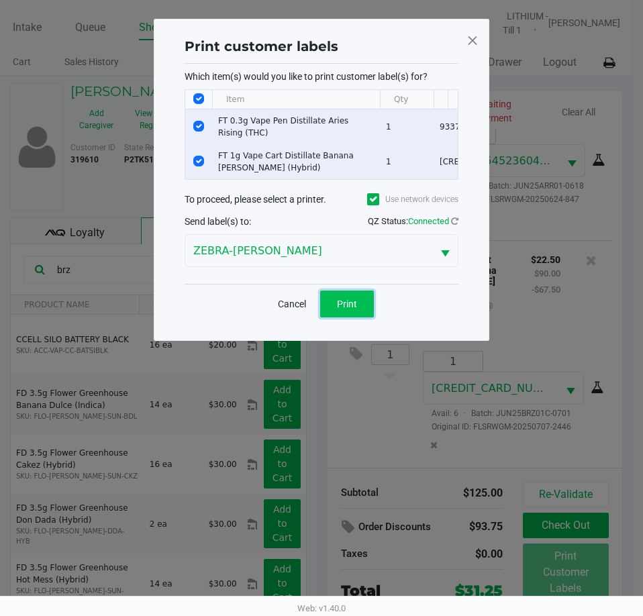
click at [345, 309] on span "Print" at bounding box center [347, 304] width 20 height 11
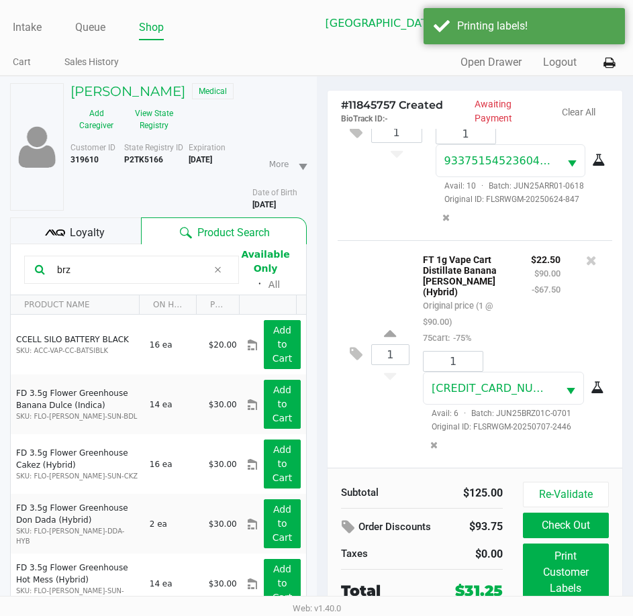
click at [393, 433] on div "1 FT 1g Vape Cart Distillate Banana Runtz (Hybrid) Original price (1 @ $90.00) …" at bounding box center [474, 353] width 275 height 227
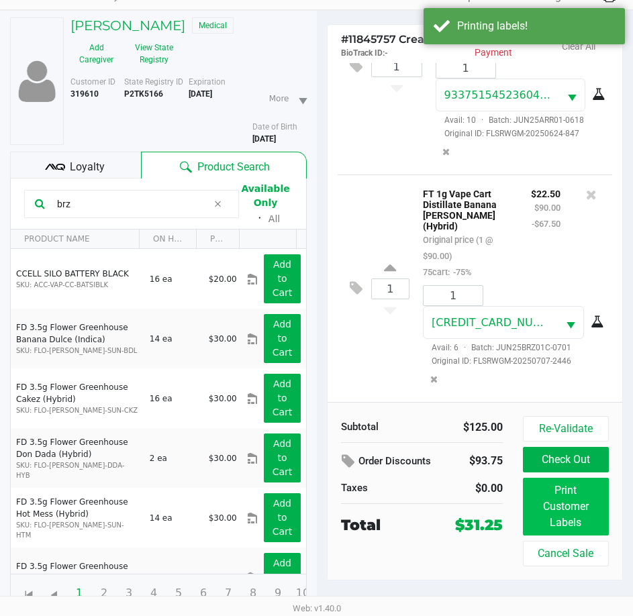
scroll to position [70, 0]
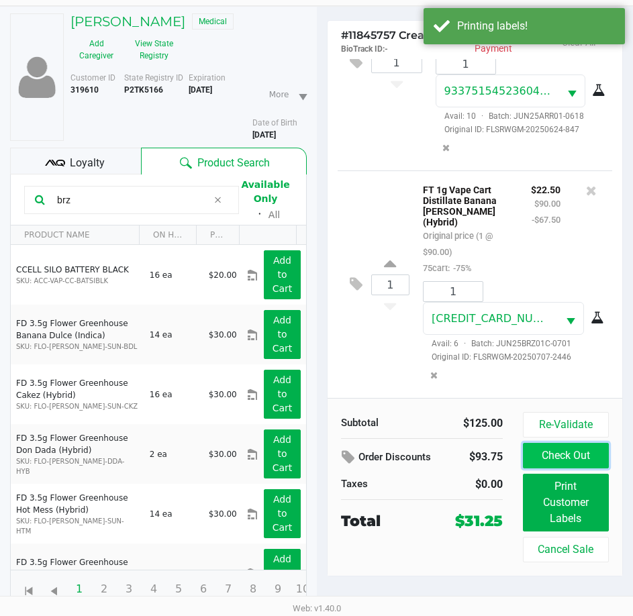
click at [555, 459] on button "Check Out" at bounding box center [566, 455] width 86 height 25
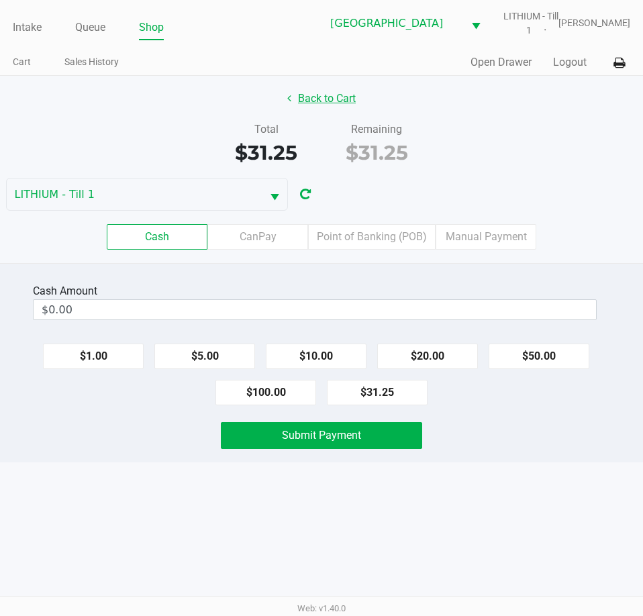
click at [316, 106] on button "Back to Cart" at bounding box center [321, 98] width 86 height 25
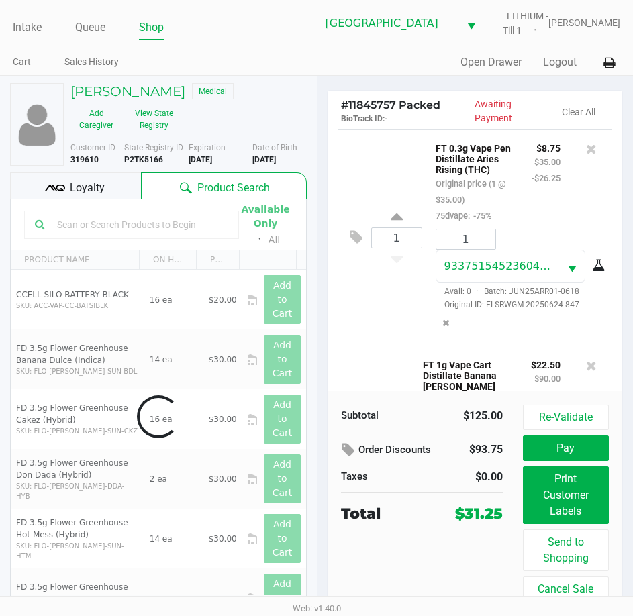
click at [109, 189] on div "Loyalty" at bounding box center [75, 185] width 131 height 27
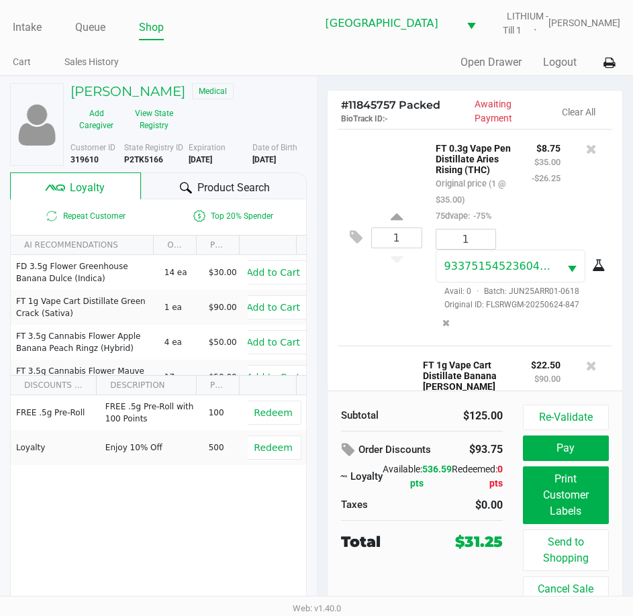
click at [183, 508] on div "FREE .5g Pre-Roll FREE .5g Pre-Roll with 100 Points 100 Redeem Loyalty Enjoy 10…" at bounding box center [158, 496] width 295 height 202
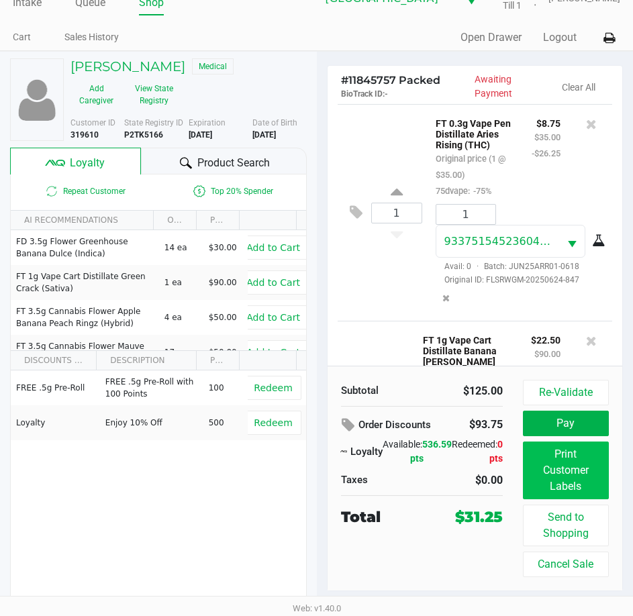
click at [580, 476] on button "Print Customer Labels" at bounding box center [566, 470] width 86 height 58
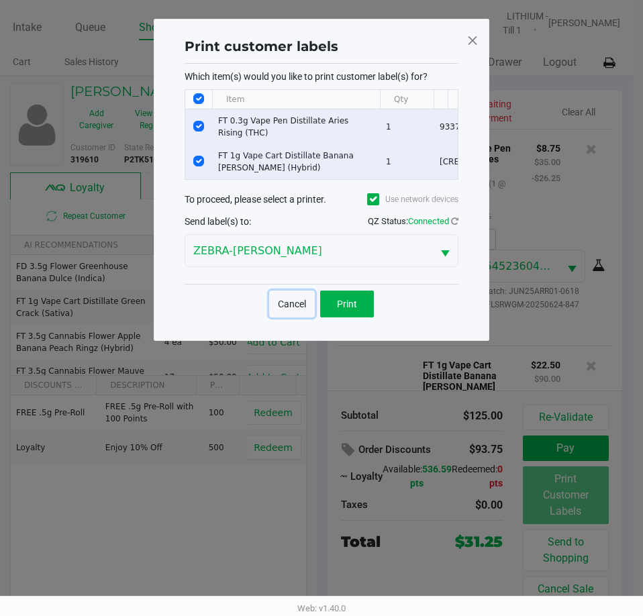
click at [300, 309] on button "Cancel" at bounding box center [292, 303] width 46 height 27
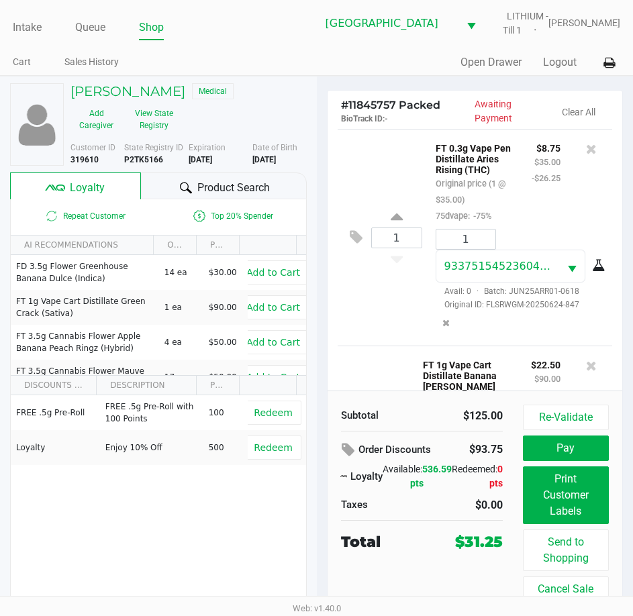
click at [566, 455] on button "Pay" at bounding box center [566, 447] width 86 height 25
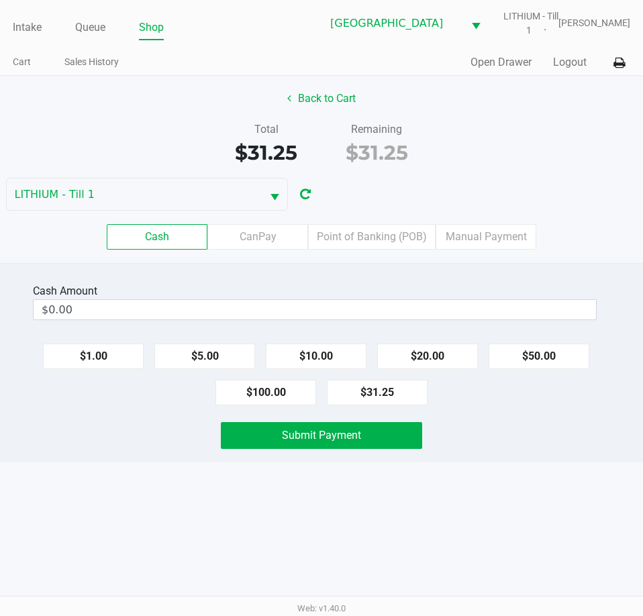
click at [378, 234] on label "Point of Banking (POB)" at bounding box center [371, 236] width 127 height 25
click at [0, 0] on 7 "Point of Banking (POB)" at bounding box center [0, 0] width 0 height 0
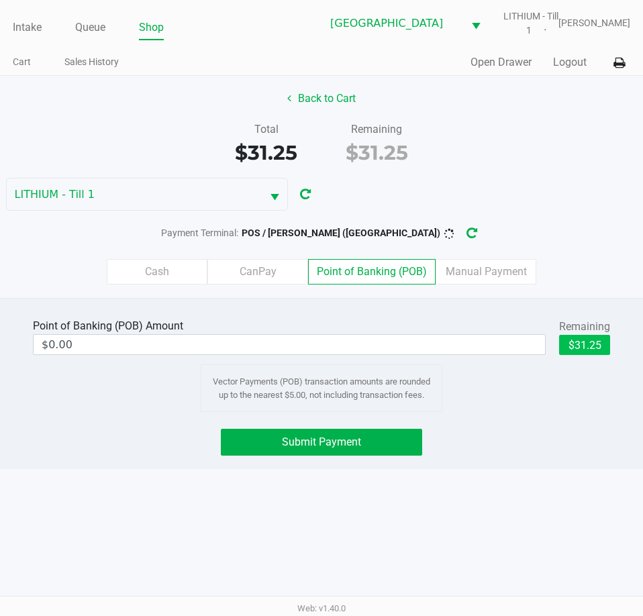
click at [592, 345] on button "$31.25" at bounding box center [584, 345] width 51 height 20
type input "$31.25"
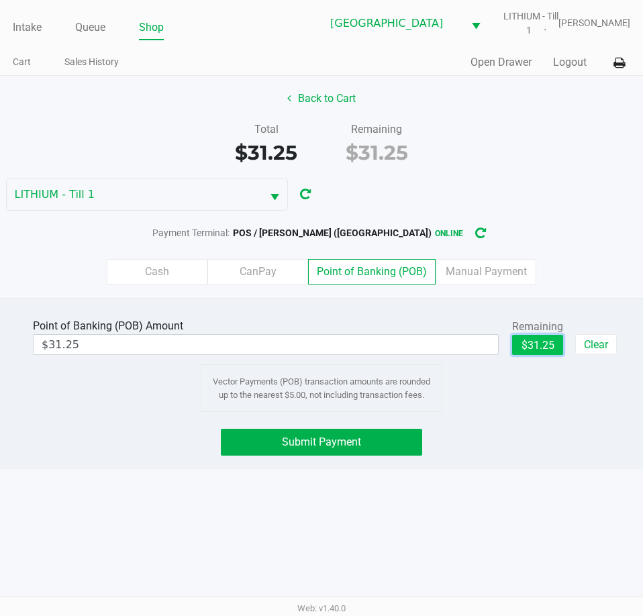
click at [411, 449] on button "Submit Payment" at bounding box center [321, 442] width 201 height 27
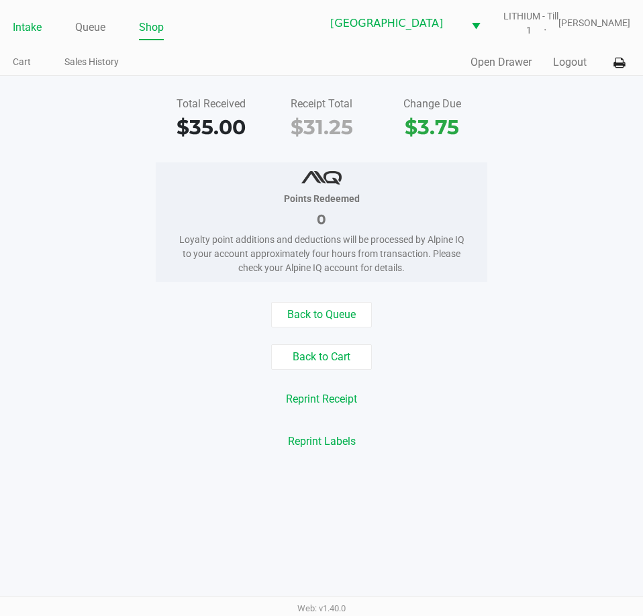
click at [24, 28] on link "Intake" at bounding box center [27, 27] width 29 height 19
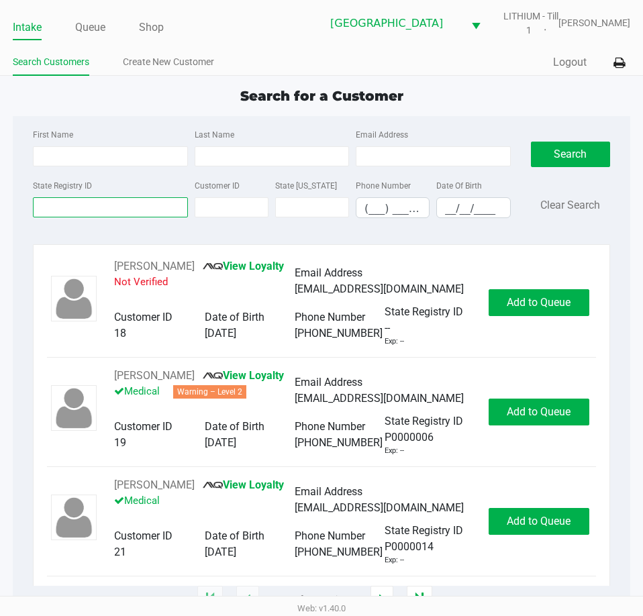
click at [67, 213] on input "State Registry ID" at bounding box center [110, 207] width 154 height 20
paste input "P8FR0829"
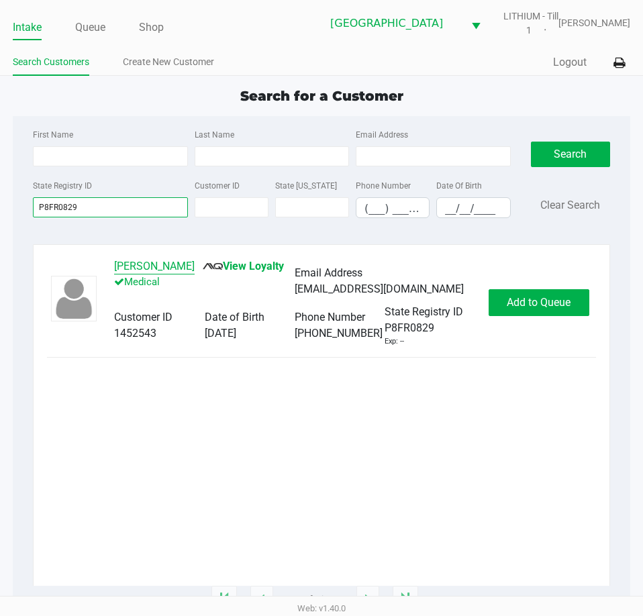
type input "P8FR0829"
click at [168, 265] on button "ANDRES REYES" at bounding box center [154, 266] width 80 height 16
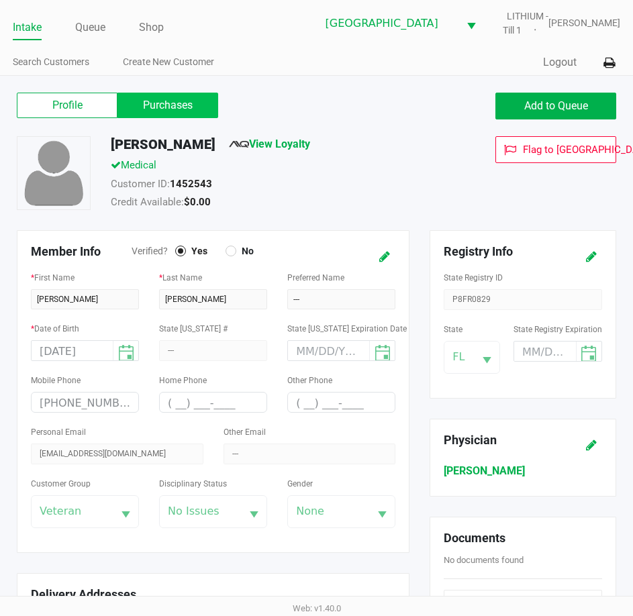
click at [170, 103] on label "Purchases" at bounding box center [167, 105] width 101 height 25
click at [0, 0] on 1 "Purchases" at bounding box center [0, 0] width 0 height 0
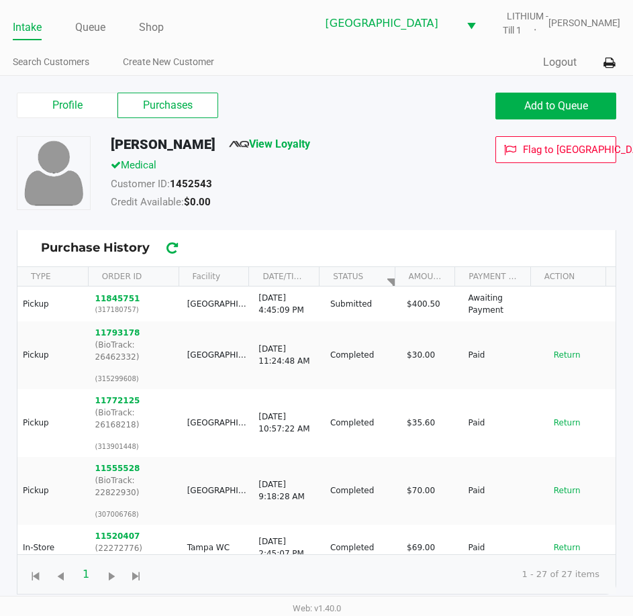
click at [404, 225] on div "ANDRES REYES View Loyalty Medical Customer ID: 1452543 Credit Available: $0.00 …" at bounding box center [316, 183] width 619 height 94
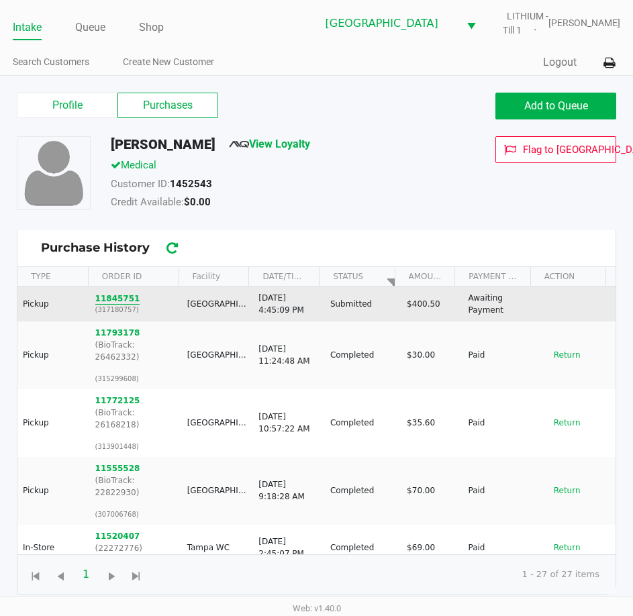
click at [122, 299] on button "11845751" at bounding box center [117, 298] width 45 height 12
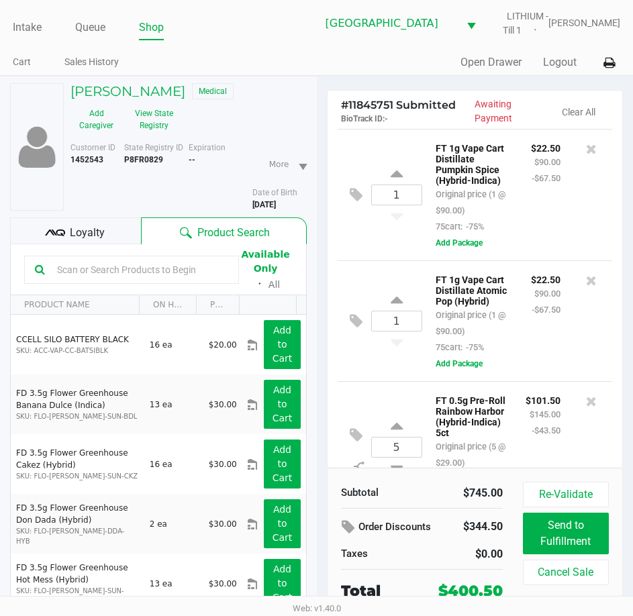
scroll to position [637, 0]
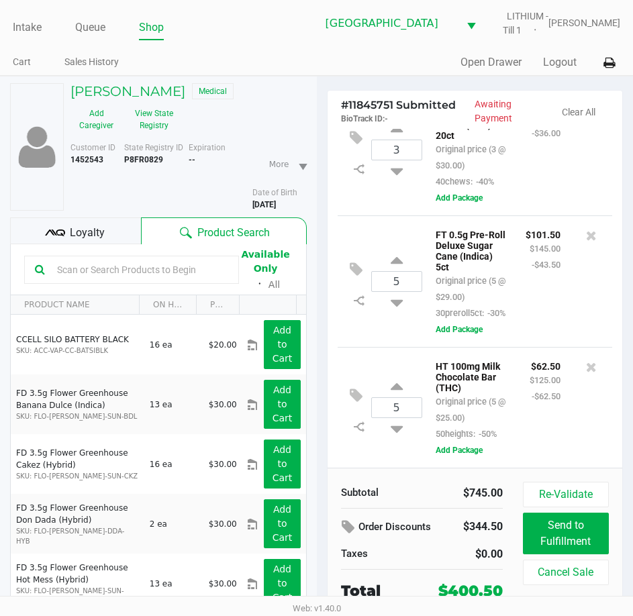
click at [381, 58] on div "Quick Sale Open Drawer Logout" at bounding box center [469, 62] width 304 height 25
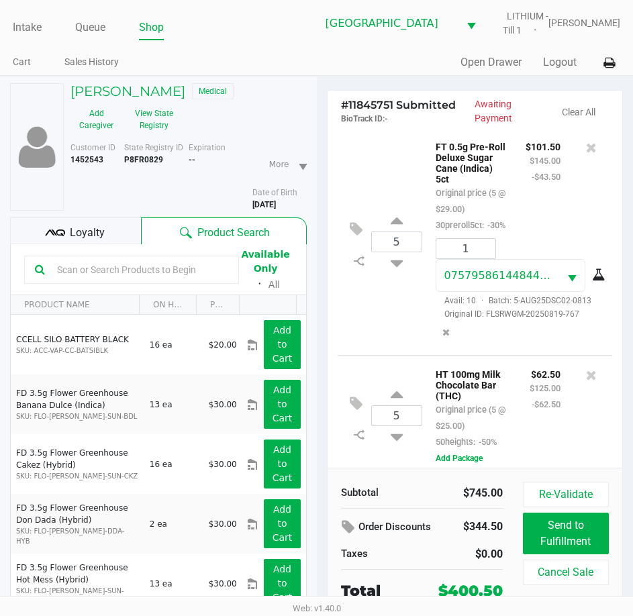
scroll to position [829, 0]
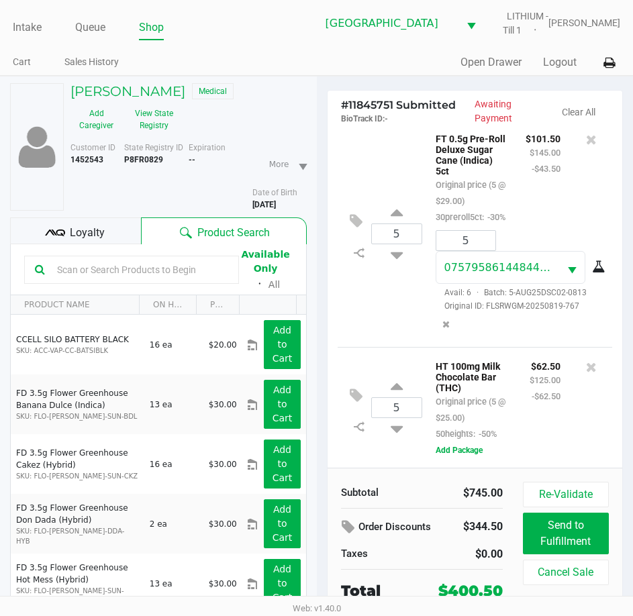
click at [523, 447] on div "HT 100mg Milk Chocolate Bar (THC) Original price (5 @ $25.00) 50heights: -50% $…" at bounding box center [512, 408] width 180 height 100
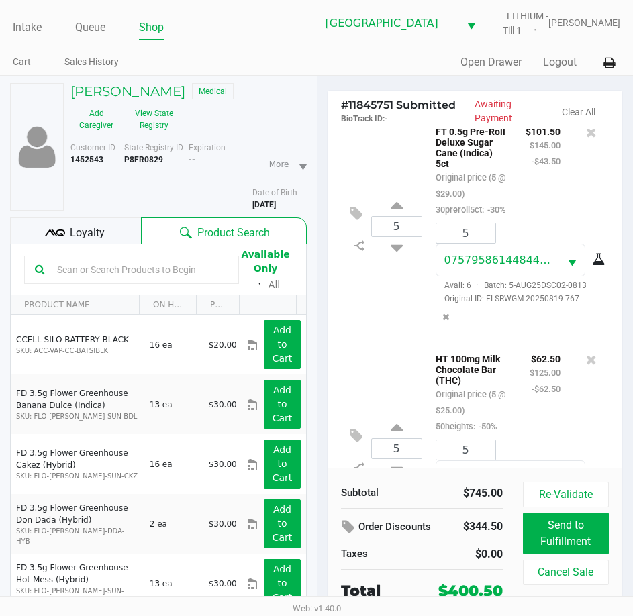
scroll to position [820, 0]
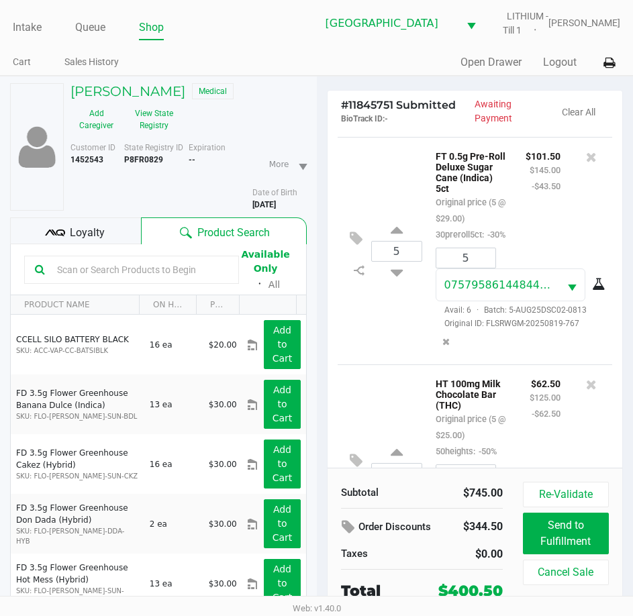
click at [390, 361] on div "5 FT 0.5g Pre-Roll Deluxe Sugar Cane (Indica) 5ct Original price (5 @ $29.00) 3…" at bounding box center [474, 250] width 275 height 227
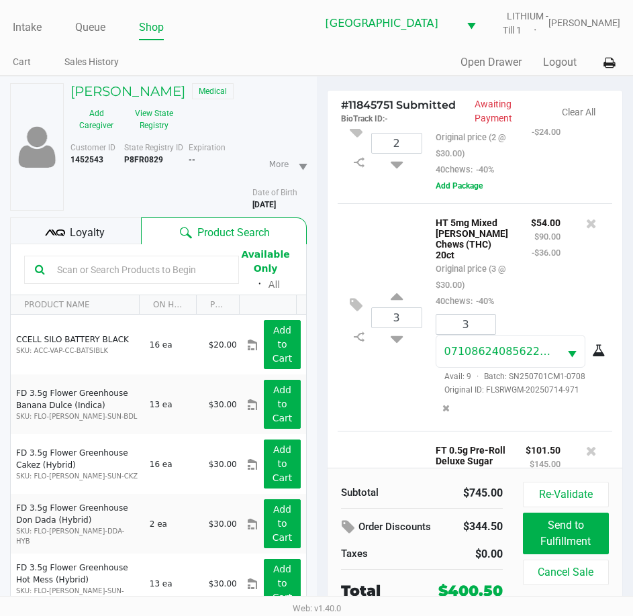
scroll to position [402, 0]
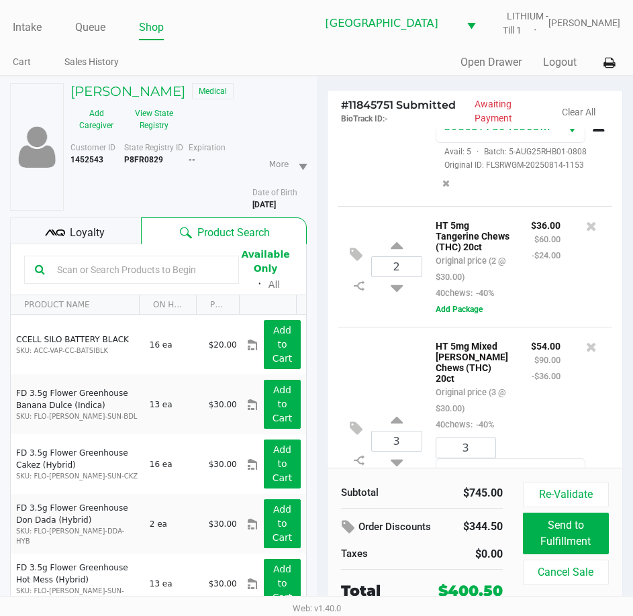
click at [380, 327] on div "2 HT 5mg Tangerine Chews (THC) 20ct Original price (2 @ $30.00) 40chews: -40% $…" at bounding box center [474, 266] width 275 height 121
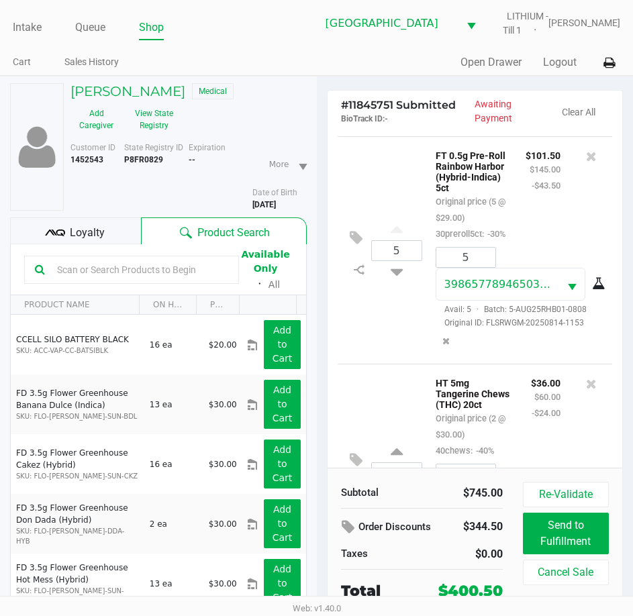
scroll to position [0, 0]
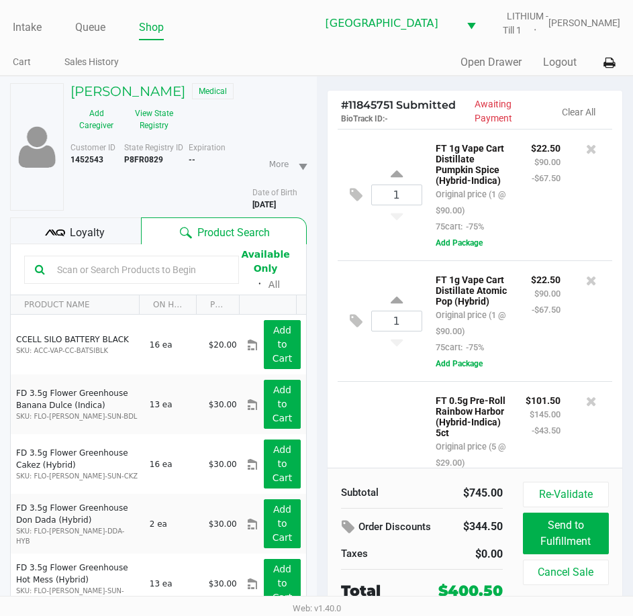
click at [546, 221] on div "$22.50 $90.00 -$67.50" at bounding box center [546, 187] width 50 height 95
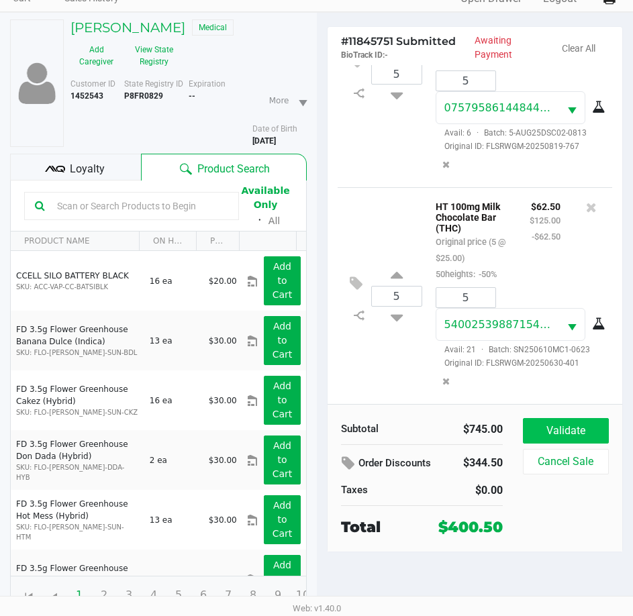
scroll to position [70, 0]
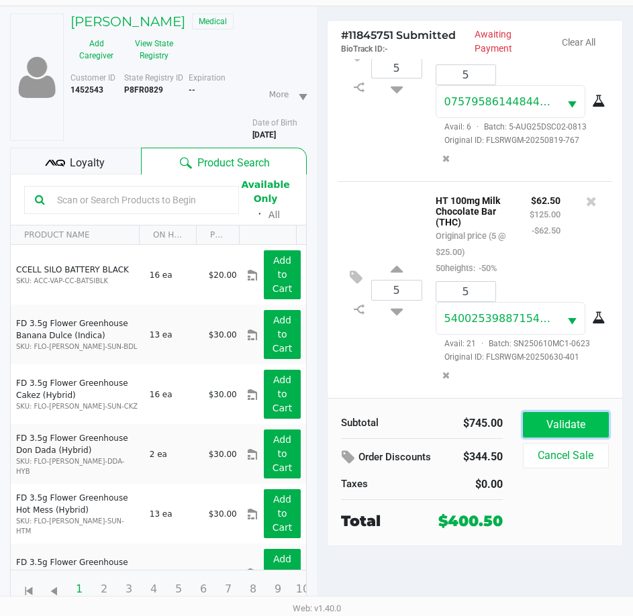
click at [559, 414] on button "Validate" at bounding box center [566, 424] width 86 height 25
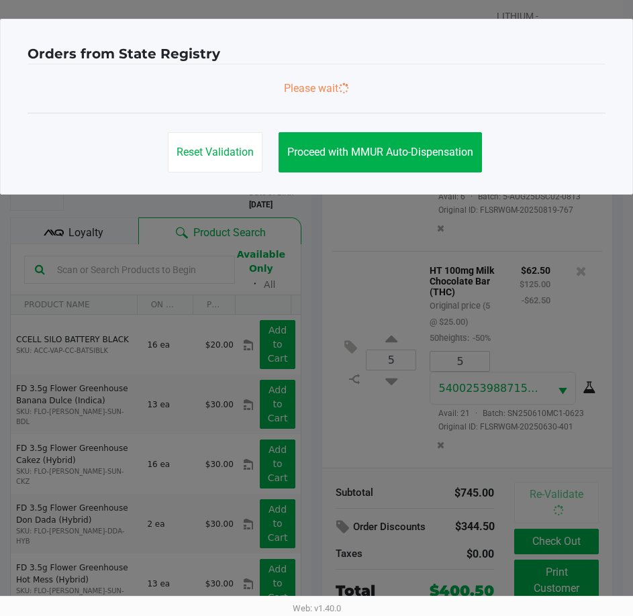
scroll to position [0, 0]
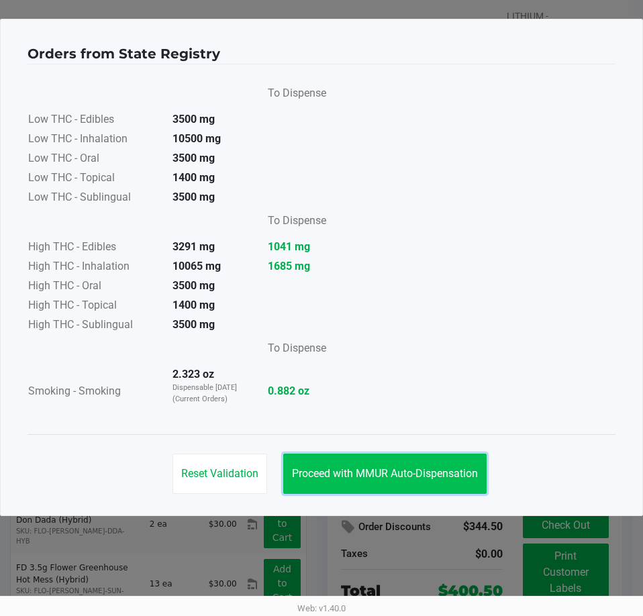
click at [407, 479] on span "Proceed with MMUR Auto-Dispensation" at bounding box center [385, 473] width 186 height 13
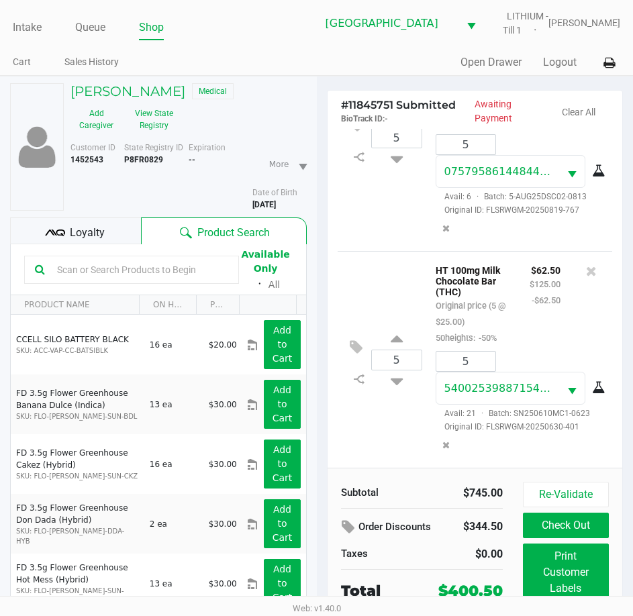
click at [101, 236] on span "Loyalty" at bounding box center [87, 233] width 35 height 16
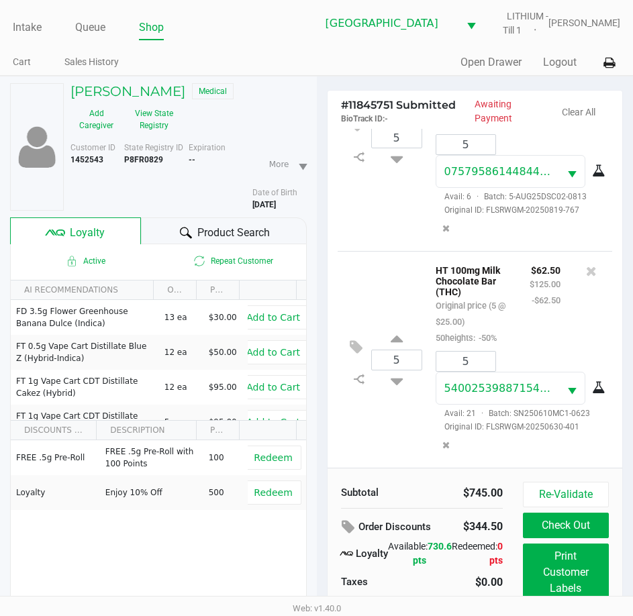
click at [208, 549] on div "FREE .5g Pre-Roll FREE .5g Pre-Roll with 100 Points 100 Redeem Loyalty Enjoy 10…" at bounding box center [158, 541] width 295 height 202
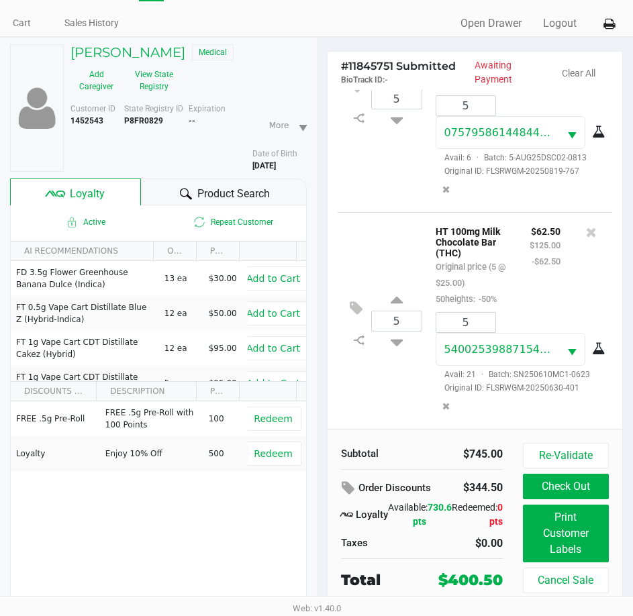
scroll to position [70, 0]
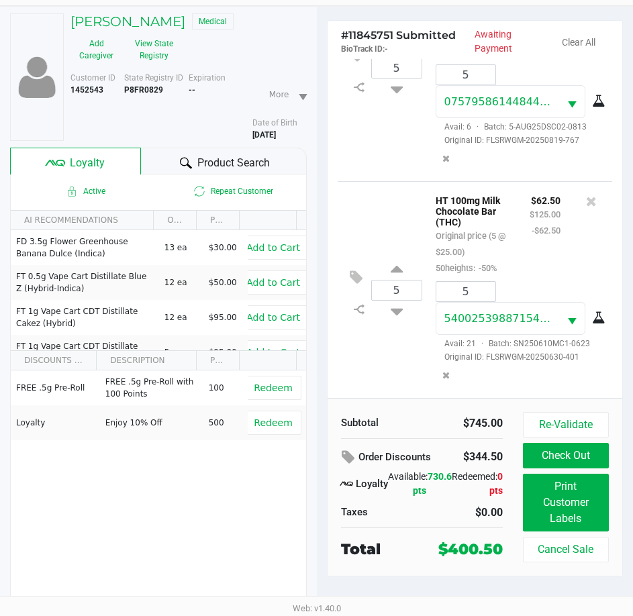
click at [189, 511] on div "FREE .5g Pre-Roll FREE .5g Pre-Roll with 100 Points 100 Redeem Loyalty Enjoy 10…" at bounding box center [158, 471] width 295 height 202
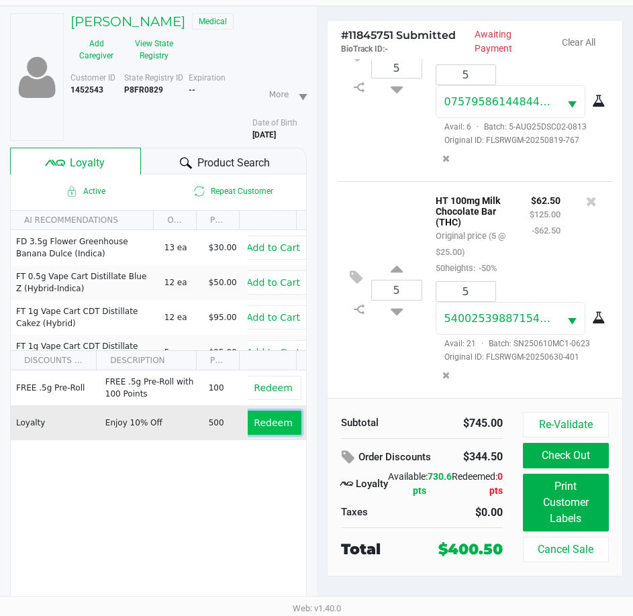
click at [264, 423] on span "Redeem" at bounding box center [273, 422] width 38 height 11
click at [227, 511] on div "FREE .5g Pre-Roll FREE .5g Pre-Roll with 100 Points 100 Redeem Loyalty Enjoy 10…" at bounding box center [158, 471] width 295 height 202
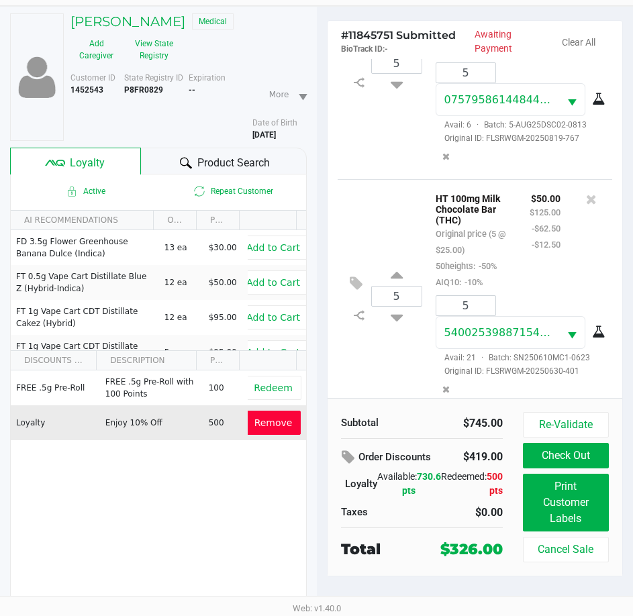
scroll to position [1421, 0]
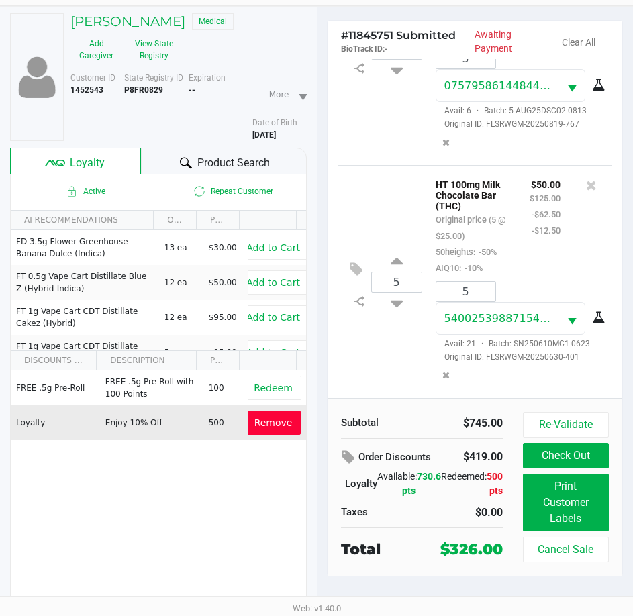
click at [229, 492] on div "FREE .5g Pre-Roll FREE .5g Pre-Roll with 100 Points 100 Redeem Loyalty Enjoy 10…" at bounding box center [158, 471] width 295 height 202
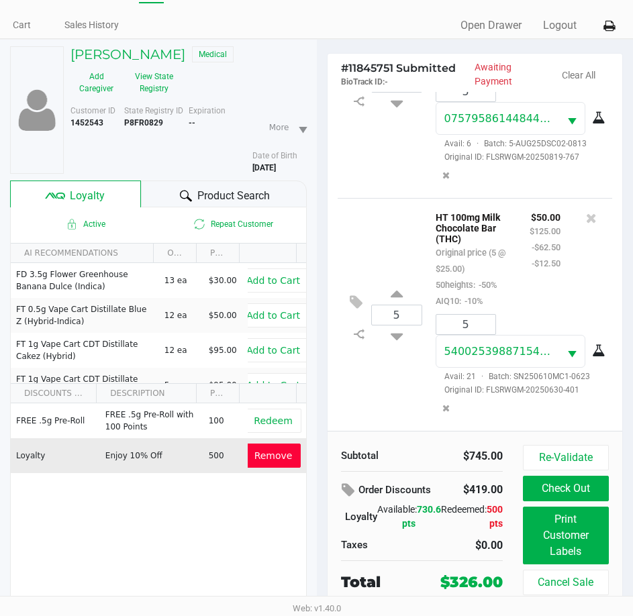
scroll to position [70, 0]
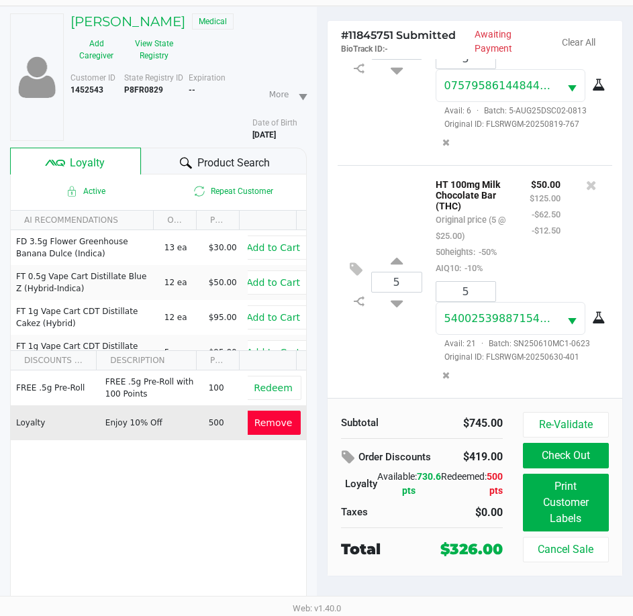
click at [229, 527] on div "FREE .5g Pre-Roll FREE .5g Pre-Roll with 100 Points 100 Redeem Loyalty Enjoy 10…" at bounding box center [158, 471] width 295 height 202
click at [250, 431] on button "Remove" at bounding box center [274, 423] width 56 height 24
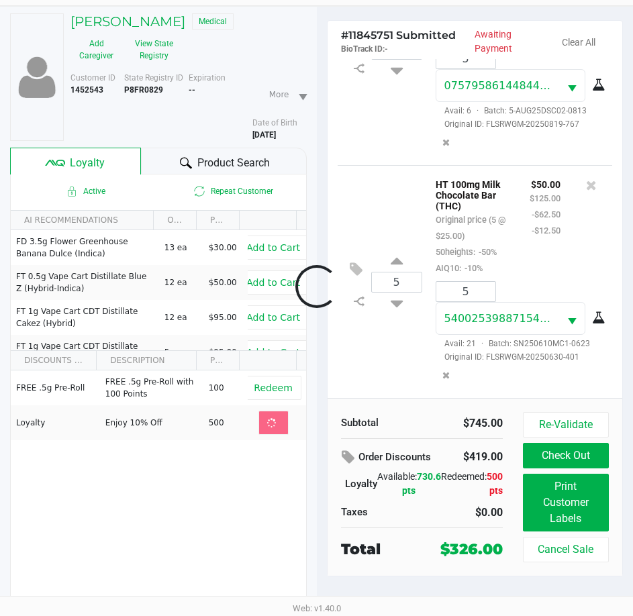
click at [236, 486] on div at bounding box center [316, 286] width 633 height 427
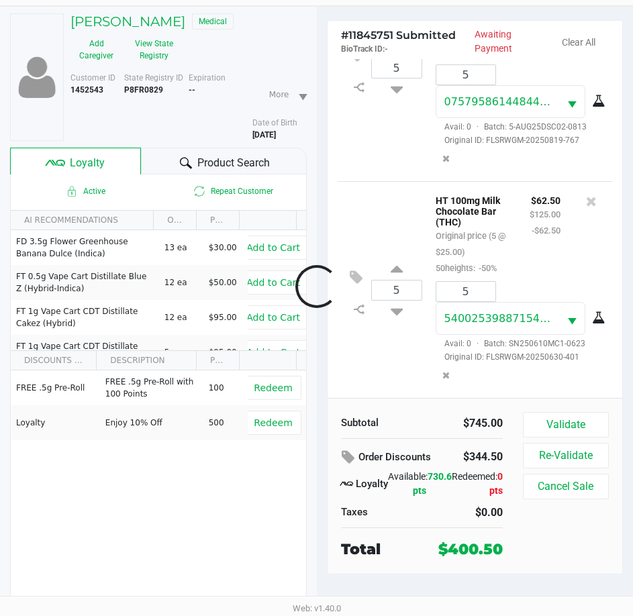
scroll to position [1309, 0]
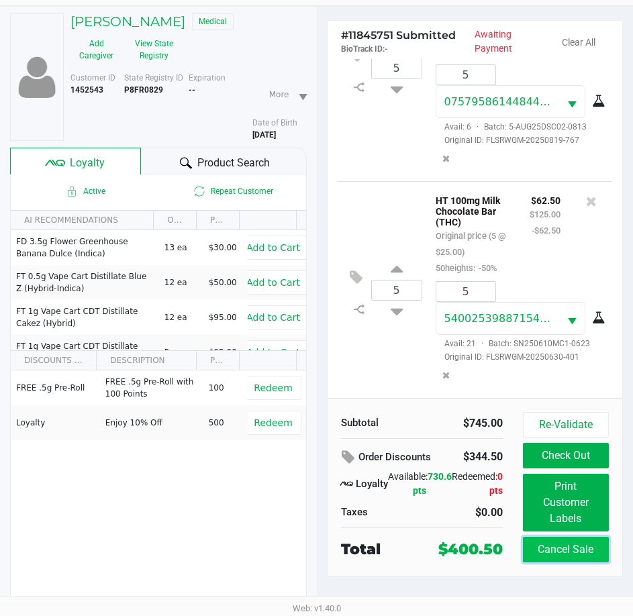
click at [556, 547] on button "Cancel Sale" at bounding box center [566, 549] width 86 height 25
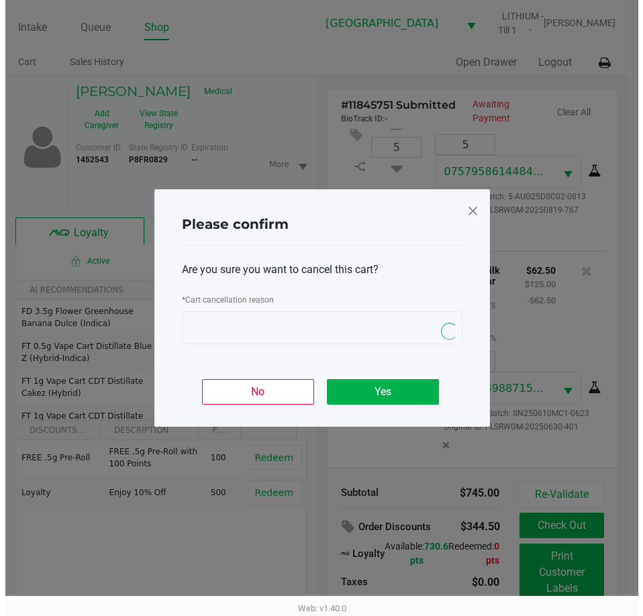
scroll to position [0, 0]
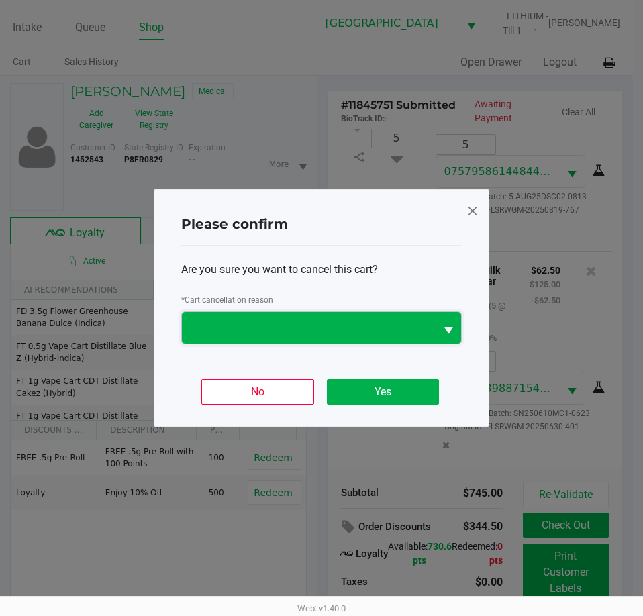
click at [293, 323] on span at bounding box center [308, 328] width 237 height 16
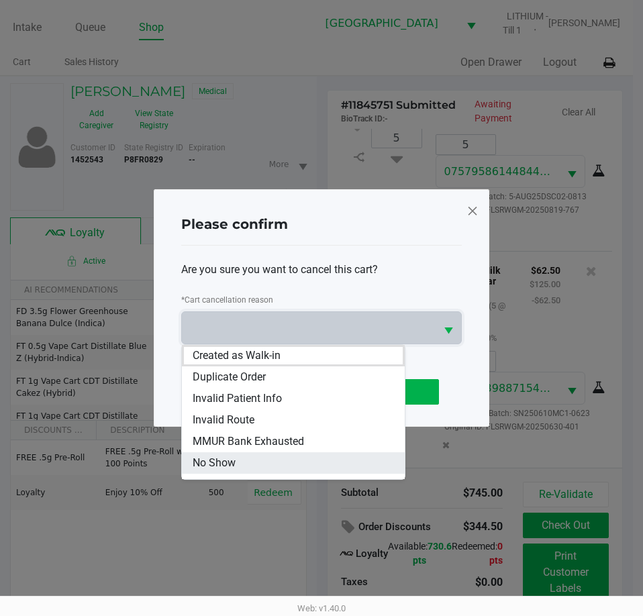
click at [225, 456] on span "No Show" at bounding box center [214, 463] width 43 height 16
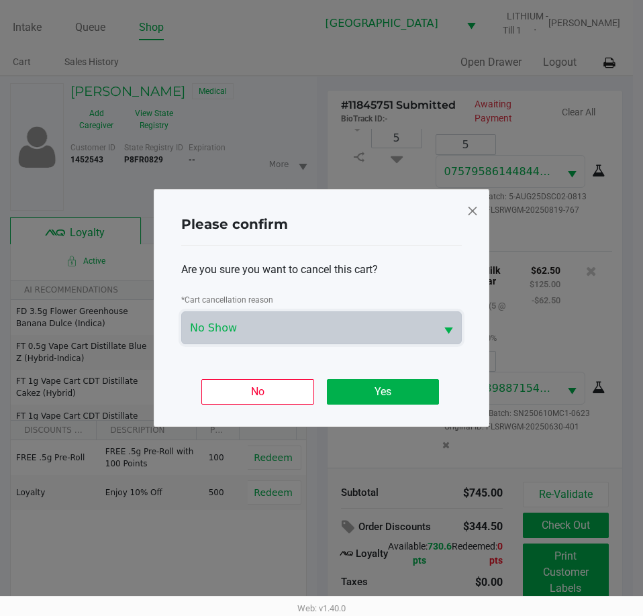
click at [473, 214] on span at bounding box center [472, 210] width 12 height 21
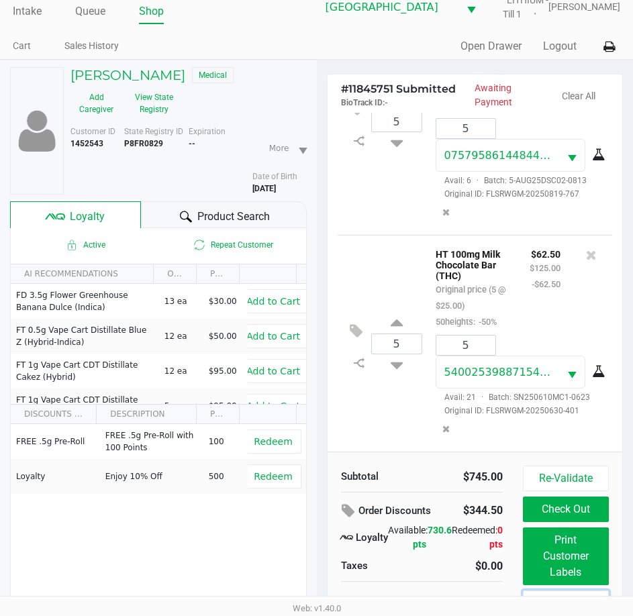
scroll to position [1309, 0]
click at [586, 248] on icon at bounding box center [591, 254] width 11 height 13
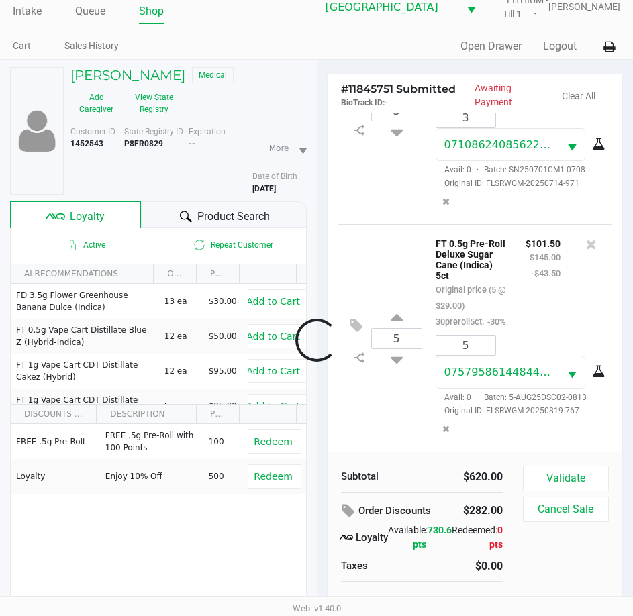
scroll to position [1074, 0]
click at [586, 237] on icon at bounding box center [591, 243] width 11 height 13
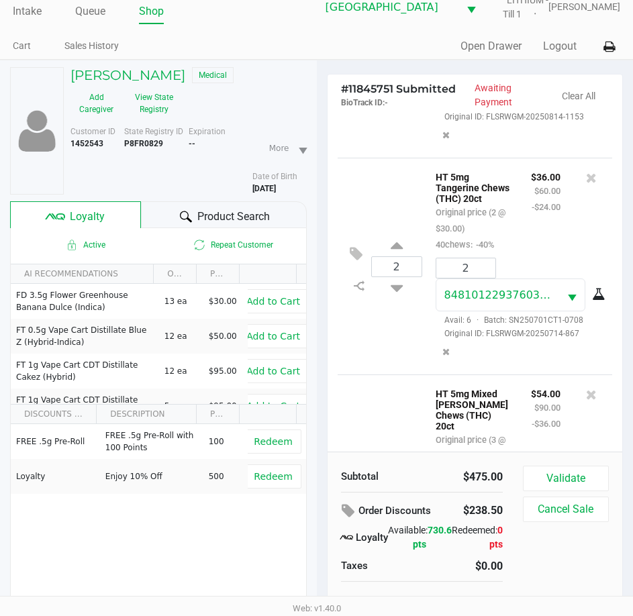
scroll to position [828, 0]
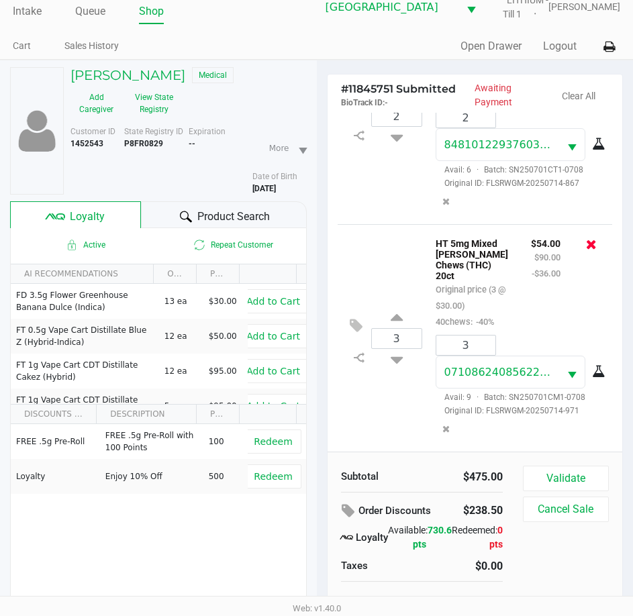
click at [586, 254] on button at bounding box center [591, 244] width 11 height 19
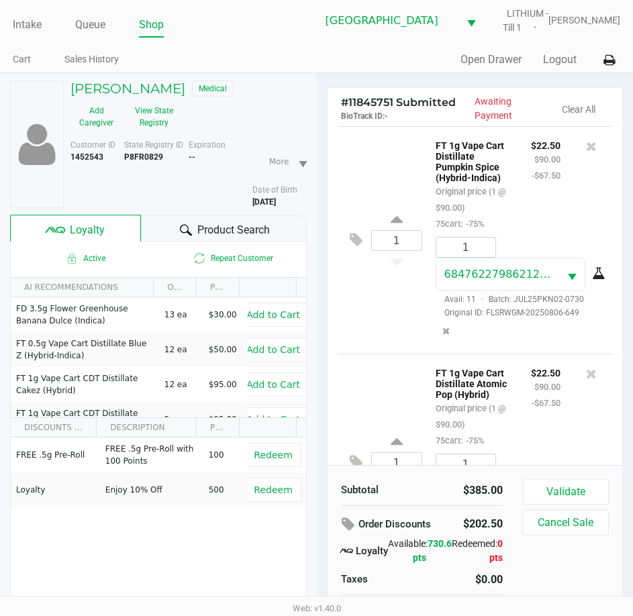
scroll to position [0, 0]
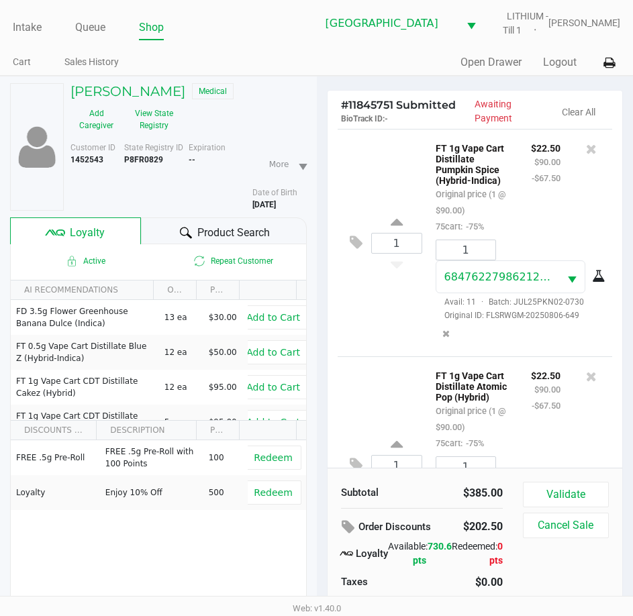
click at [580, 144] on div at bounding box center [590, 149] width 21 height 19
click at [586, 145] on icon at bounding box center [591, 148] width 11 height 13
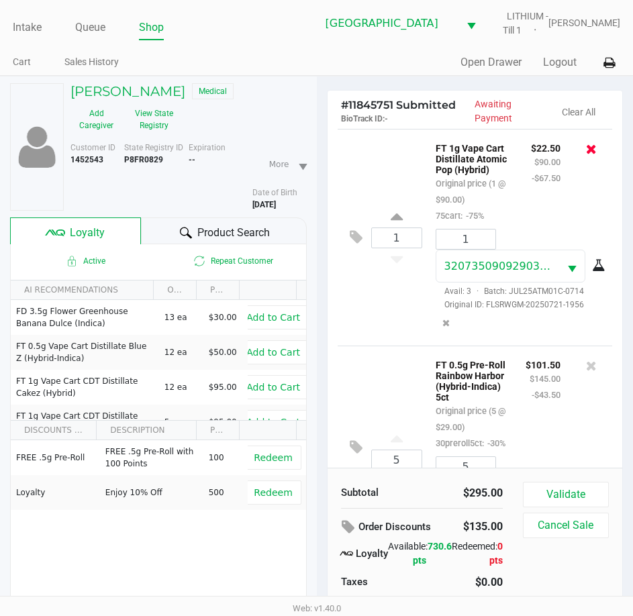
click at [586, 149] on icon at bounding box center [591, 148] width 11 height 13
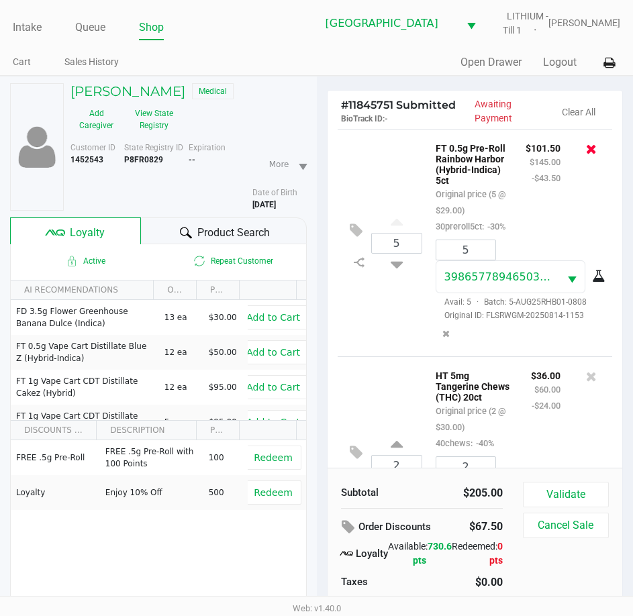
click at [586, 143] on icon at bounding box center [591, 148] width 11 height 13
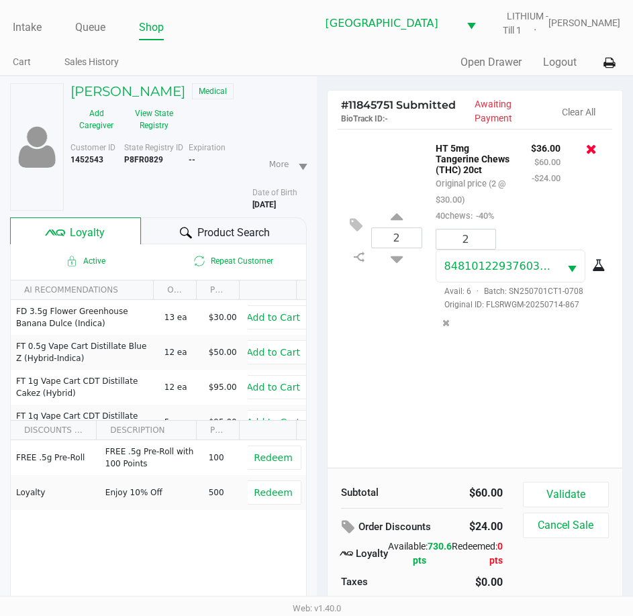
click at [590, 149] on icon at bounding box center [591, 148] width 11 height 13
click at [463, 421] on div at bounding box center [316, 356] width 633 height 427
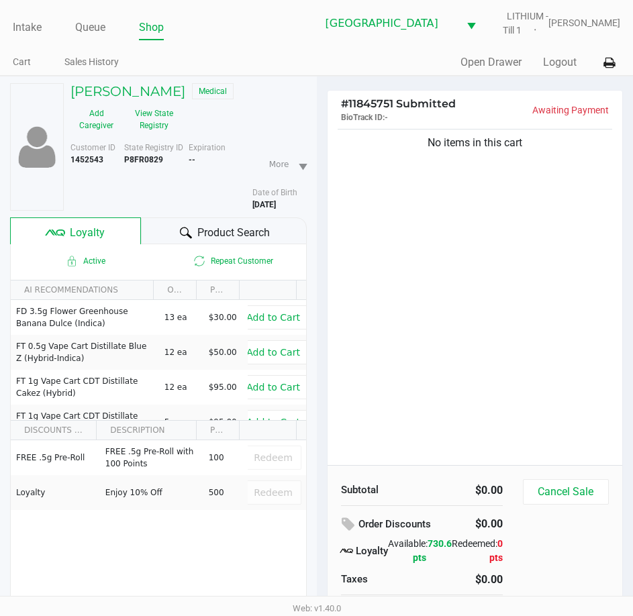
click at [464, 420] on div "No items in this cart" at bounding box center [474, 295] width 295 height 339
click at [436, 349] on div "No items in this cart" at bounding box center [474, 295] width 295 height 339
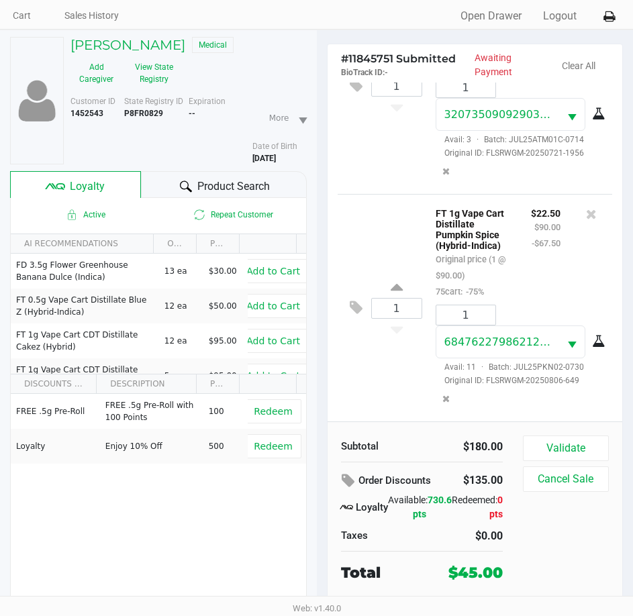
scroll to position [70, 0]
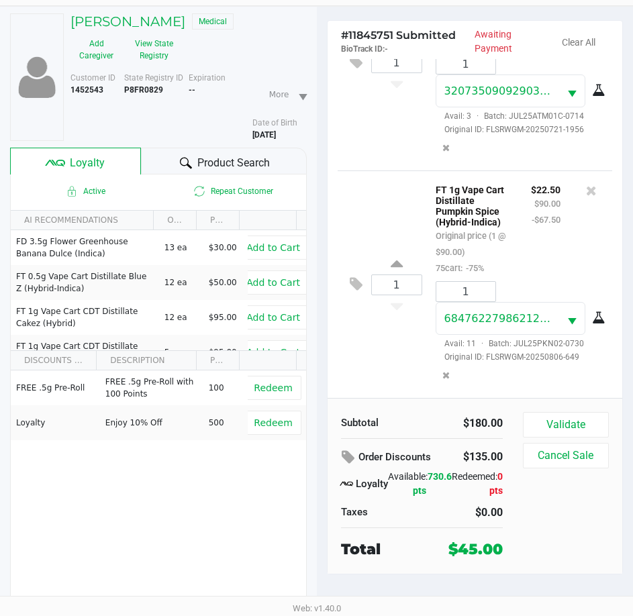
click at [364, 335] on div "1 FT 1g Vape Cart Distillate Pumpkin Spice (Hybrid-Indica) Original price (1 @ …" at bounding box center [474, 283] width 275 height 227
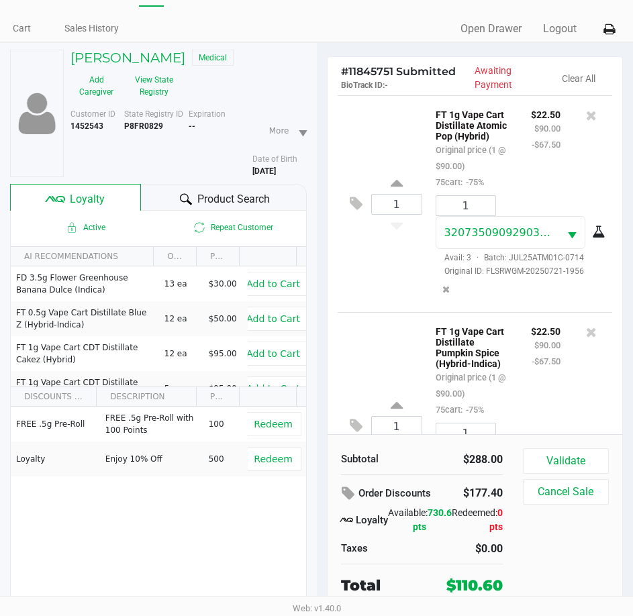
scroll to position [0, 0]
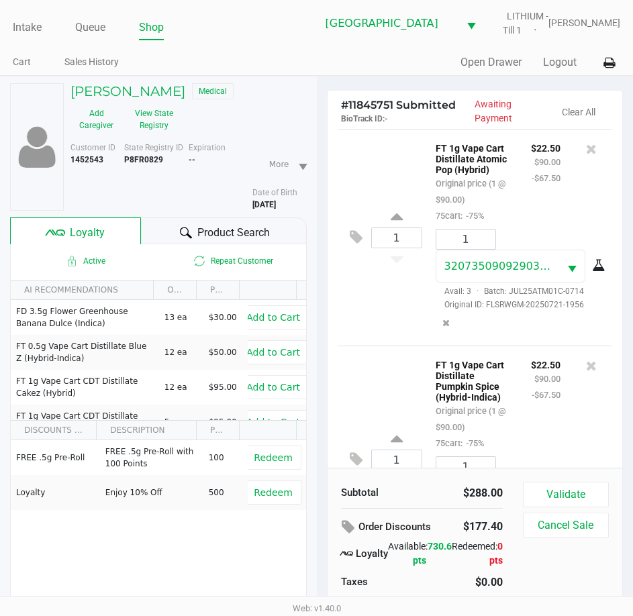
click at [366, 376] on div "1 FT 1g Vape Cart Distillate Pumpkin Spice (Hybrid-Indica) Original price (1 @ …" at bounding box center [474, 458] width 275 height 227
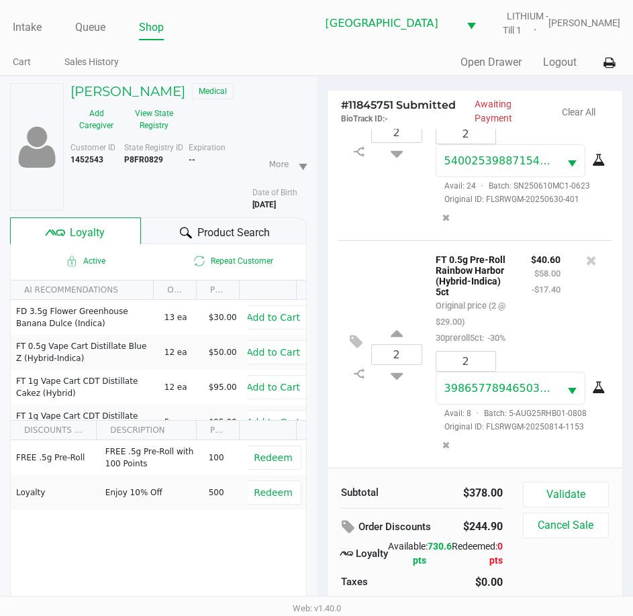
click at [205, 239] on span "Product Search" at bounding box center [233, 233] width 72 height 16
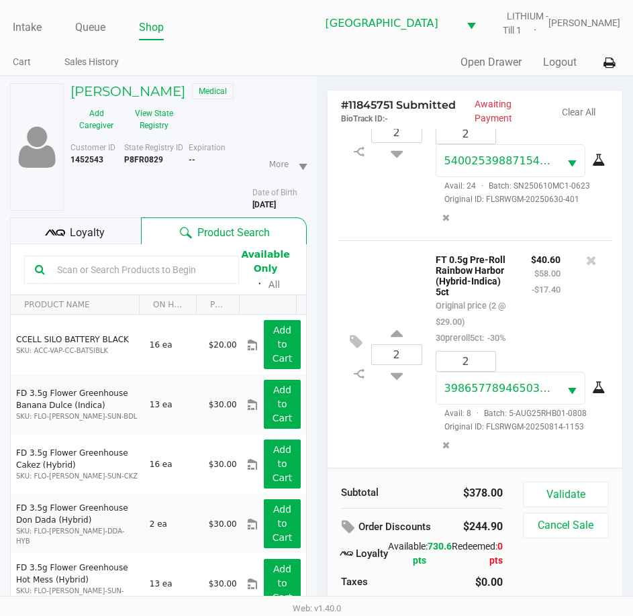
click at [98, 234] on span "Loyalty" at bounding box center [87, 233] width 35 height 16
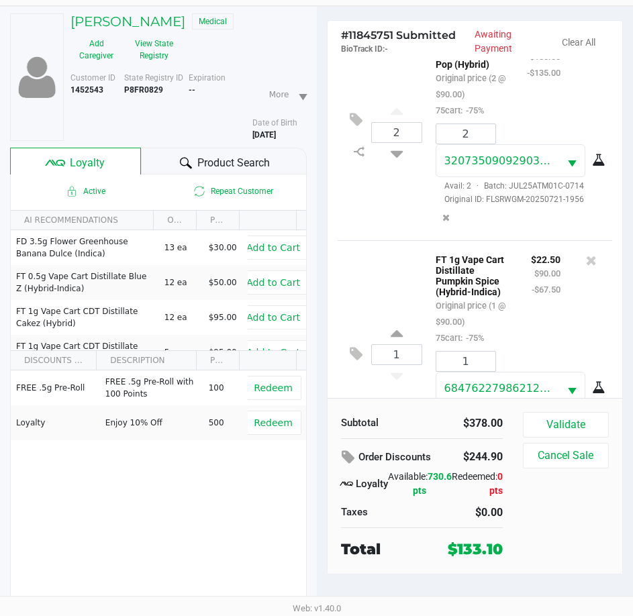
scroll to position [67, 0]
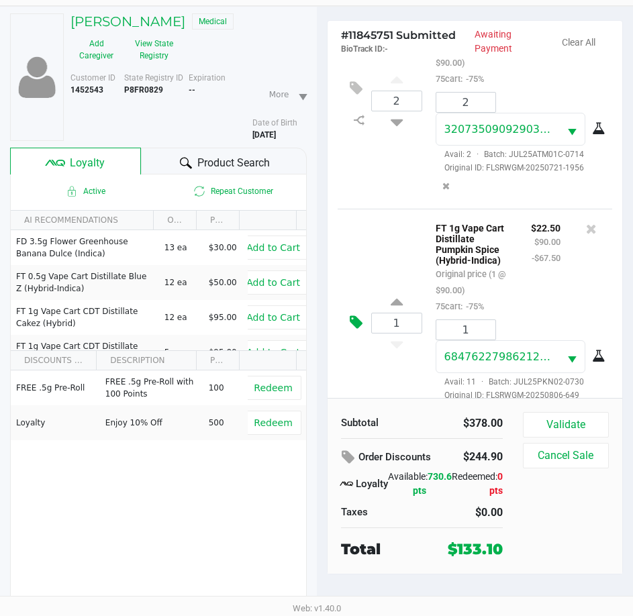
click at [353, 330] on icon at bounding box center [356, 322] width 13 height 15
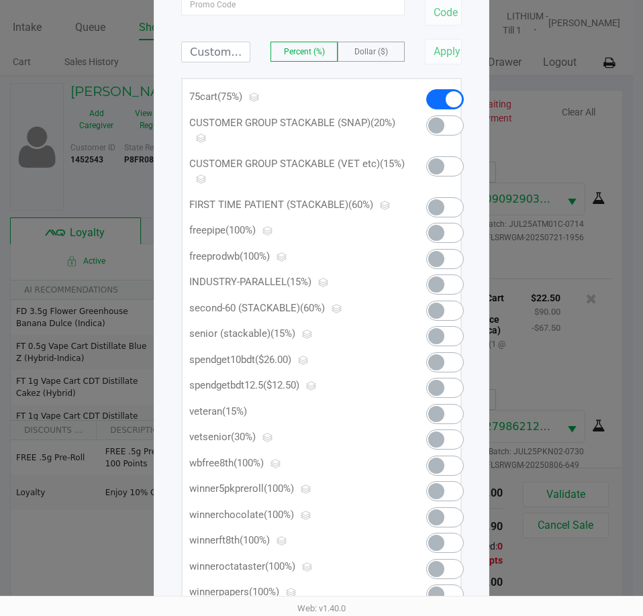
scroll to position [134, 0]
click at [441, 356] on span at bounding box center [436, 362] width 16 height 16
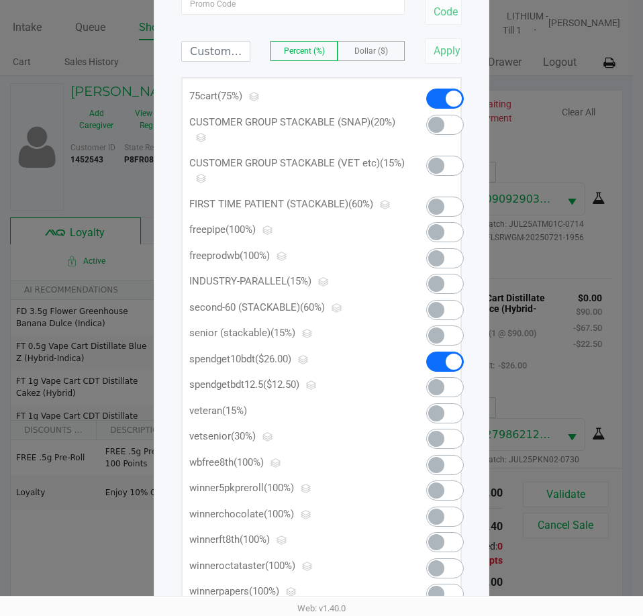
scroll to position [598, 0]
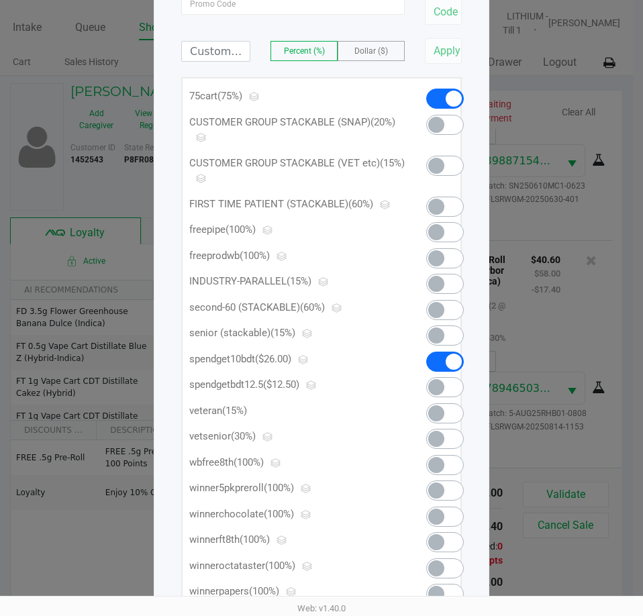
click at [541, 377] on ngb-modal-window "Manage Line Discounts × FT 1g Vape Cart Distillate Pumpkin Spice (Hybrid-Indica…" at bounding box center [321, 308] width 643 height 616
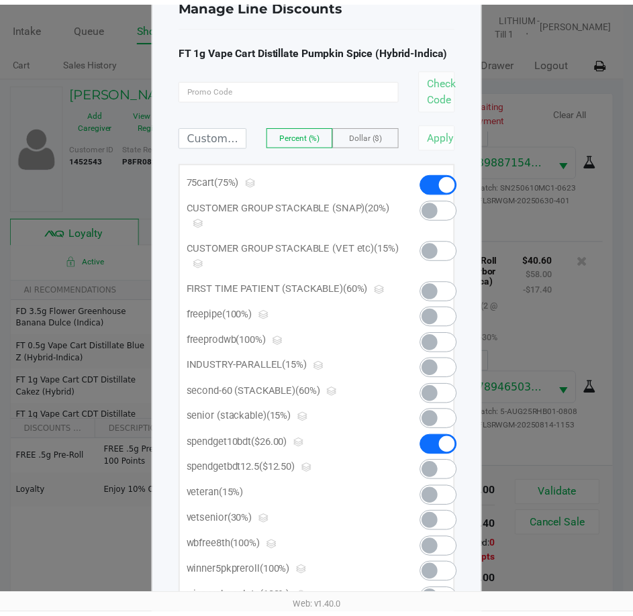
scroll to position [0, 0]
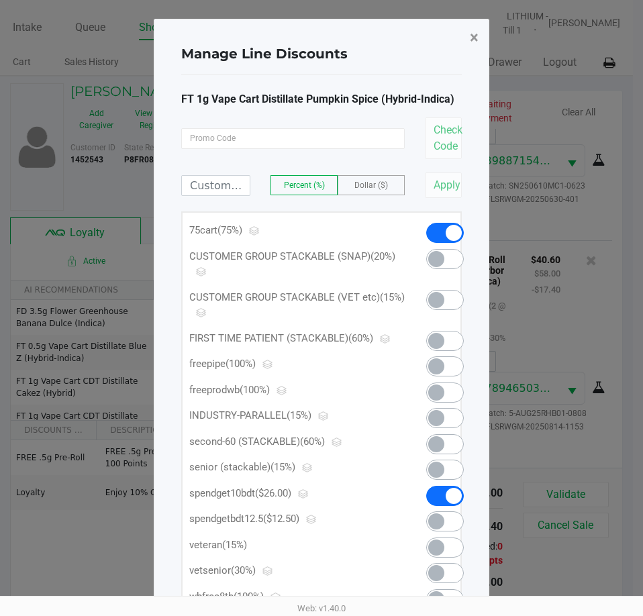
click at [474, 40] on span "×" at bounding box center [474, 37] width 9 height 19
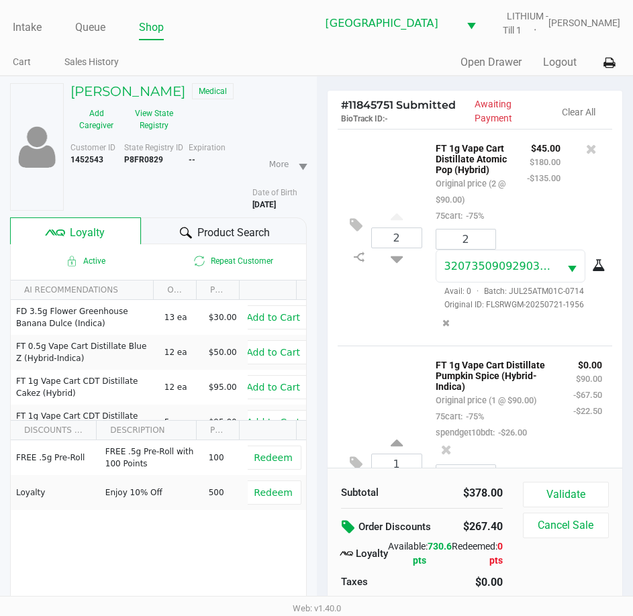
click at [352, 523] on icon at bounding box center [349, 526] width 16 height 15
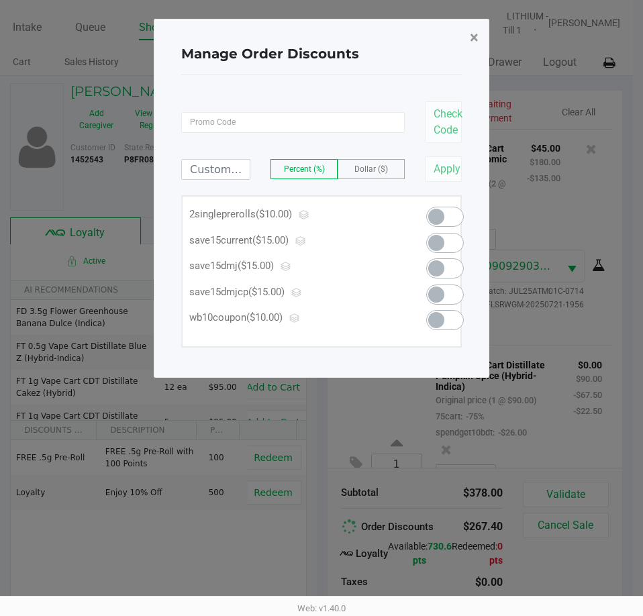
click at [471, 38] on span "×" at bounding box center [474, 37] width 9 height 19
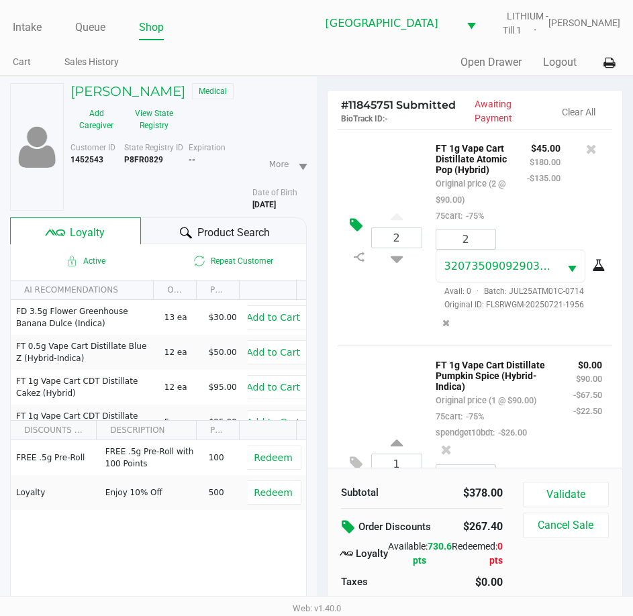
click at [354, 227] on icon at bounding box center [356, 224] width 13 height 15
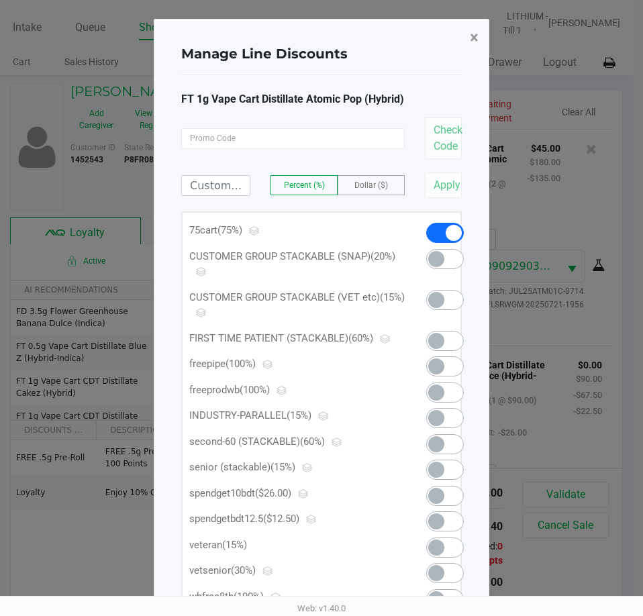
click at [469, 41] on button "×" at bounding box center [474, 38] width 30 height 38
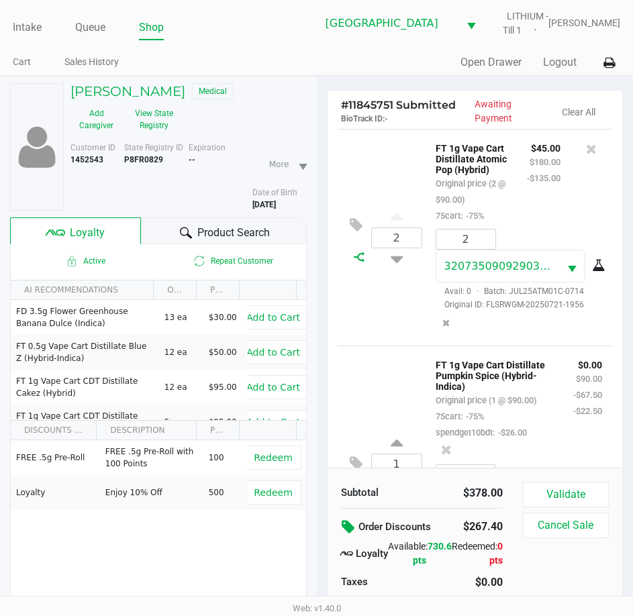
click at [361, 262] on icon at bounding box center [359, 257] width 11 height 11
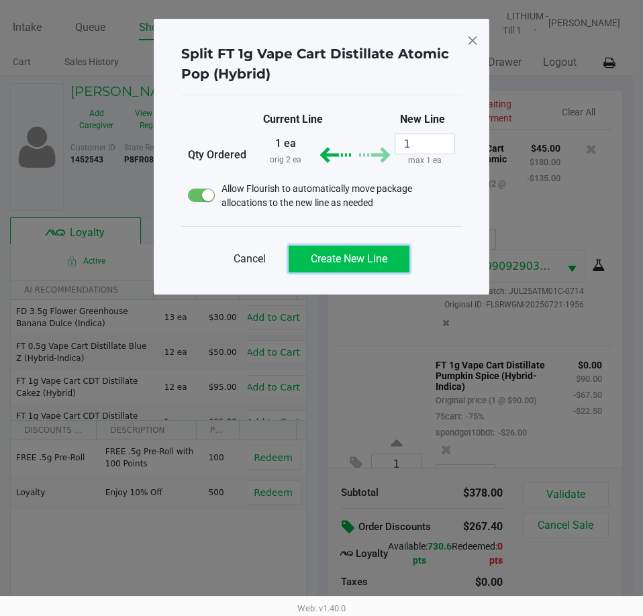
click at [356, 262] on span "Create New Line" at bounding box center [349, 258] width 76 height 13
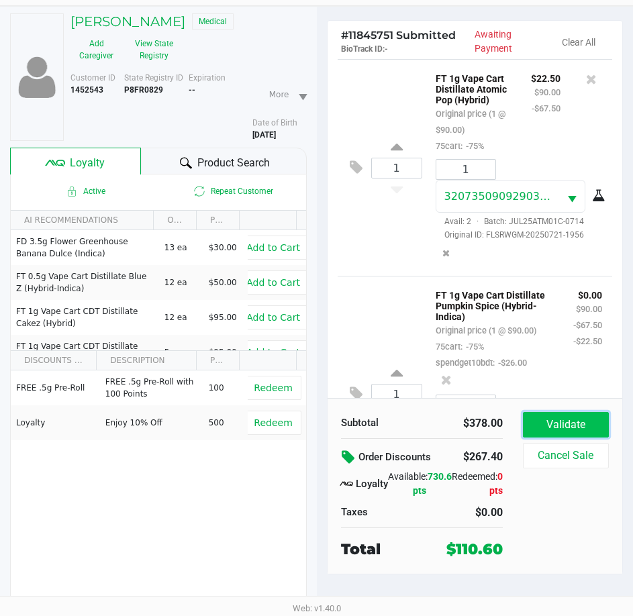
click at [580, 419] on button "Validate" at bounding box center [566, 424] width 86 height 25
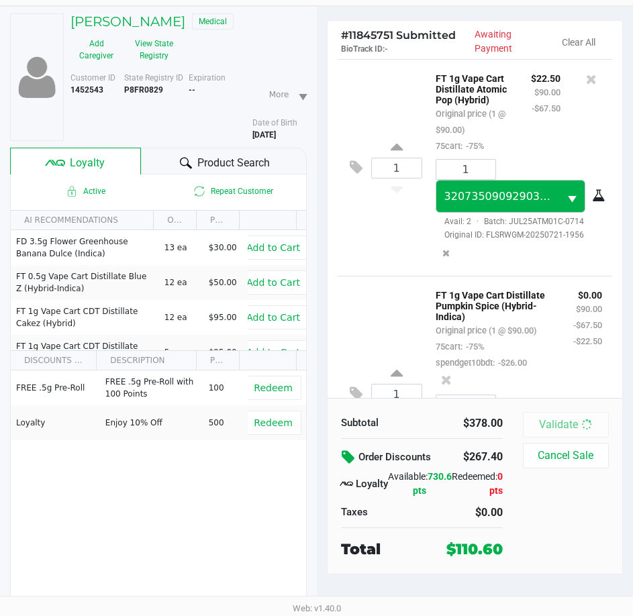
scroll to position [860, 0]
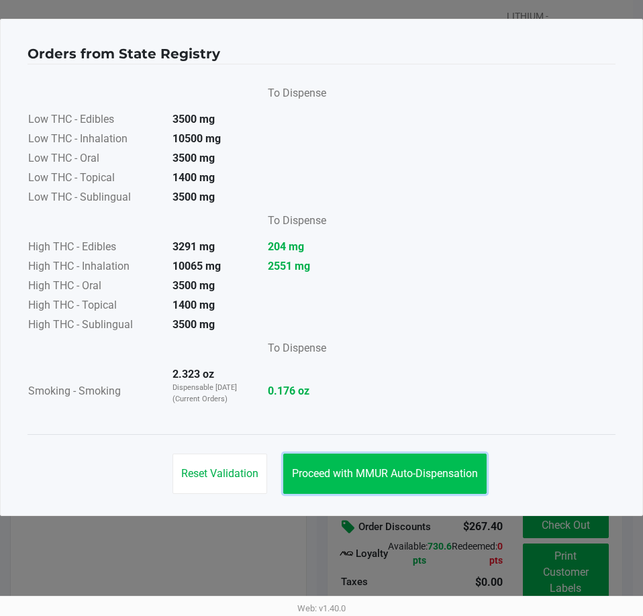
click at [411, 478] on span "Proceed with MMUR Auto-Dispensation" at bounding box center [385, 473] width 186 height 13
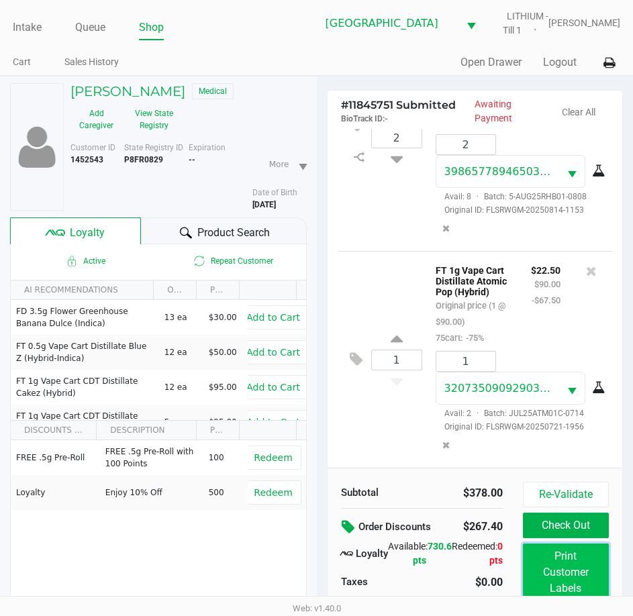
click at [574, 555] on button "Print Customer Labels" at bounding box center [566, 572] width 86 height 58
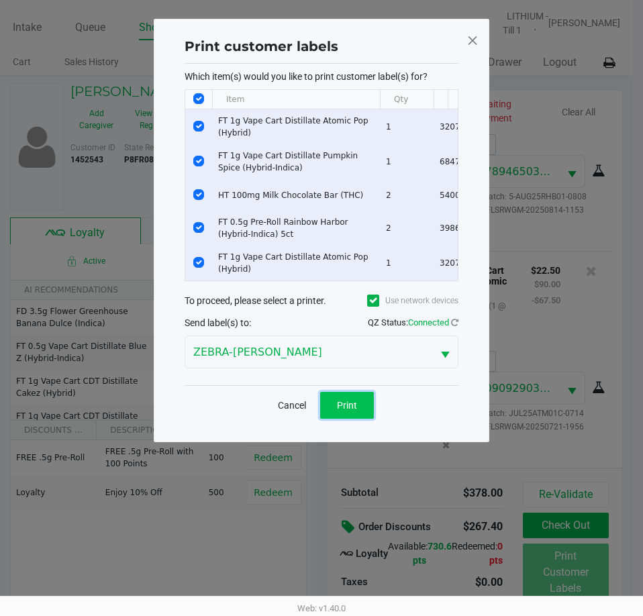
click at [343, 411] on span "Print" at bounding box center [347, 405] width 20 height 11
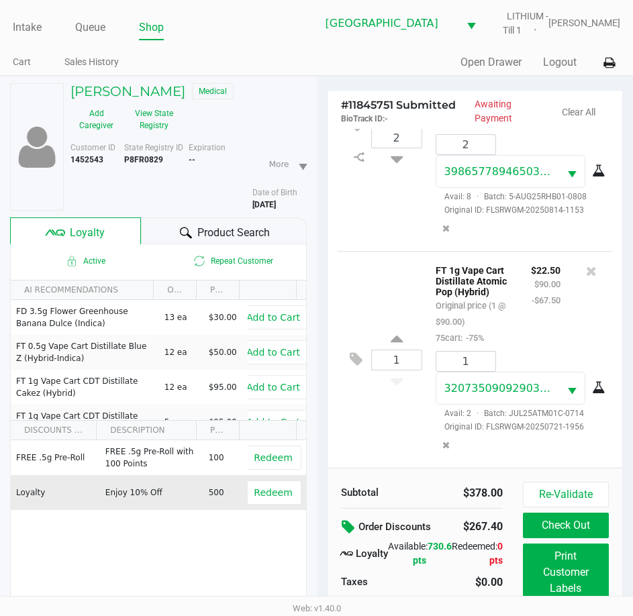
scroll to position [70, 0]
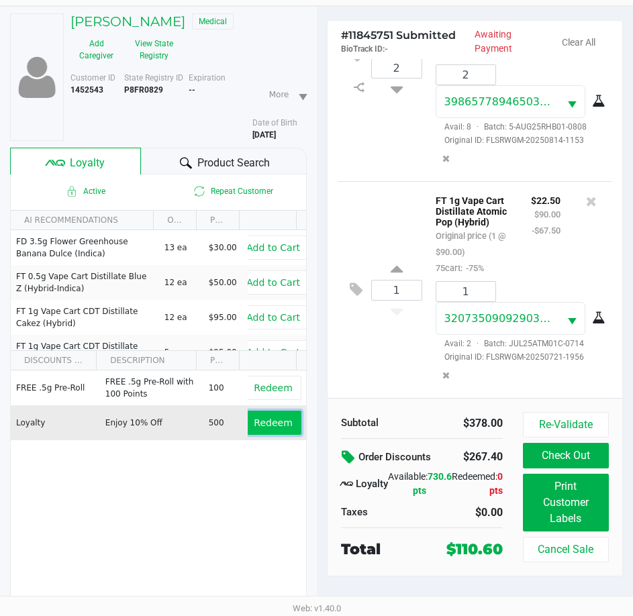
click at [271, 428] on span "Redeem" at bounding box center [273, 422] width 38 height 11
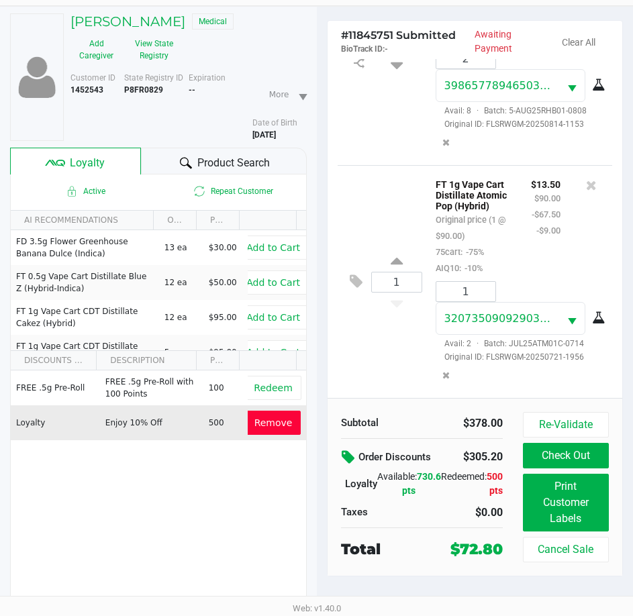
scroll to position [941, 0]
click at [572, 450] on button "Check Out" at bounding box center [566, 455] width 86 height 25
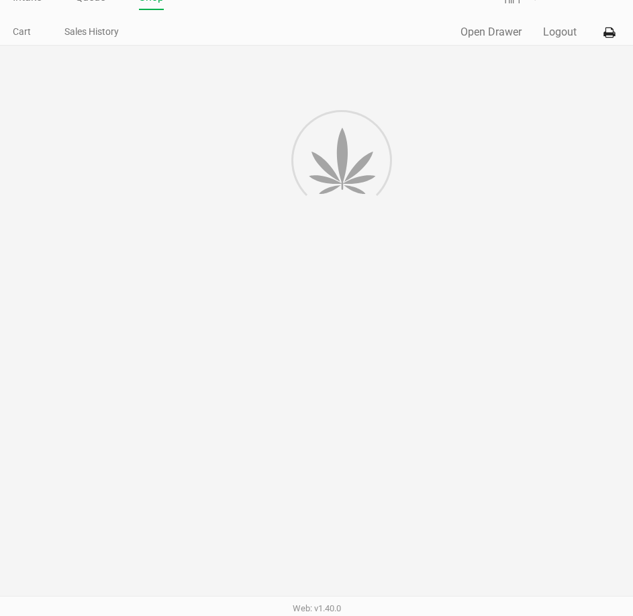
scroll to position [30, 0]
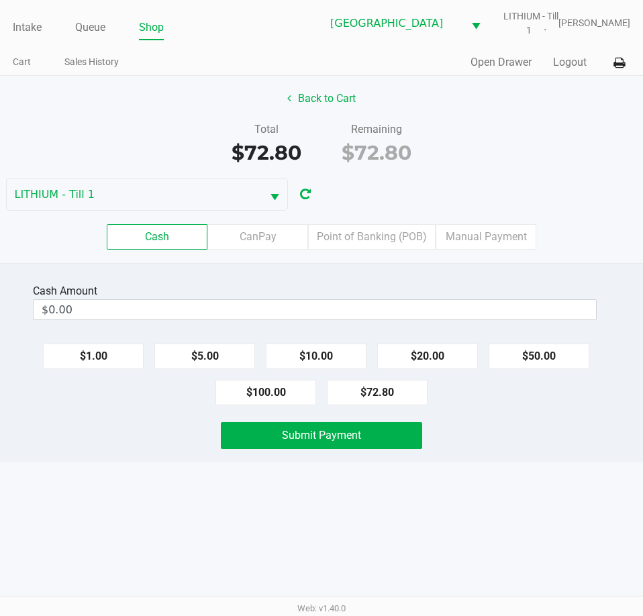
click at [443, 177] on div "Back to Cart Total $72.80 Remaining $72.80 LITHIUM - Till 1 Cash CanPay Point o…" at bounding box center [321, 169] width 643 height 187
click at [352, 234] on label "Point of Banking (POB)" at bounding box center [371, 236] width 127 height 25
click at [0, 0] on 7 "Point of Banking (POB)" at bounding box center [0, 0] width 0 height 0
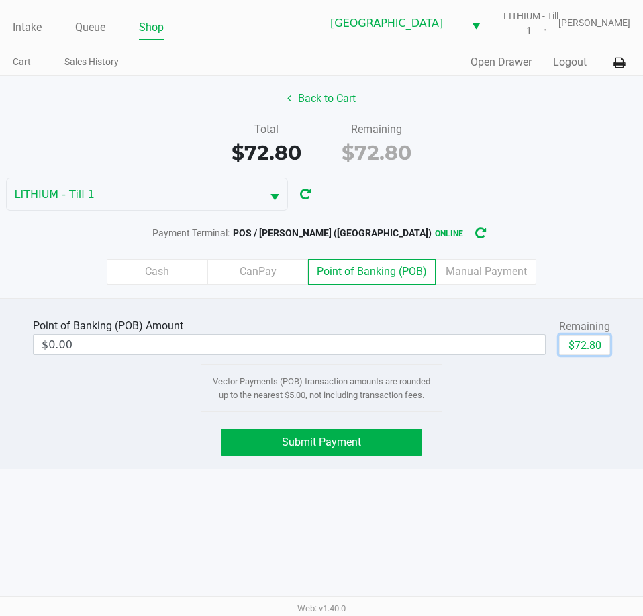
click at [573, 345] on button "$72.80" at bounding box center [584, 345] width 51 height 20
type input "$72.80"
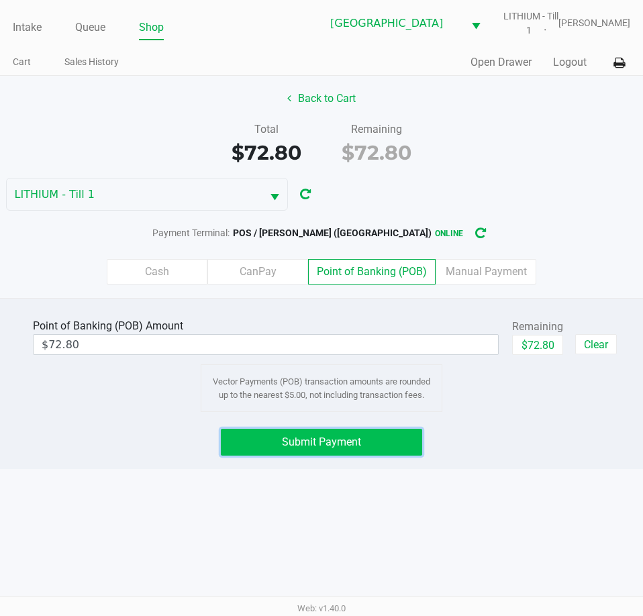
drag, startPoint x: 339, startPoint y: 443, endPoint x: 341, endPoint y: 427, distance: 16.9
click at [341, 429] on button "Submit Payment" at bounding box center [321, 442] width 201 height 27
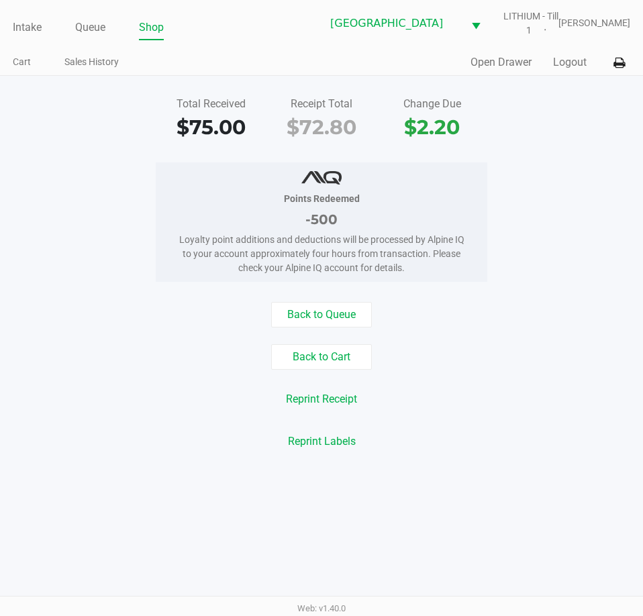
drag, startPoint x: 522, startPoint y: 151, endPoint x: 544, endPoint y: 90, distance: 64.9
click at [527, 131] on div "Total Received $75.00 Receipt Total $72.80 Change Due $2.20 Points Redeemed -50…" at bounding box center [321, 273] width 643 height 394
click at [574, 66] on button "Logout" at bounding box center [570, 62] width 34 height 16
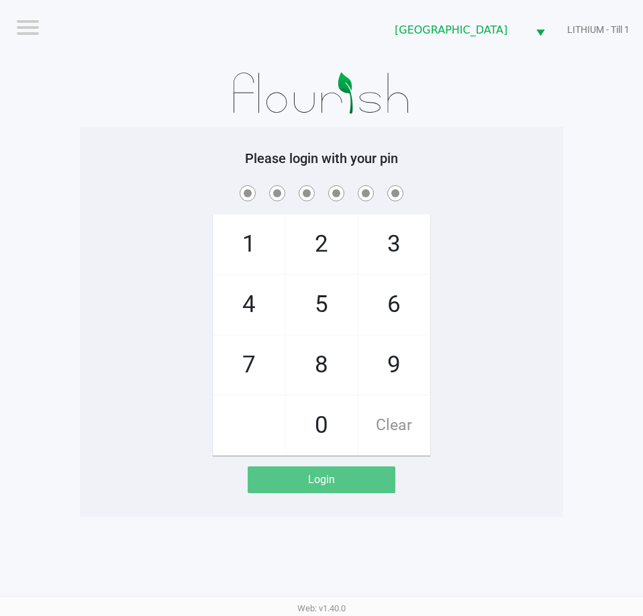
click at [507, 237] on div "1 4 7 2 5 8 0 3 6 9 Clear" at bounding box center [321, 318] width 483 height 273
click at [506, 237] on div "1 4 7 2 5 8 0 3 6 9 Clear" at bounding box center [321, 318] width 483 height 273
click at [548, 168] on div "Please login with your pin 1 4 7 2 5 8 0 3 6 9 Clear Login" at bounding box center [321, 321] width 483 height 343
checkbox input "true"
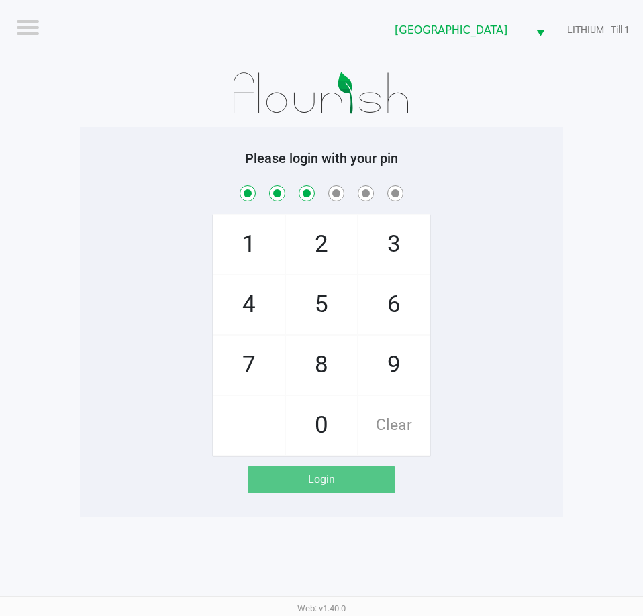
checkbox input "true"
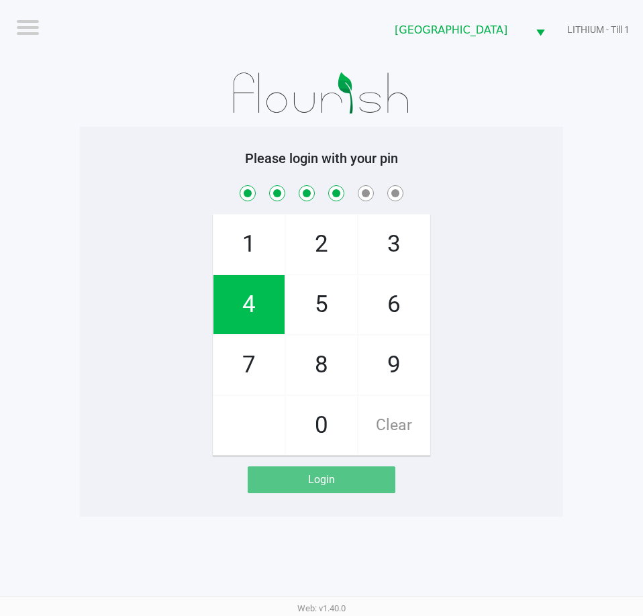
checkbox input "true"
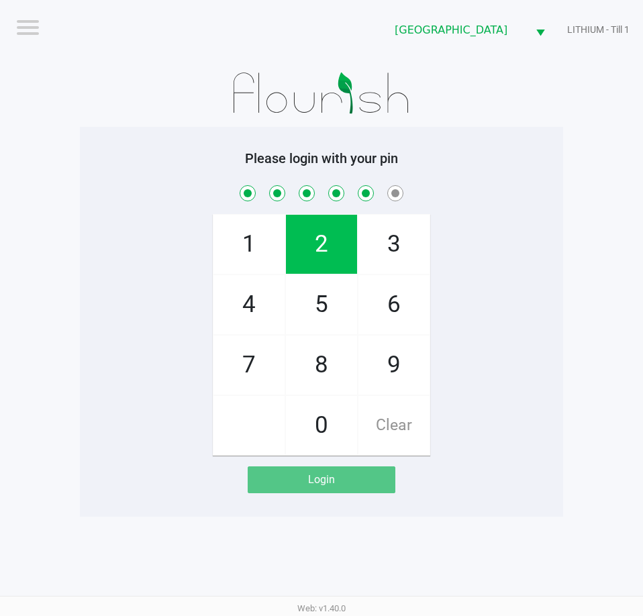
checkbox input "true"
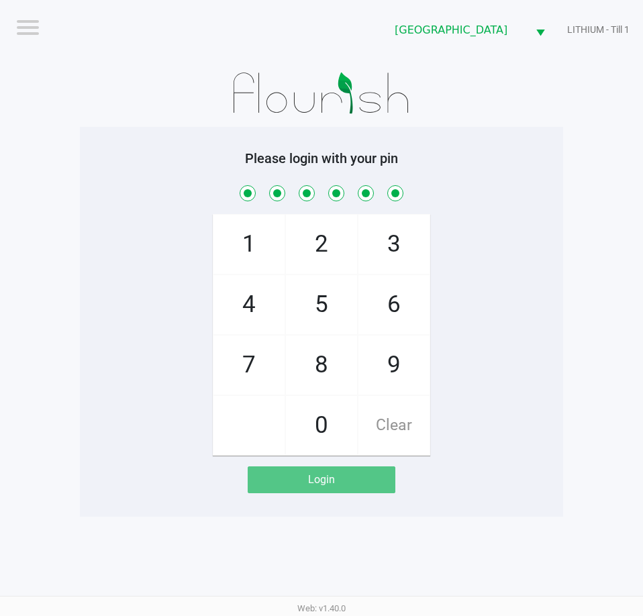
checkbox input "true"
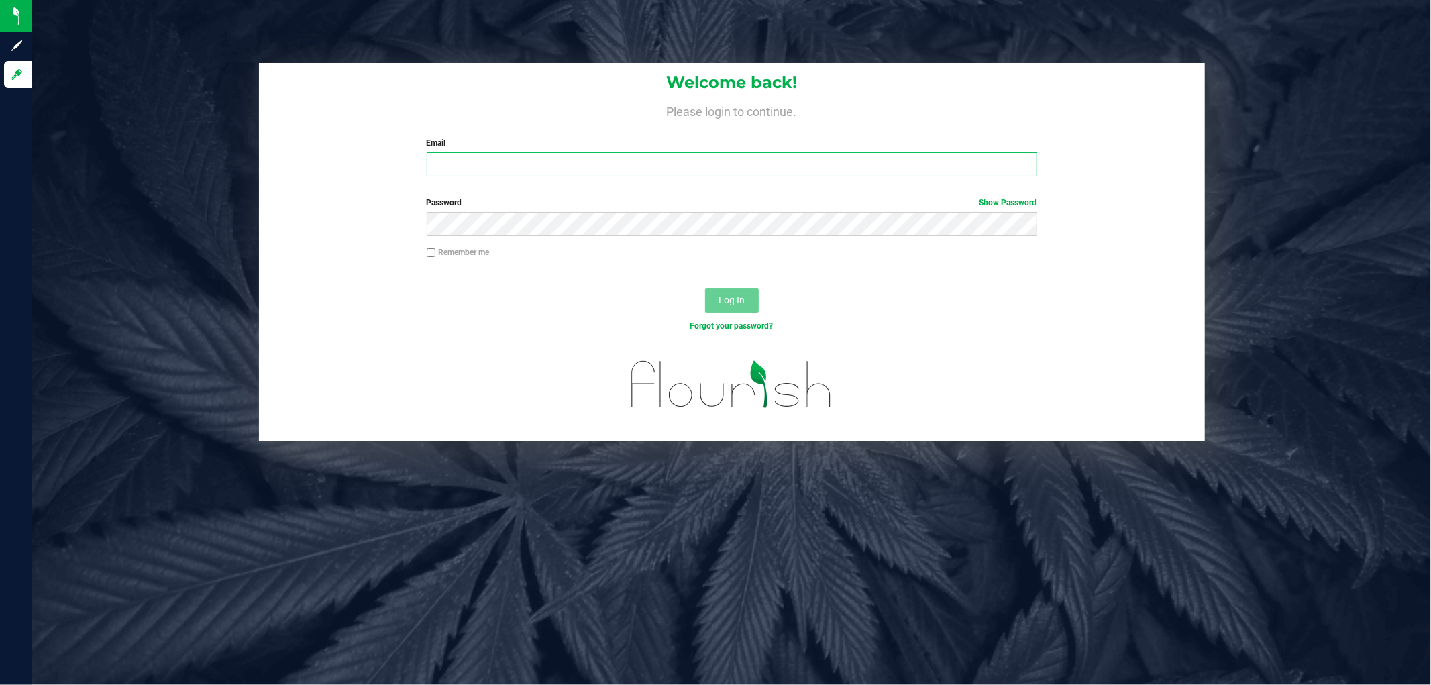
click at [538, 162] on input "Email" at bounding box center [732, 164] width 610 height 24
type input "lramos@liveparallel.com"
click at [705, 288] on button "Log In" at bounding box center [732, 300] width 54 height 24
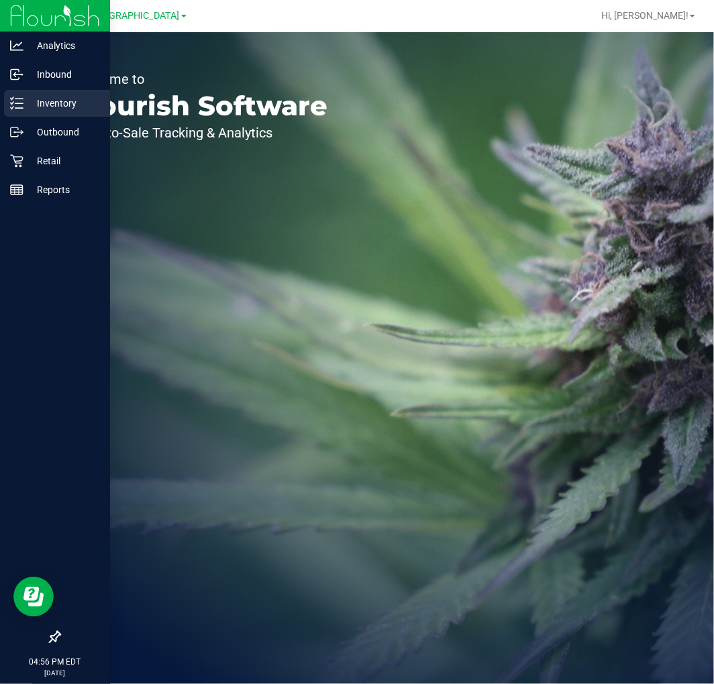
click at [30, 105] on p "Inventory" at bounding box center [63, 103] width 80 height 16
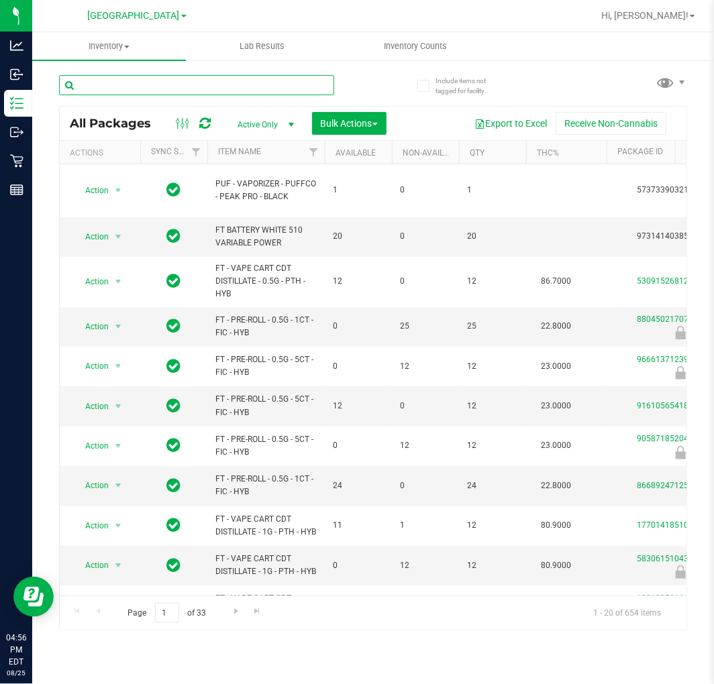
click at [223, 78] on input "text" at bounding box center [196, 85] width 275 height 20
type input "6456395947734961"
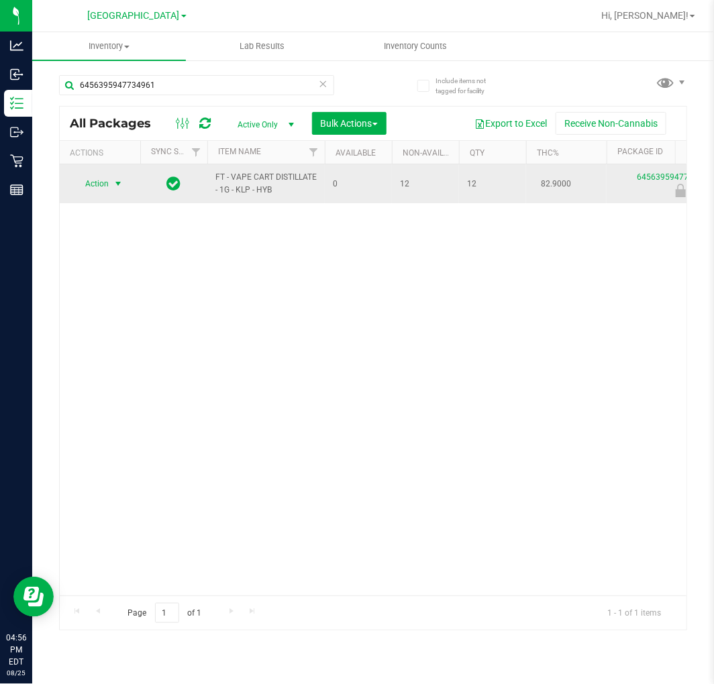
click at [111, 189] on span "select" at bounding box center [118, 183] width 17 height 19
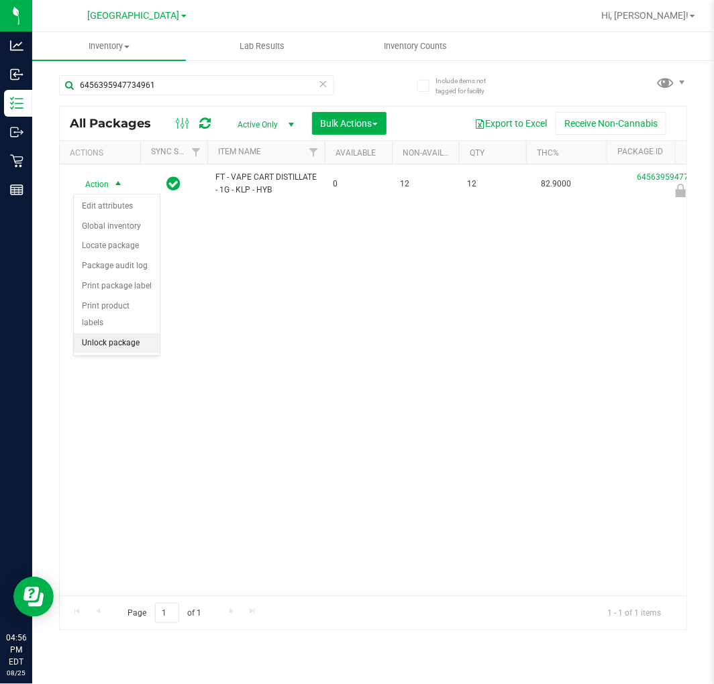
drag, startPoint x: 108, startPoint y: 343, endPoint x: 227, endPoint y: 237, distance: 159.6
click at [108, 345] on li "Unlock package" at bounding box center [117, 343] width 86 height 20
click at [333, 341] on div "Action Action Adjust qty Create package Edit attributes Global inventory Locate…" at bounding box center [373, 379] width 627 height 431
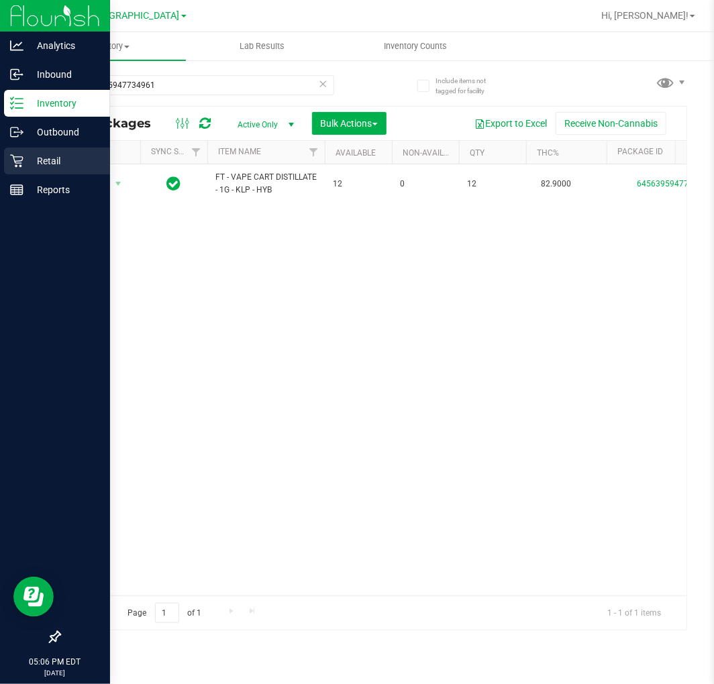
click at [28, 163] on p "Retail" at bounding box center [63, 161] width 80 height 16
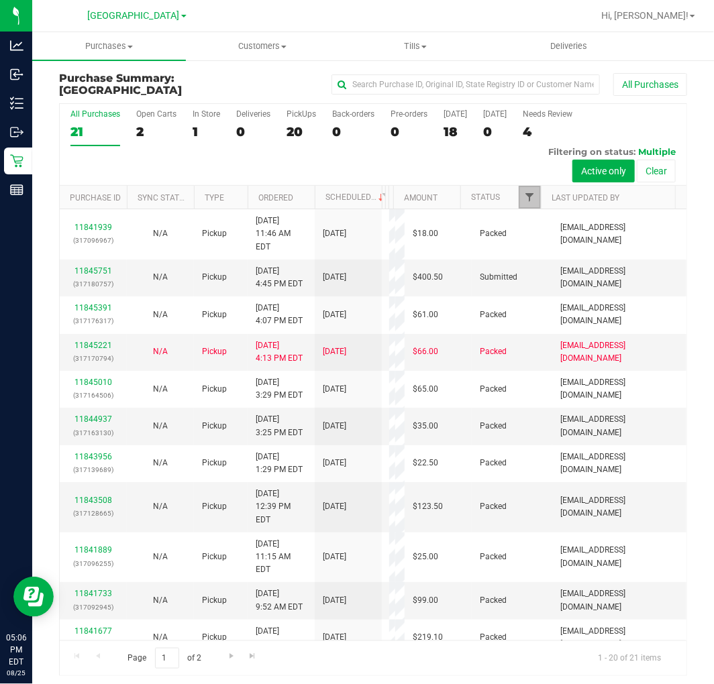
click at [524, 196] on span "Filter" at bounding box center [529, 197] width 11 height 11
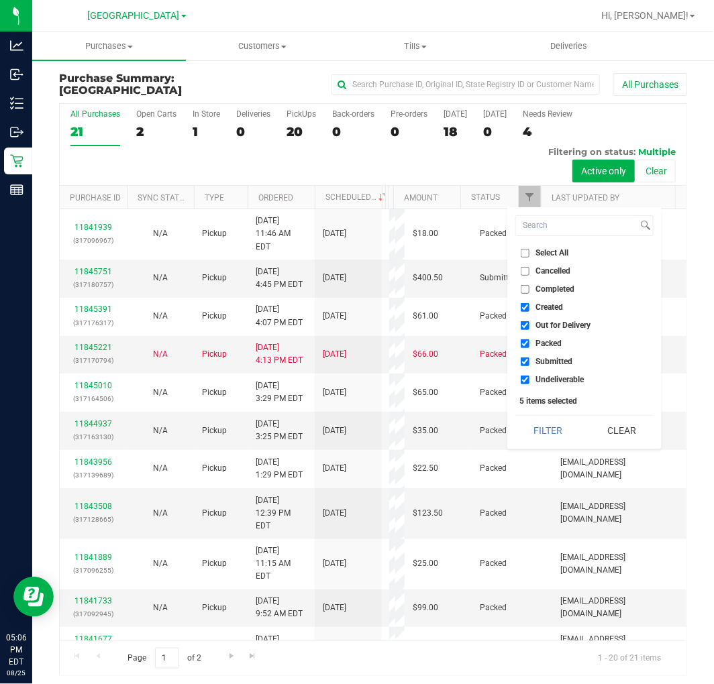
click at [540, 255] on span "Select All" at bounding box center [551, 253] width 33 height 8
click at [529, 255] on input "Select All" at bounding box center [525, 253] width 9 height 9
checkbox input "true"
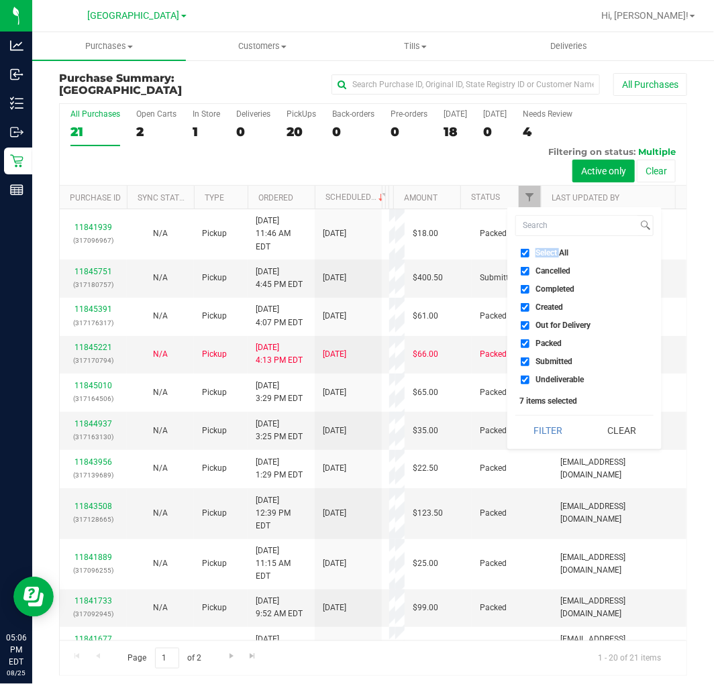
click at [540, 255] on span "Select All" at bounding box center [551, 253] width 33 height 8
click at [529, 255] on input "Select All" at bounding box center [525, 253] width 9 height 9
checkbox input "false"
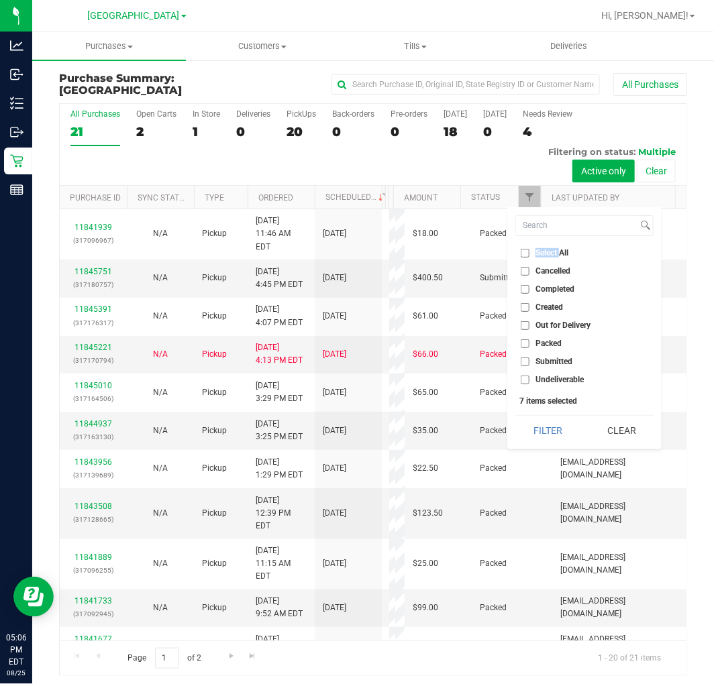
checkbox input "false"
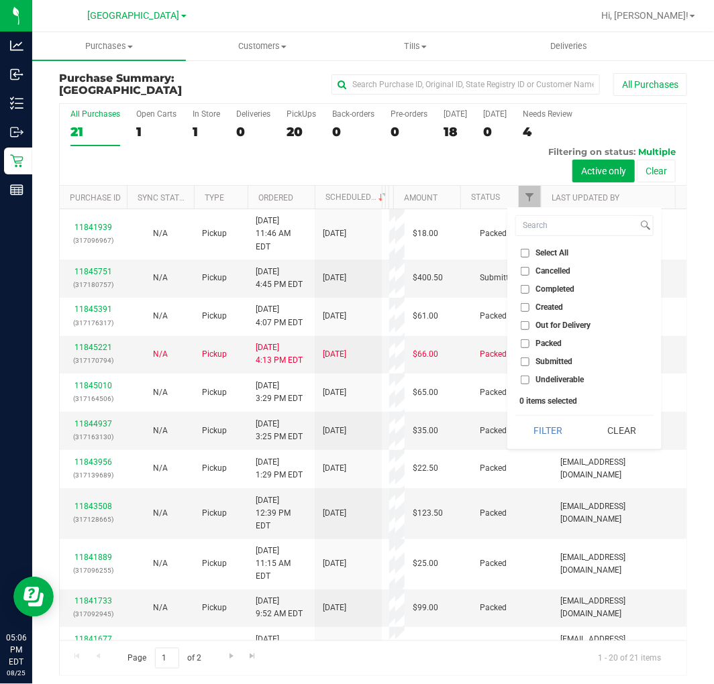
click at [555, 362] on span "Submitted" at bounding box center [553, 362] width 37 height 8
click at [529, 362] on input "Submitted" at bounding box center [525, 362] width 9 height 9
checkbox input "true"
click at [545, 433] on button "Filter" at bounding box center [547, 431] width 64 height 30
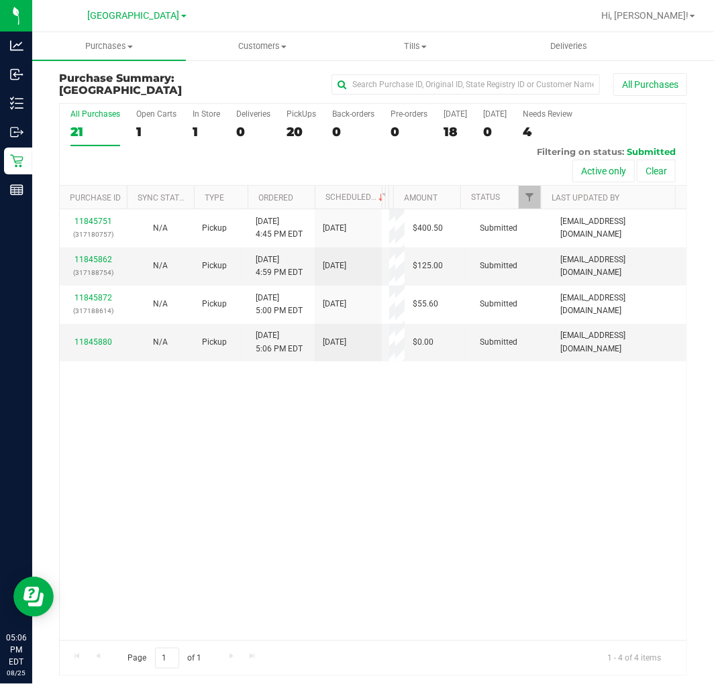
click at [400, 527] on div "11845751 (317180757) N/A Pickup 8/25/2025 4:45 PM EDT 8/25/2025 $400.50 Submitt…" at bounding box center [373, 424] width 627 height 431
click at [193, 539] on div "11845751 (317180757) N/A Pickup 8/25/2025 4:45 PM EDT 8/25/2025 $400.50 Submitt…" at bounding box center [373, 424] width 627 height 431
click at [243, 528] on div "11845751 (317180757) N/A Pickup 8/25/2025 4:45 PM EDT 8/25/2025 $400.50 Submitt…" at bounding box center [373, 424] width 627 height 431
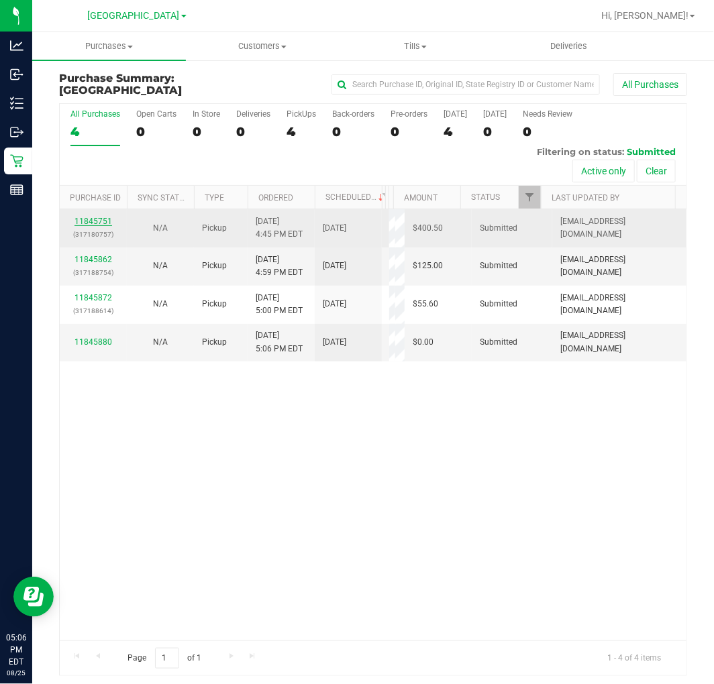
click at [92, 219] on link "11845751" at bounding box center [93, 221] width 38 height 9
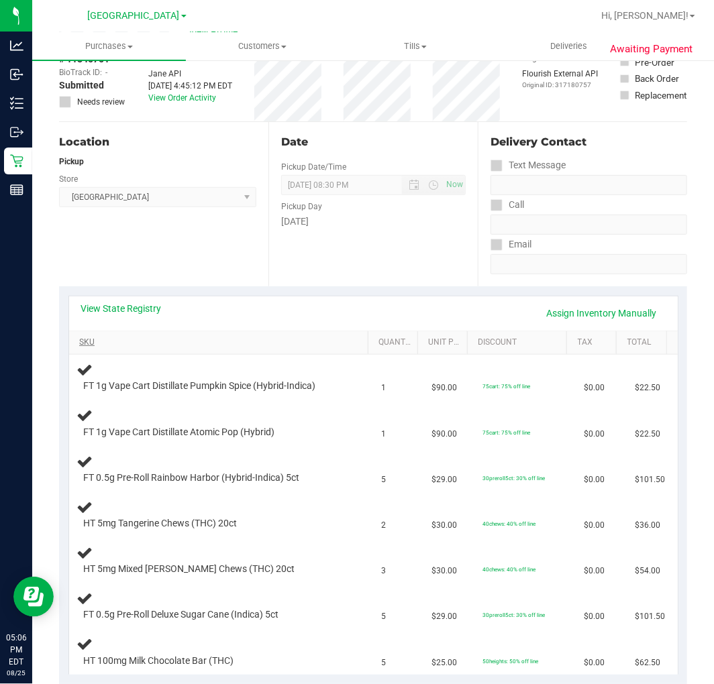
scroll to position [74, 0]
click at [134, 309] on link "View State Registry" at bounding box center [121, 309] width 80 height 13
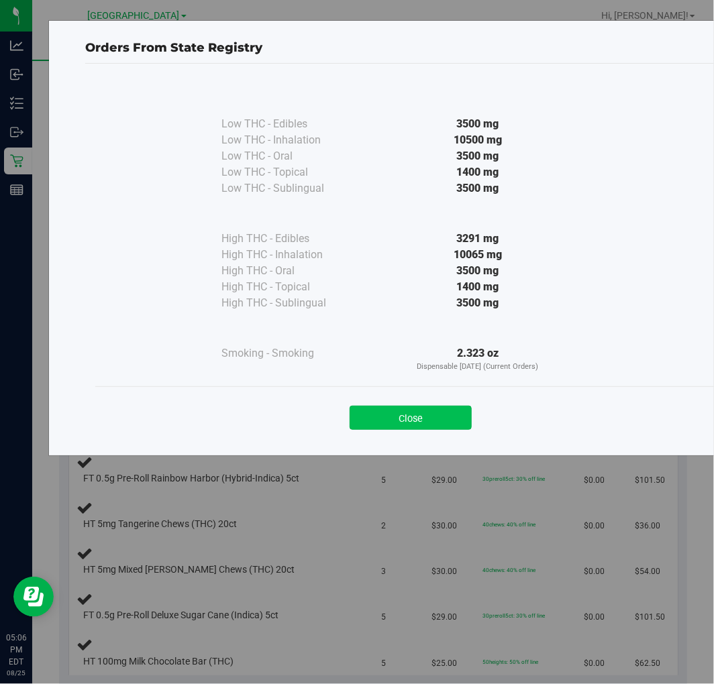
click at [427, 419] on button "Close" at bounding box center [411, 418] width 122 height 24
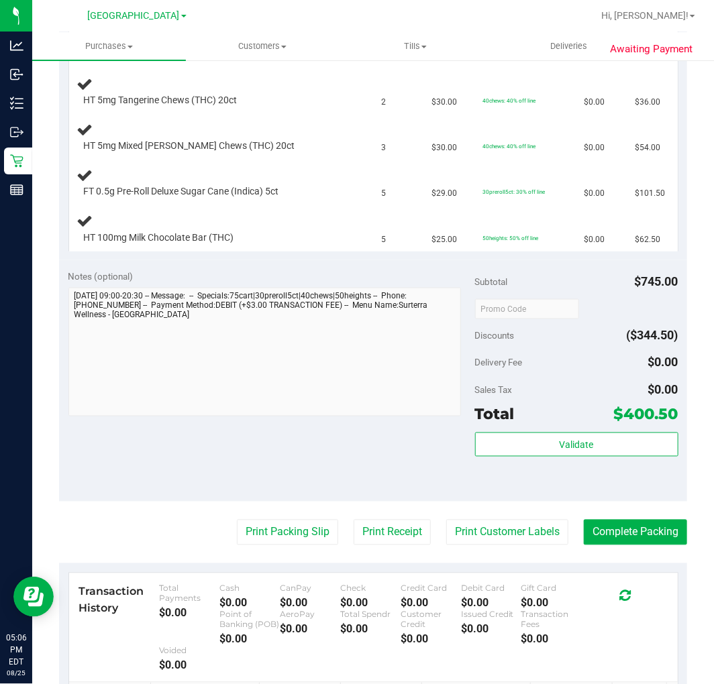
scroll to position [671, 0]
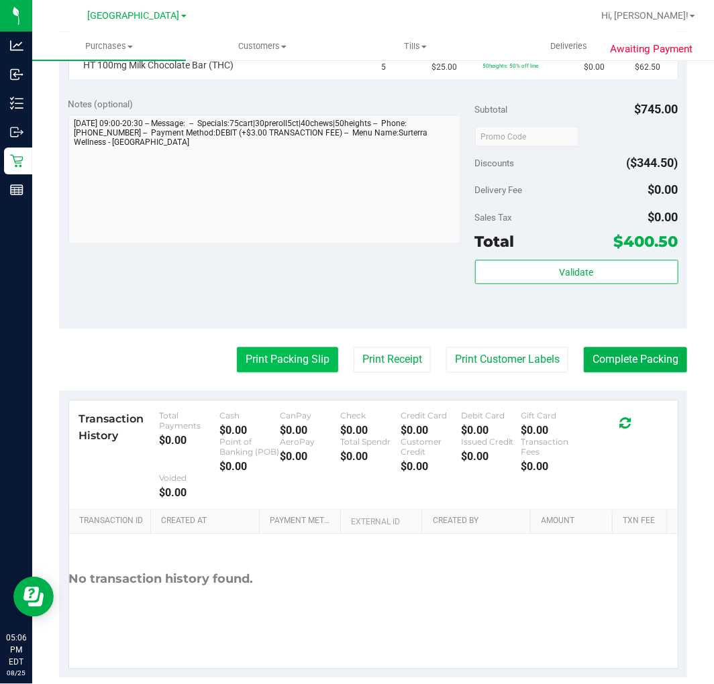
click at [280, 352] on button "Print Packing Slip" at bounding box center [287, 359] width 101 height 25
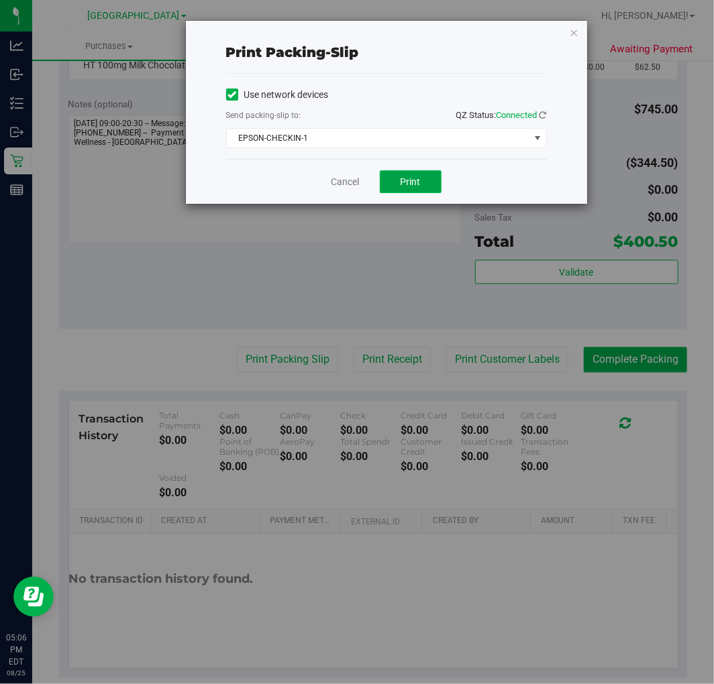
click at [396, 181] on button "Print" at bounding box center [411, 181] width 62 height 23
drag, startPoint x: 346, startPoint y: 179, endPoint x: 311, endPoint y: 232, distance: 63.4
click at [345, 181] on link "Cancel" at bounding box center [345, 182] width 28 height 14
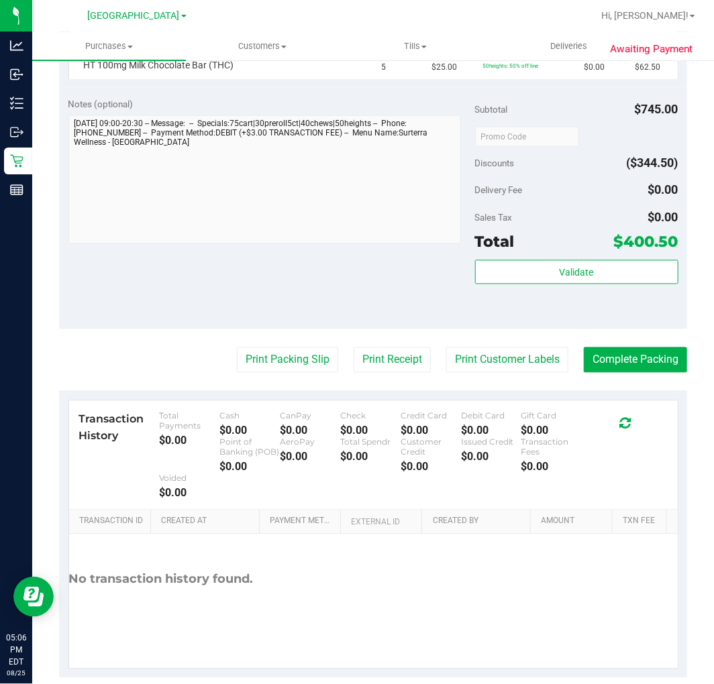
click at [316, 248] on div at bounding box center [264, 181] width 393 height 132
